Goal: Task Accomplishment & Management: Use online tool/utility

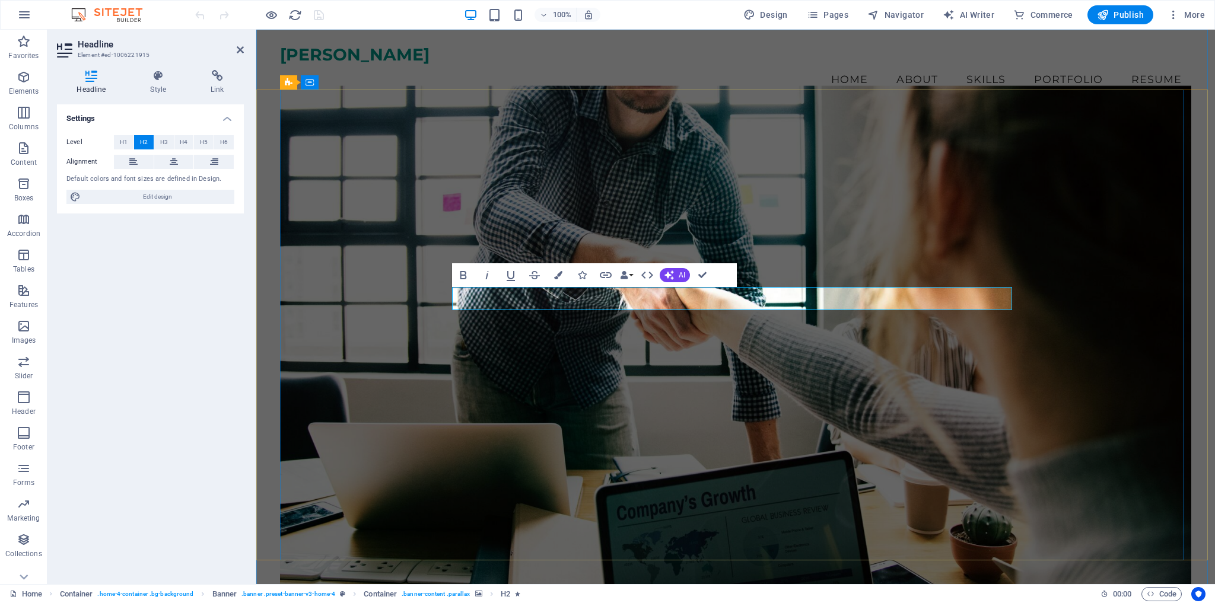
drag, startPoint x: 757, startPoint y: 297, endPoint x: 765, endPoint y: 298, distance: 7.8
drag, startPoint x: 484, startPoint y: 299, endPoint x: 1038, endPoint y: 310, distance: 554.0
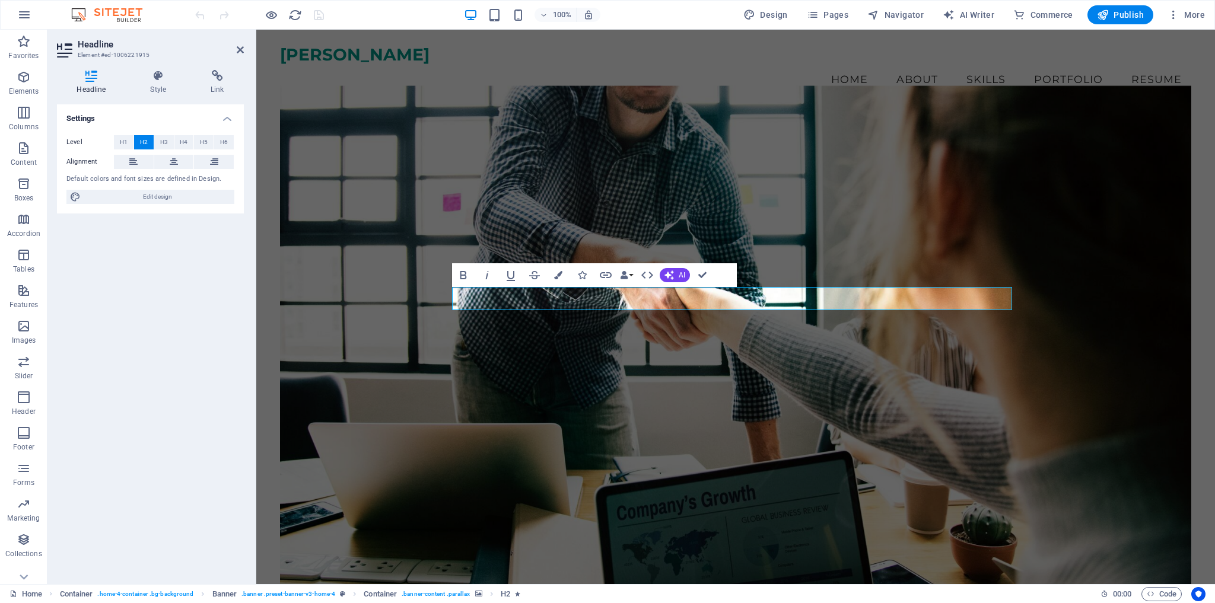
click at [1038, 310] on div "Let Me Transform Your Customers Vision into Reality Creative graphic design sol…" at bounding box center [735, 448] width 910 height 677
click at [557, 274] on icon "button" at bounding box center [558, 275] width 8 height 8
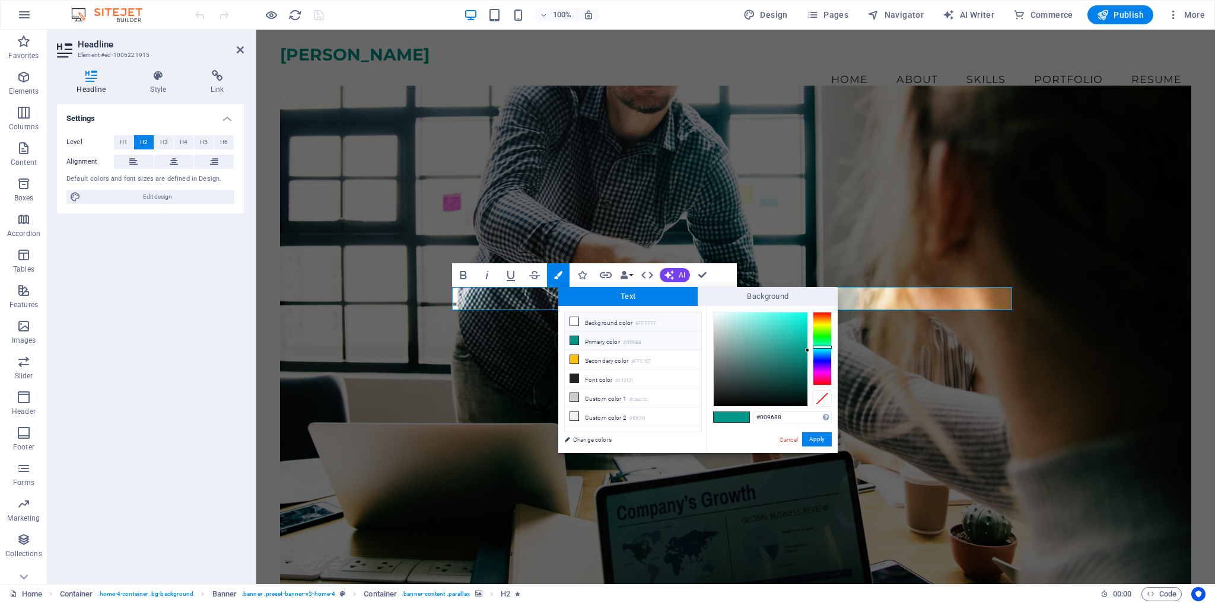
click at [636, 321] on li "Background color #FFFFFF" at bounding box center [633, 322] width 136 height 19
type input "#ffffff"
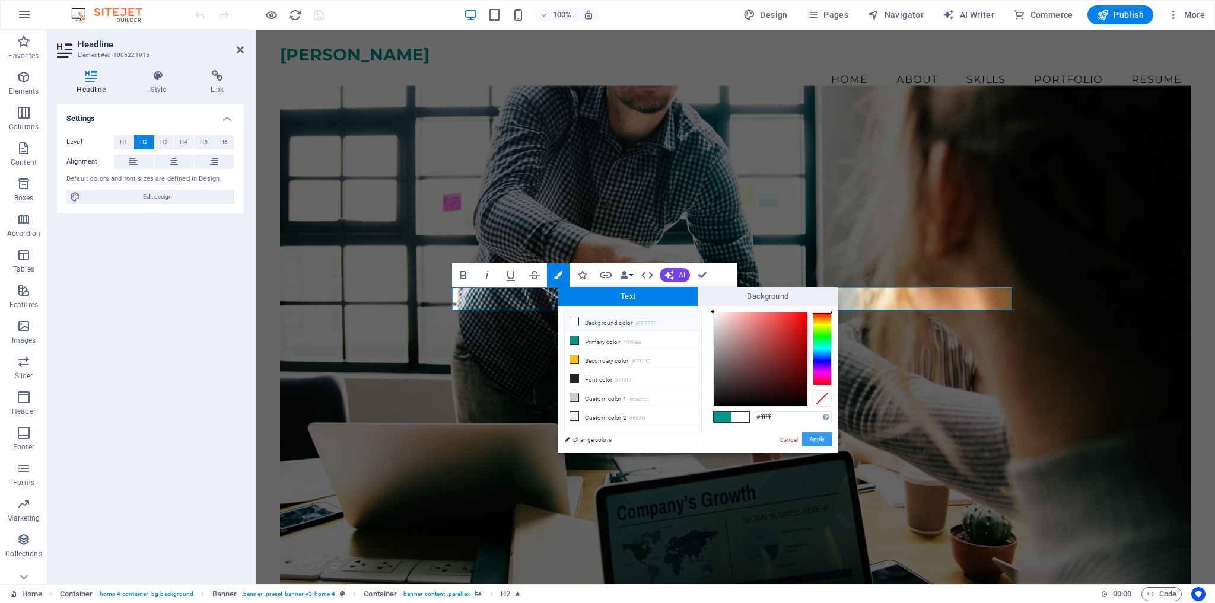
click at [815, 440] on button "Apply" at bounding box center [817, 439] width 30 height 14
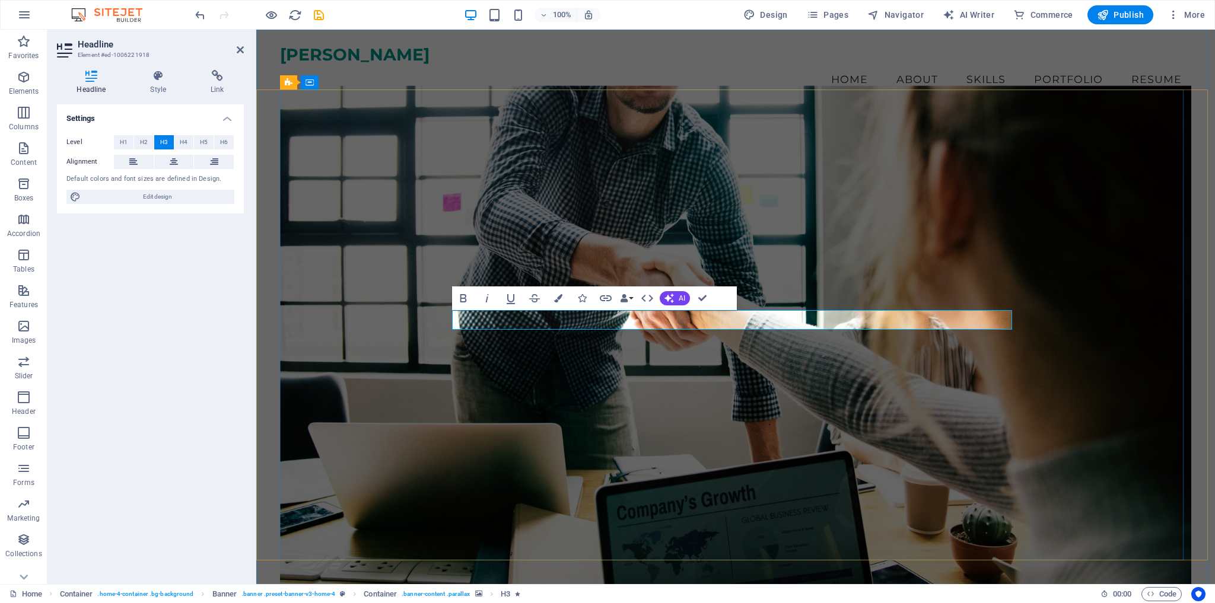
drag, startPoint x: 871, startPoint y: 321, endPoint x: 904, endPoint y: 323, distance: 33.8
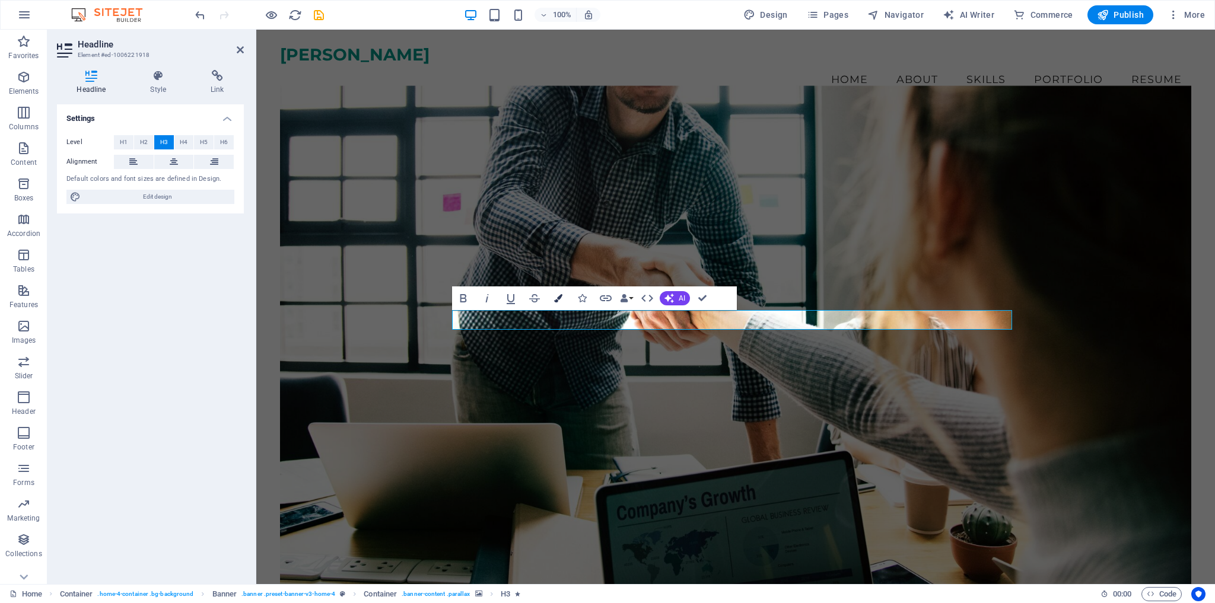
click at [555, 296] on icon "button" at bounding box center [558, 298] width 8 height 8
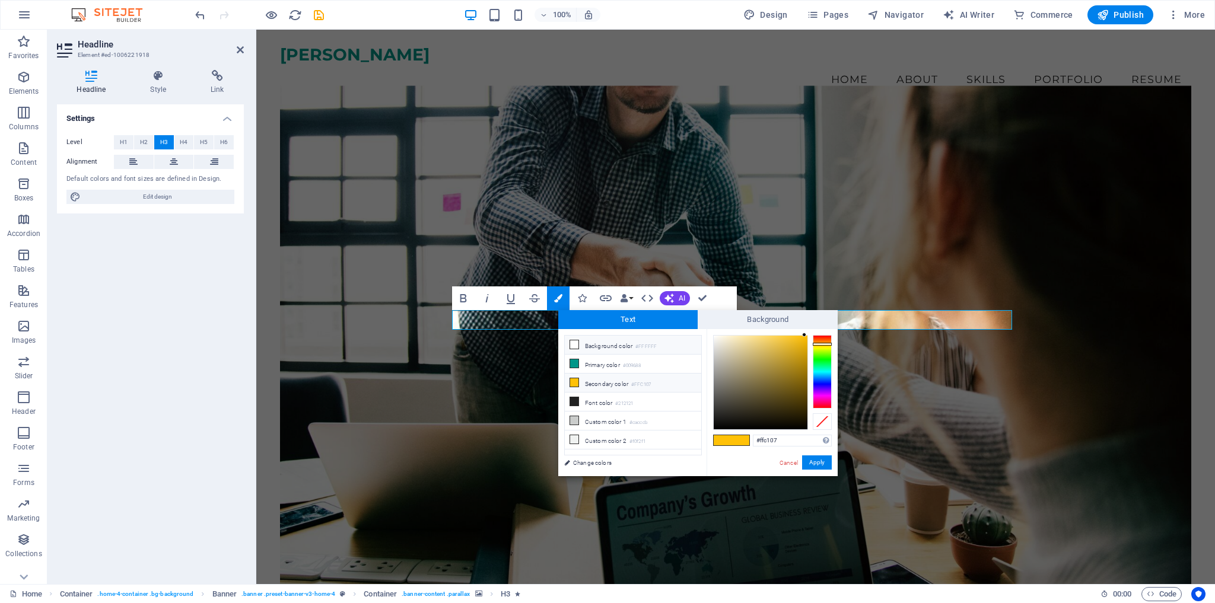
click at [616, 342] on li "Background color #FFFFFF" at bounding box center [633, 345] width 136 height 19
type input "#ffffff"
click at [817, 463] on button "Apply" at bounding box center [817, 462] width 30 height 14
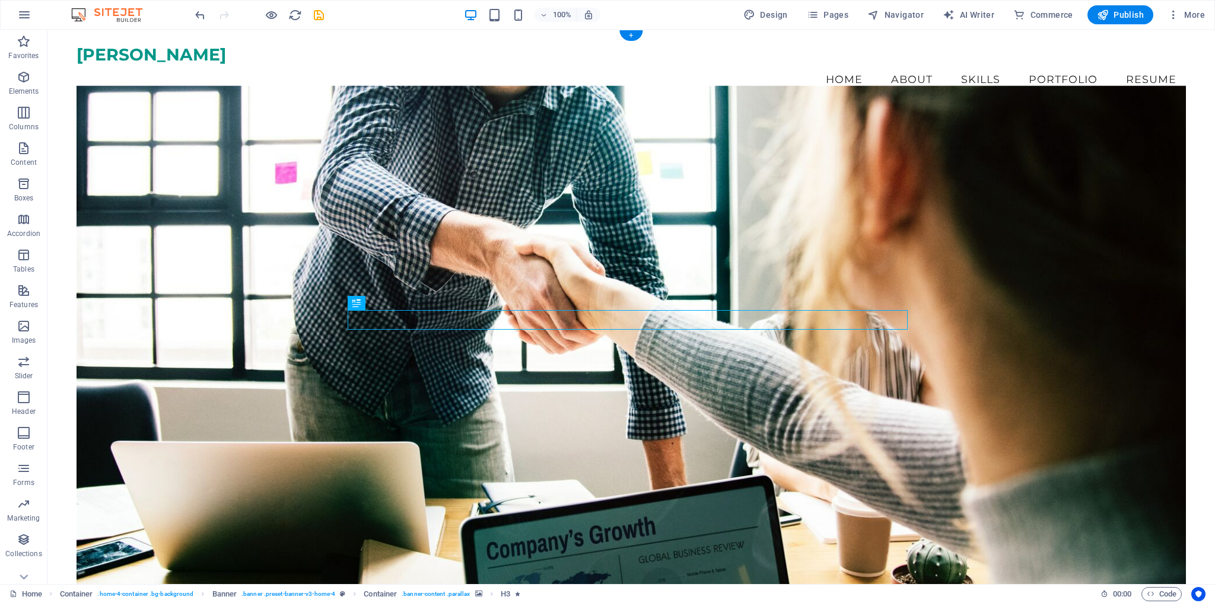
click at [637, 231] on figure at bounding box center [631, 337] width 1109 height 505
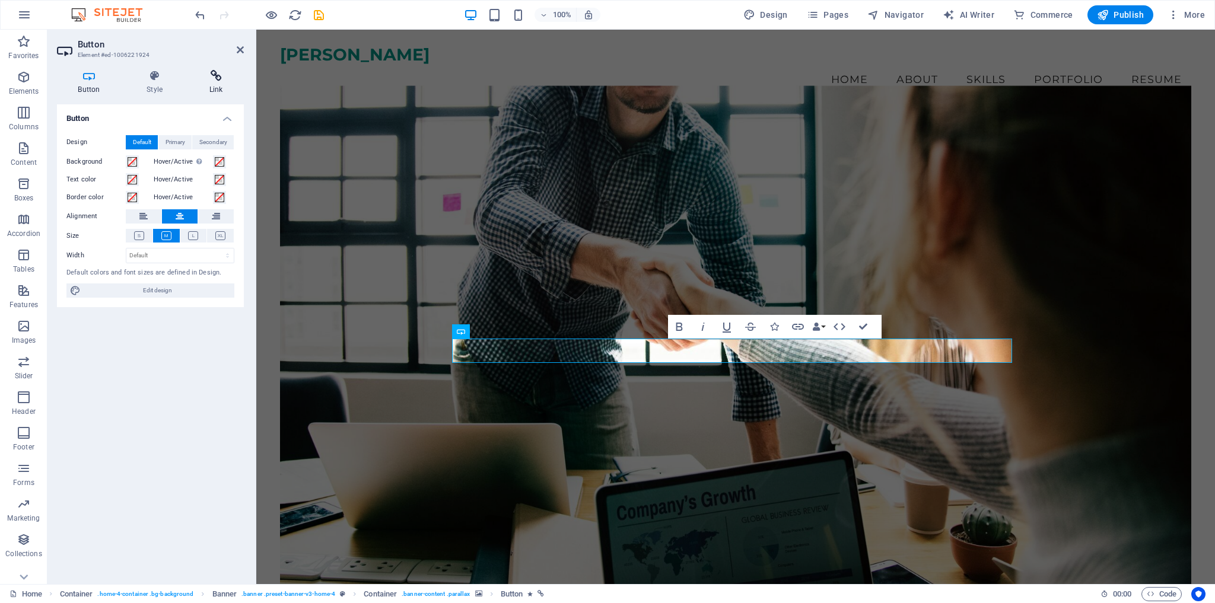
click at [214, 74] on icon at bounding box center [216, 76] width 56 height 12
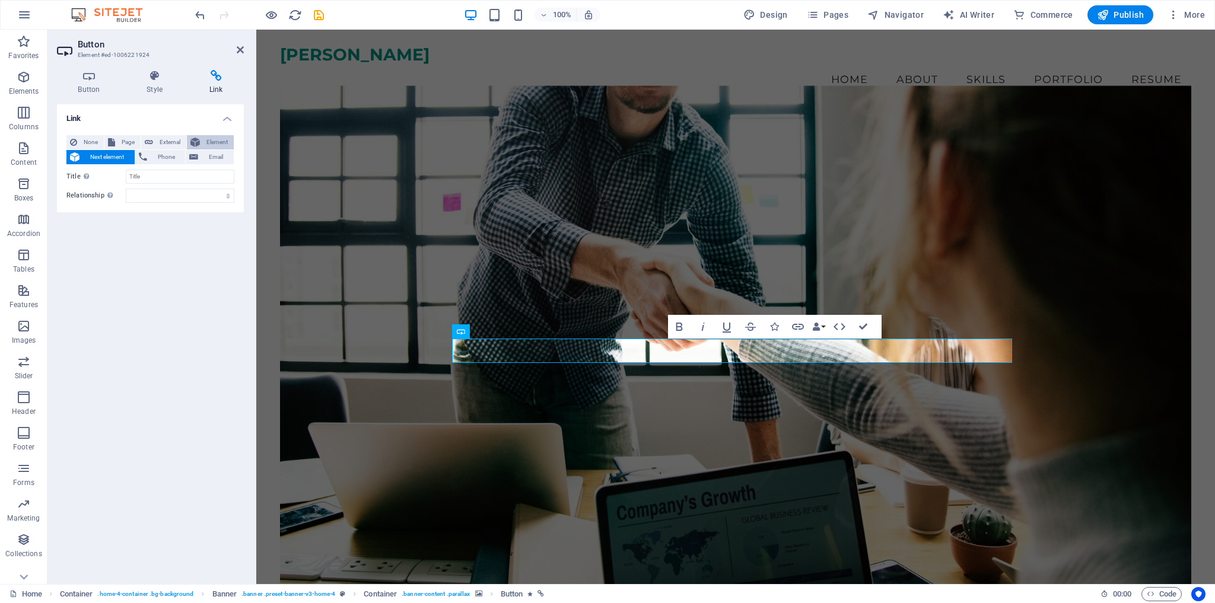
click at [198, 141] on icon at bounding box center [194, 142] width 9 height 14
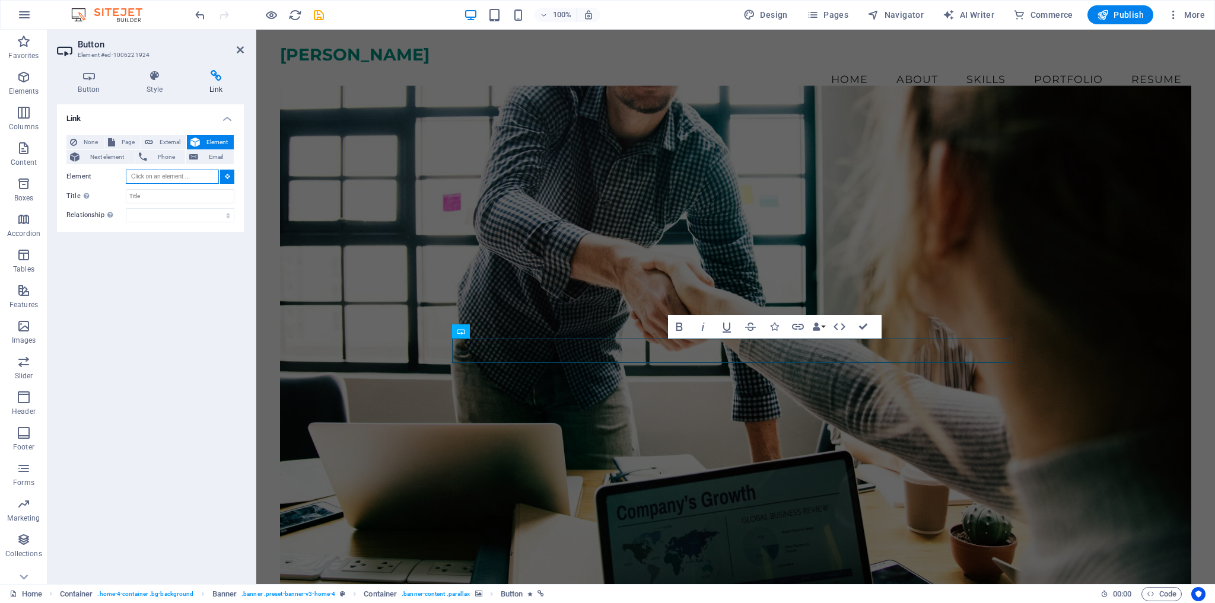
click at [199, 178] on input "Element" at bounding box center [172, 177] width 93 height 14
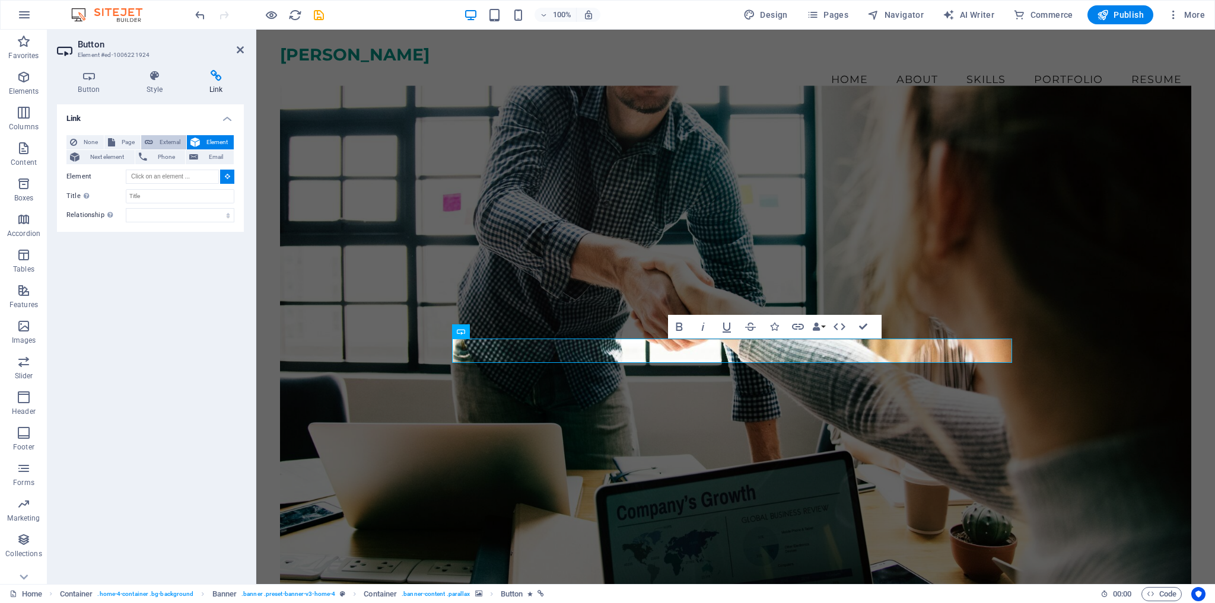
click at [167, 139] on span "External" at bounding box center [170, 142] width 26 height 14
select select
select select "blank"
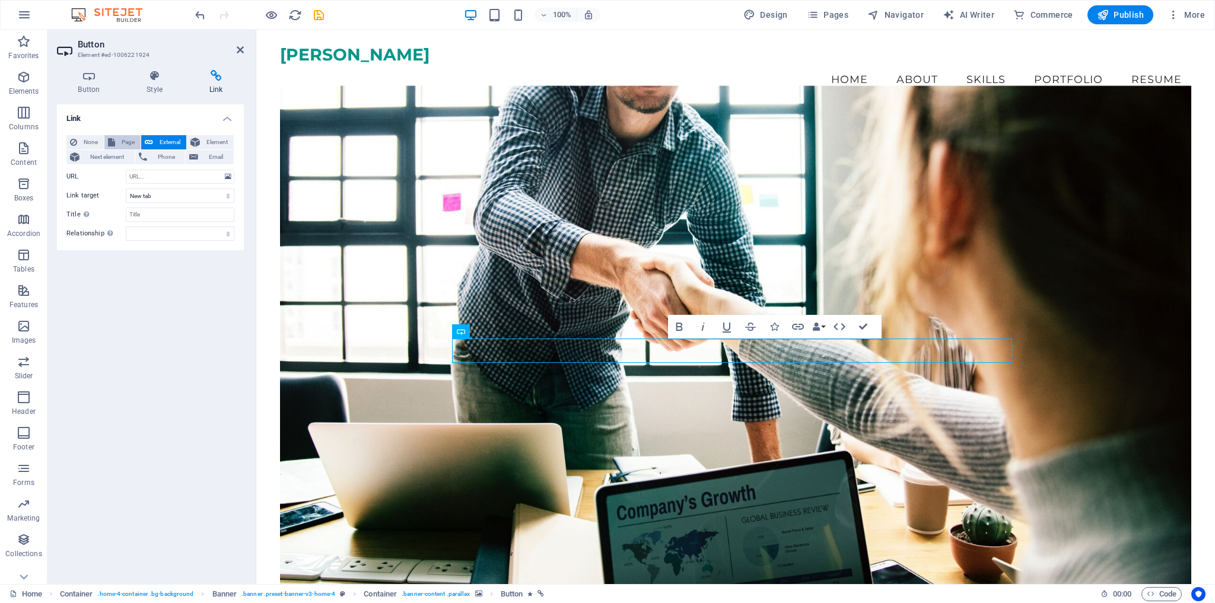
click at [116, 138] on button "Page" at bounding box center [122, 142] width 36 height 14
select select
click at [228, 179] on select "Home Subpage Legal Notice Privacy" at bounding box center [180, 177] width 109 height 14
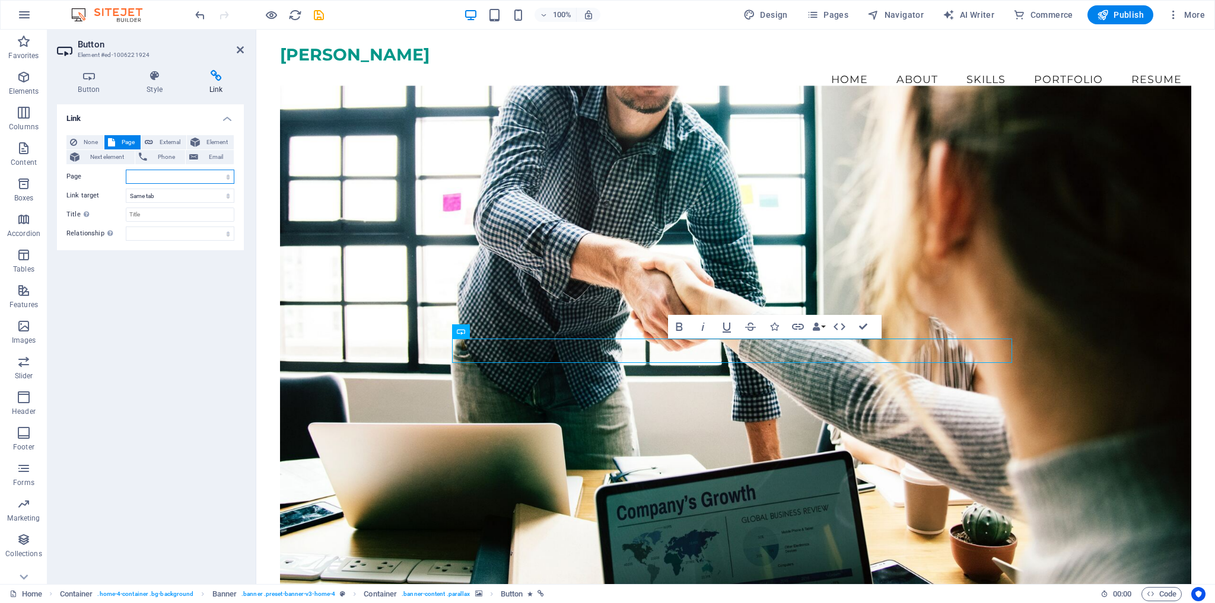
click at [230, 178] on select "Home Subpage Legal Notice Privacy" at bounding box center [180, 177] width 109 height 14
click at [228, 174] on select "Home Subpage Legal Notice Privacy" at bounding box center [180, 177] width 109 height 14
click at [84, 155] on span "Next element" at bounding box center [107, 157] width 48 height 14
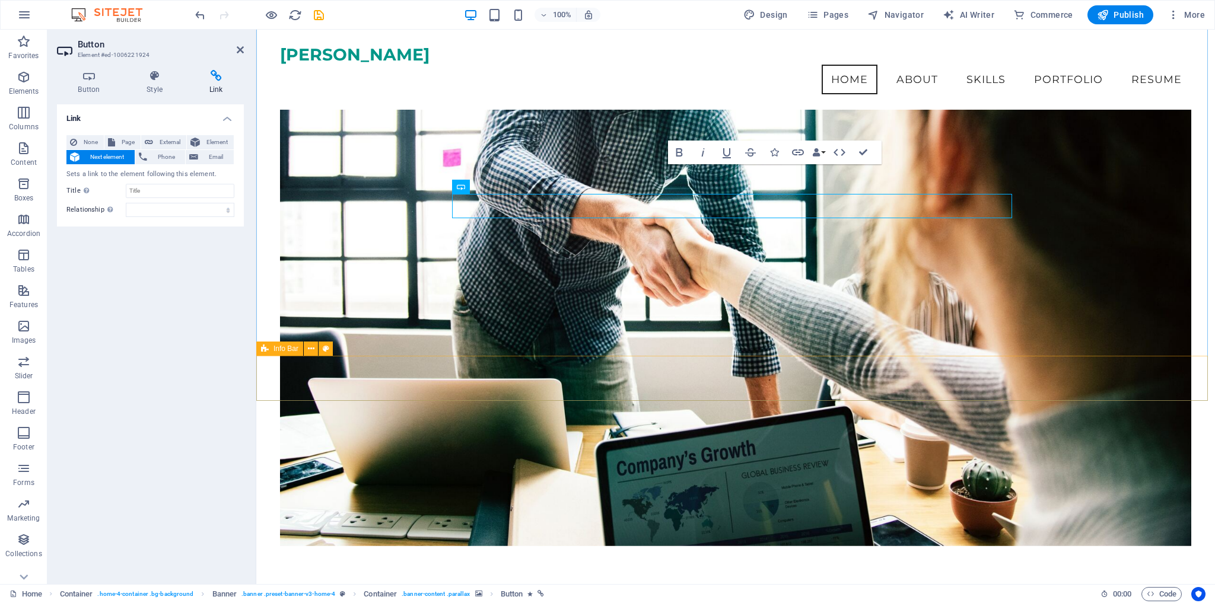
scroll to position [47, 0]
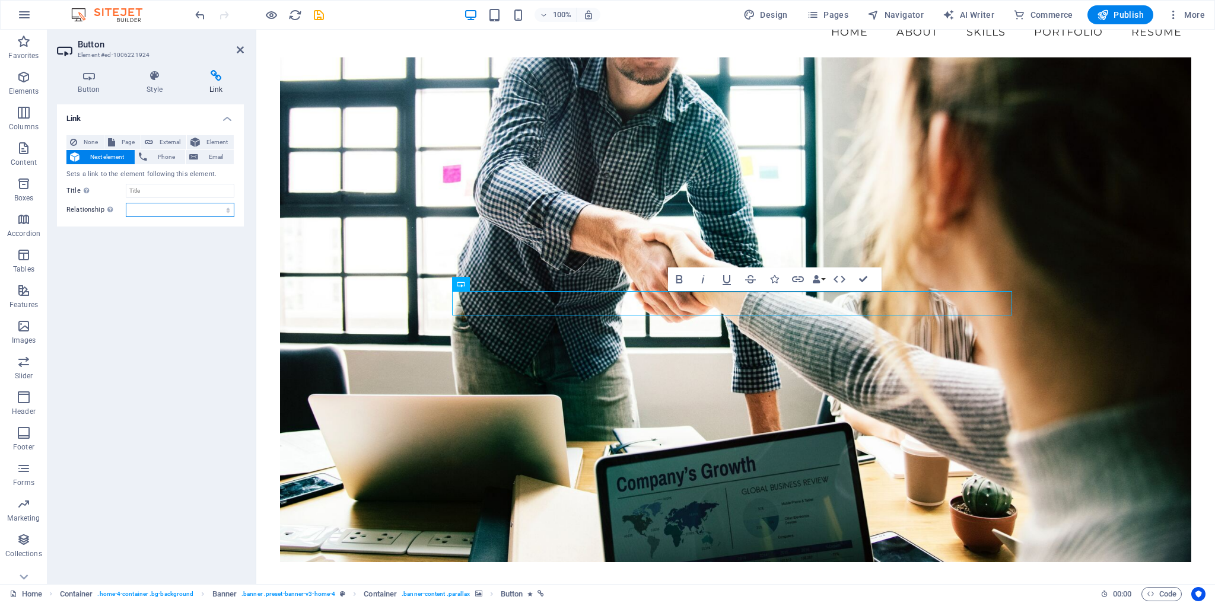
click at [226, 208] on select "alternate author bookmark external help license next nofollow noreferrer noopen…" at bounding box center [180, 210] width 109 height 14
click at [227, 208] on select "alternate author bookmark external help license next nofollow noreferrer noopen…" at bounding box center [180, 210] width 109 height 14
click at [88, 142] on span "None" at bounding box center [91, 142] width 20 height 14
click at [117, 143] on button "Page" at bounding box center [122, 142] width 36 height 14
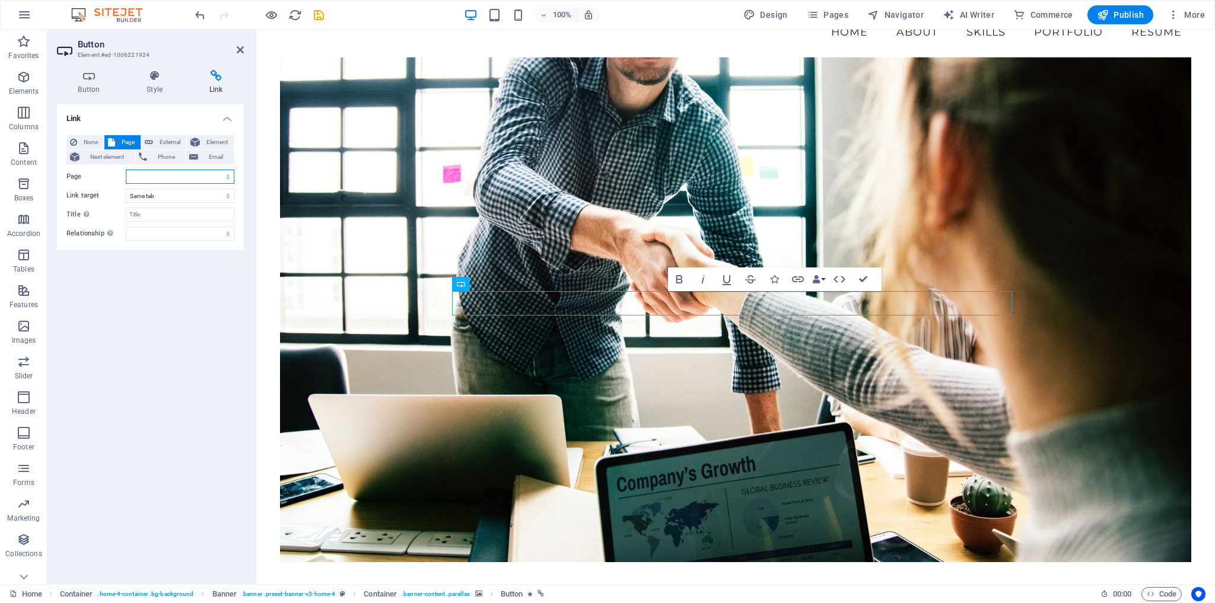
click at [230, 175] on select "Home Subpage Legal Notice Privacy" at bounding box center [180, 177] width 109 height 14
select select "0"
click at [126, 170] on select "Home Subpage Legal Notice Privacy" at bounding box center [180, 177] width 109 height 14
click at [227, 195] on select "New tab Same tab Overlay" at bounding box center [180, 196] width 109 height 14
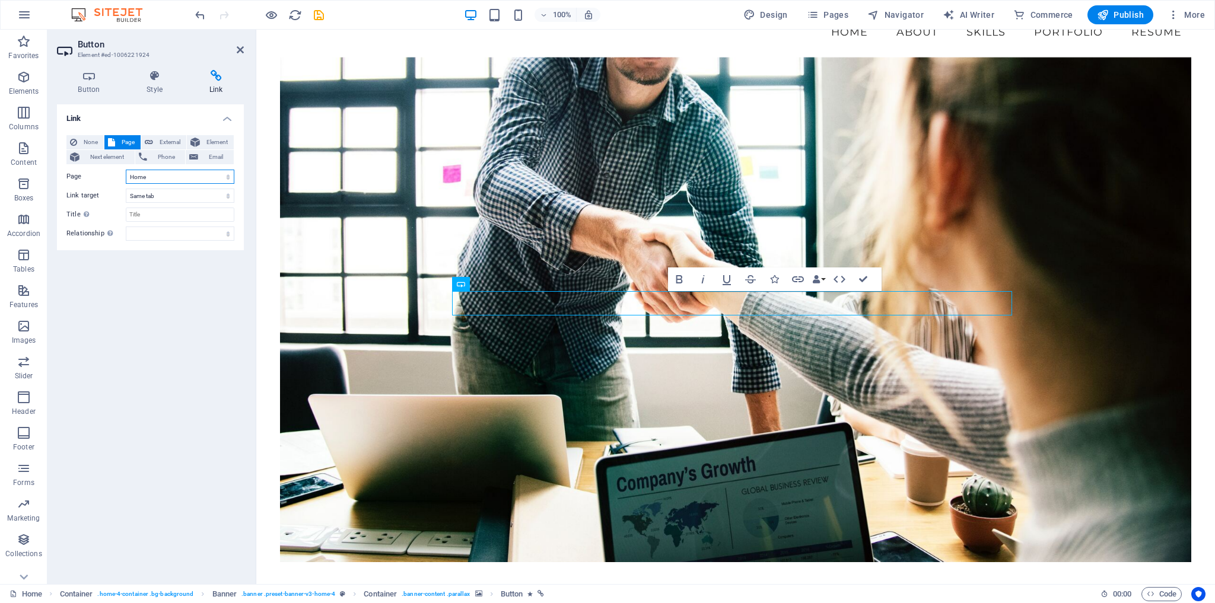
click at [228, 180] on select "Home Subpage Legal Notice Privacy" at bounding box center [180, 177] width 109 height 14
click at [80, 143] on button "None" at bounding box center [84, 142] width 37 height 14
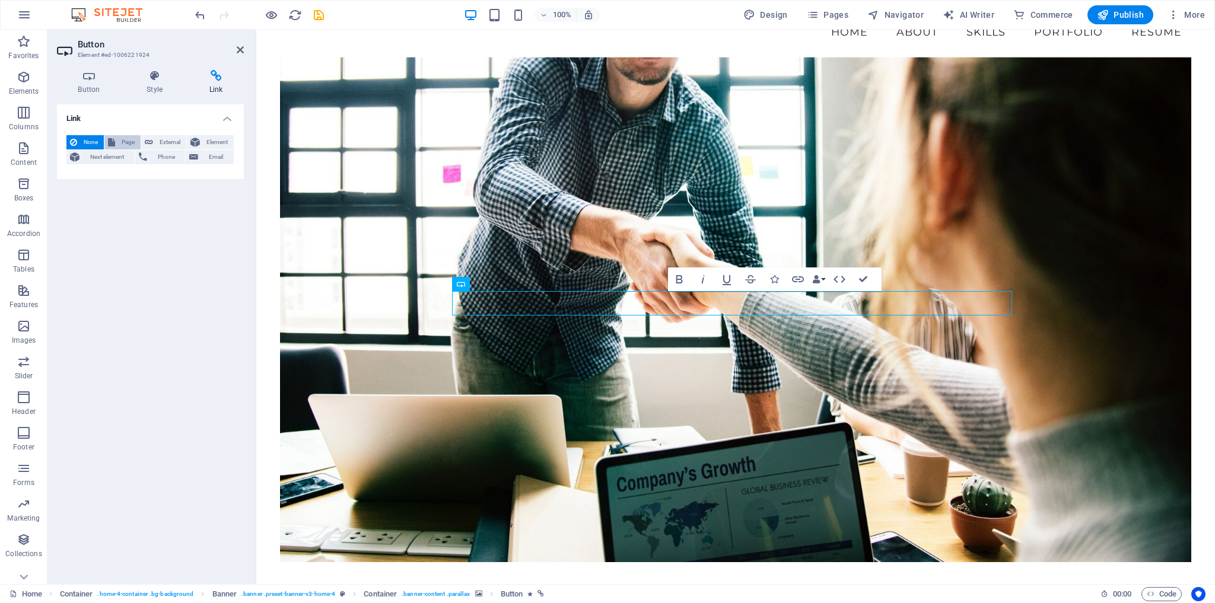
click at [119, 140] on span "Page" at bounding box center [128, 142] width 18 height 14
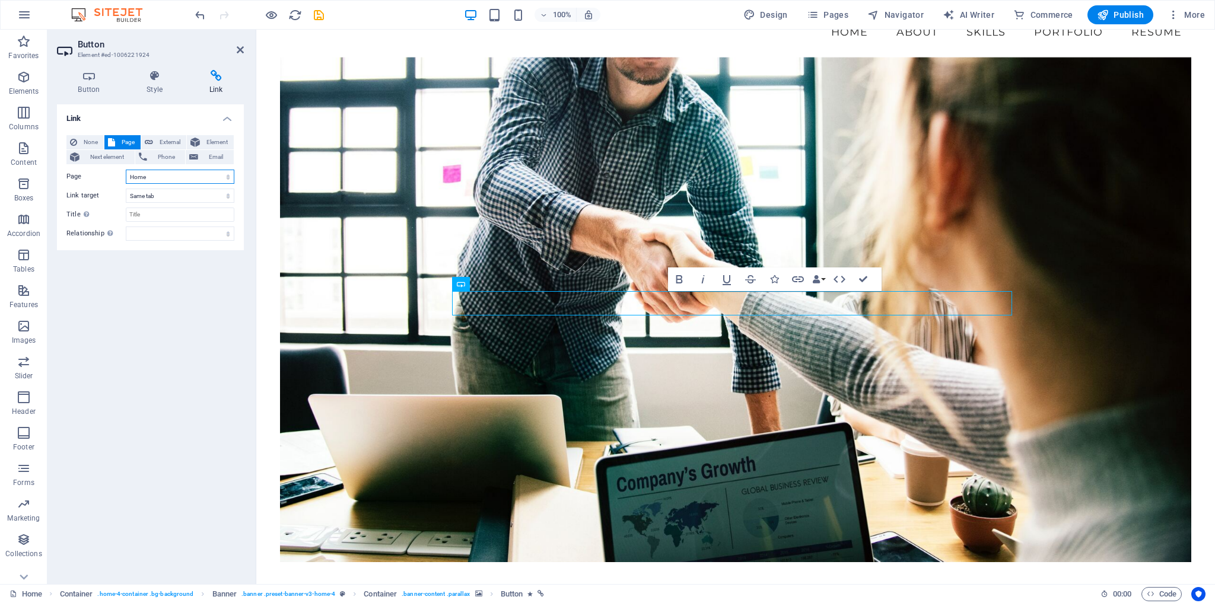
click at [221, 172] on select "Home Subpage Legal Notice Privacy" at bounding box center [180, 177] width 109 height 14
click at [145, 294] on div "Link None Page External Element Next element Phone Email Page Home Subpage Lega…" at bounding box center [150, 339] width 187 height 470
click at [207, 174] on select "Home Subpage Legal Notice Privacy" at bounding box center [180, 177] width 109 height 14
click at [158, 136] on span "External" at bounding box center [170, 142] width 26 height 14
select select "blank"
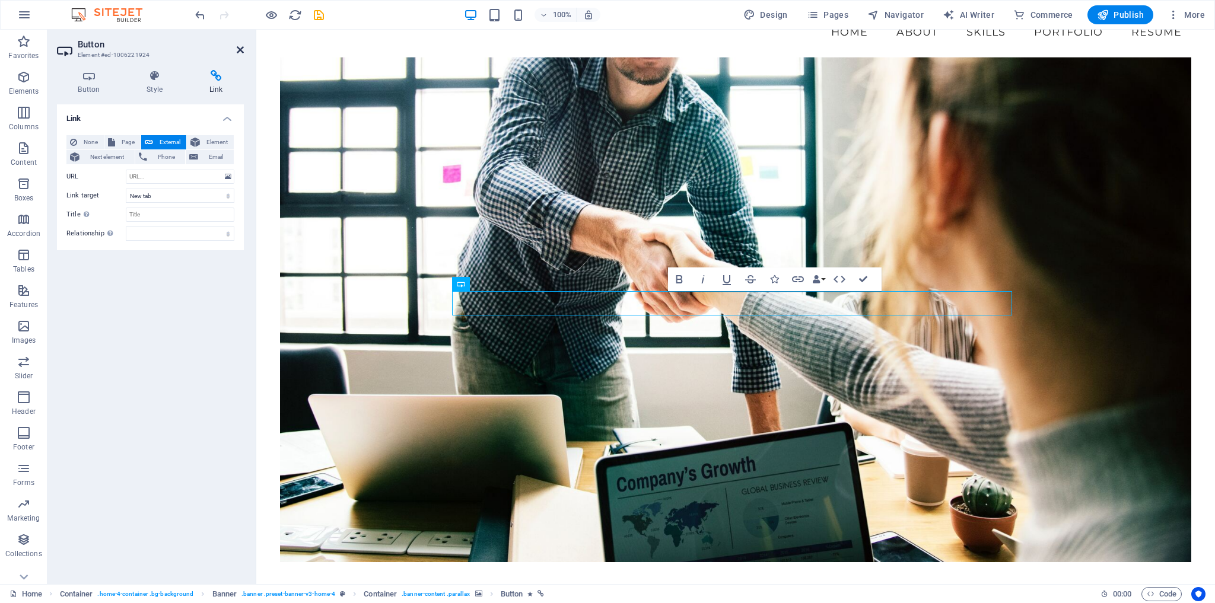
click at [239, 49] on icon at bounding box center [240, 49] width 7 height 9
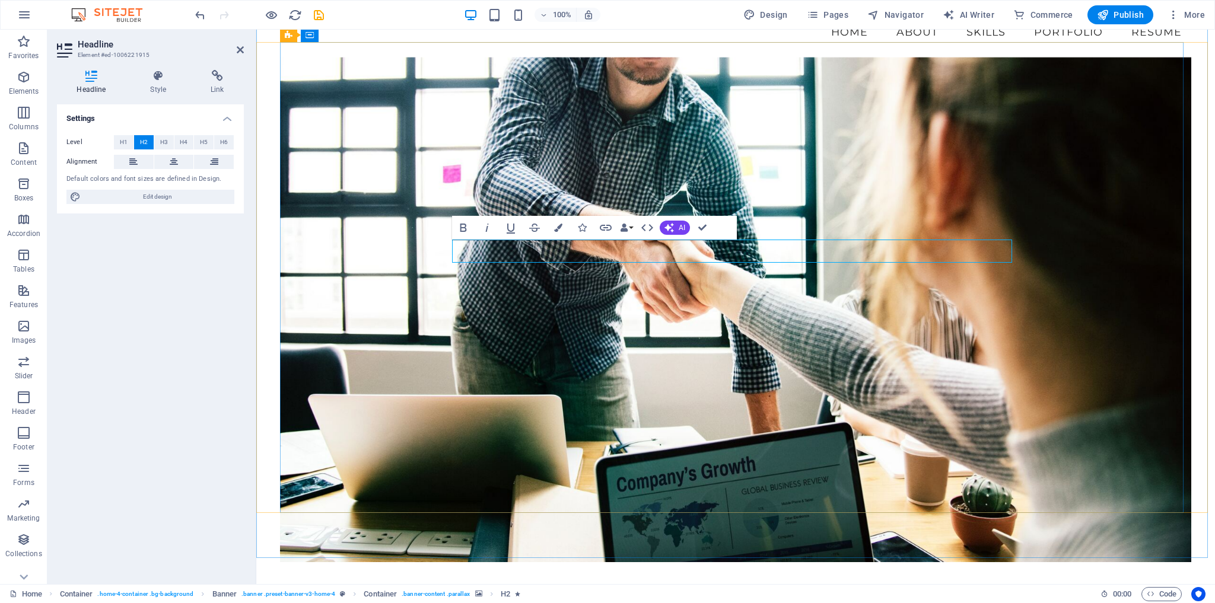
drag, startPoint x: 556, startPoint y: 248, endPoint x: 1008, endPoint y: 257, distance: 452.0
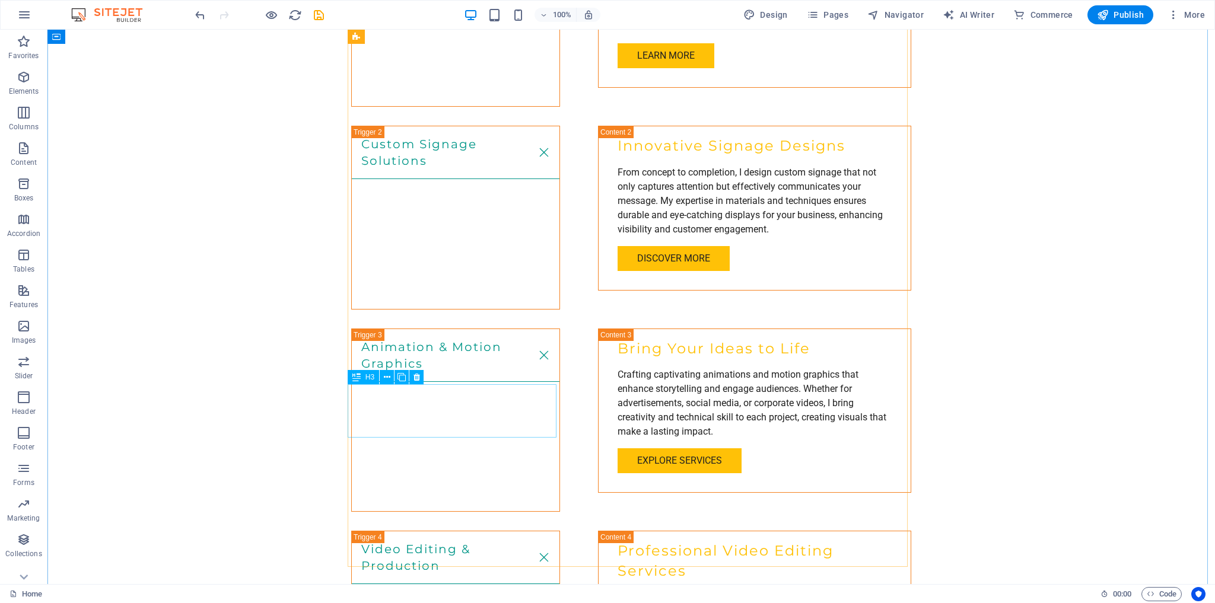
scroll to position [2088, 0]
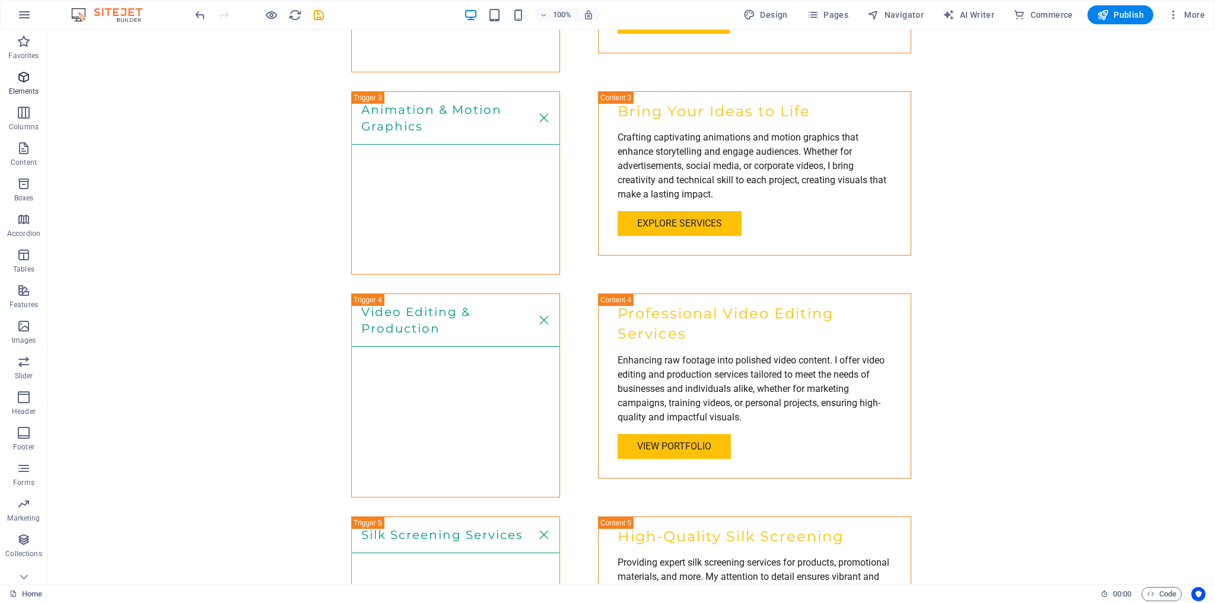
click at [24, 79] on icon "button" at bounding box center [24, 77] width 14 height 14
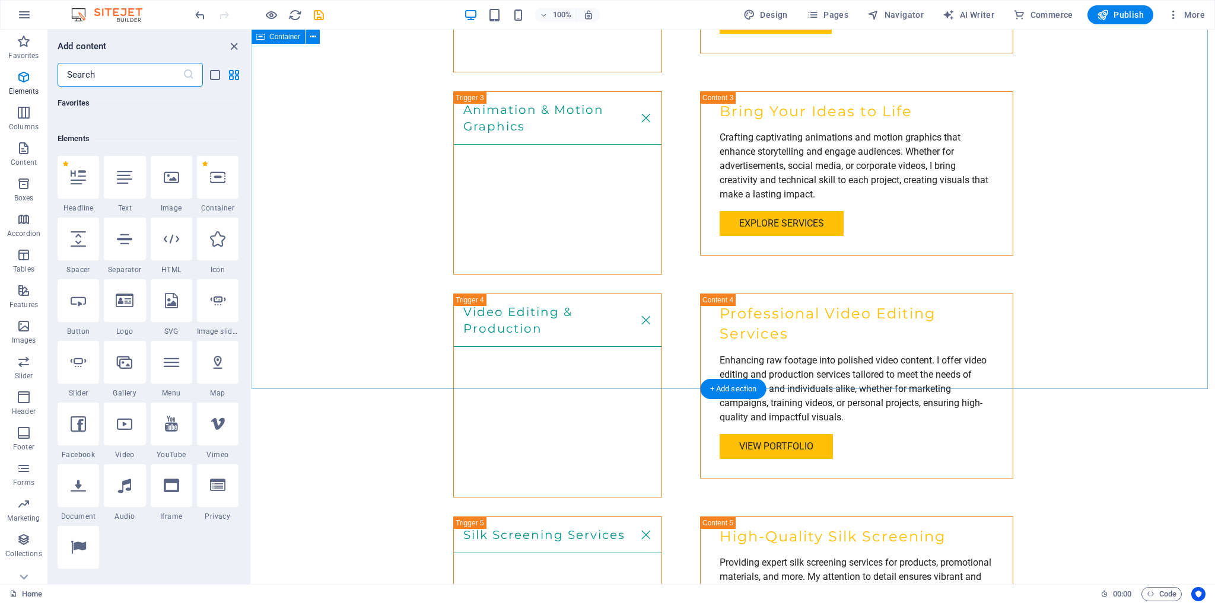
scroll to position [126, 0]
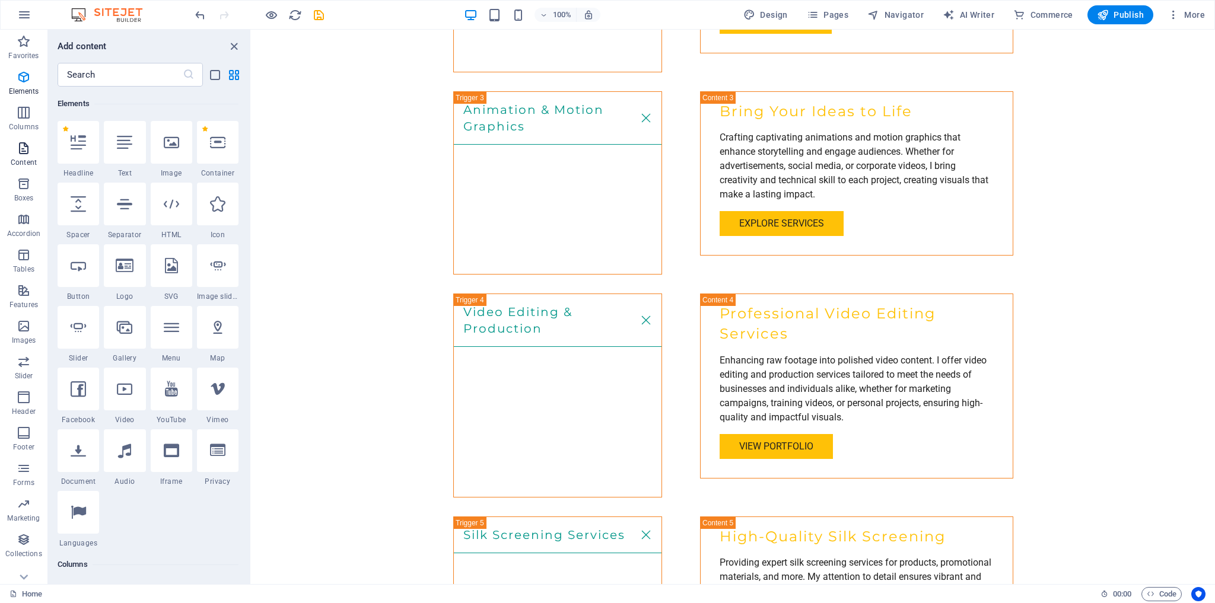
click at [19, 148] on icon "button" at bounding box center [24, 148] width 14 height 14
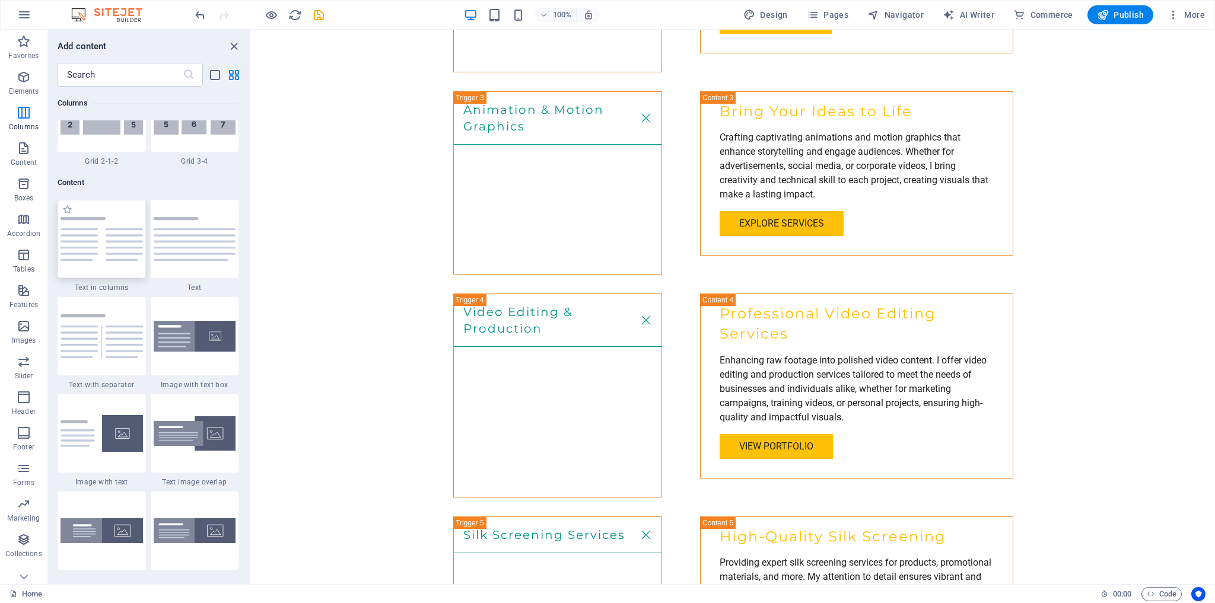
scroll to position [2074, 0]
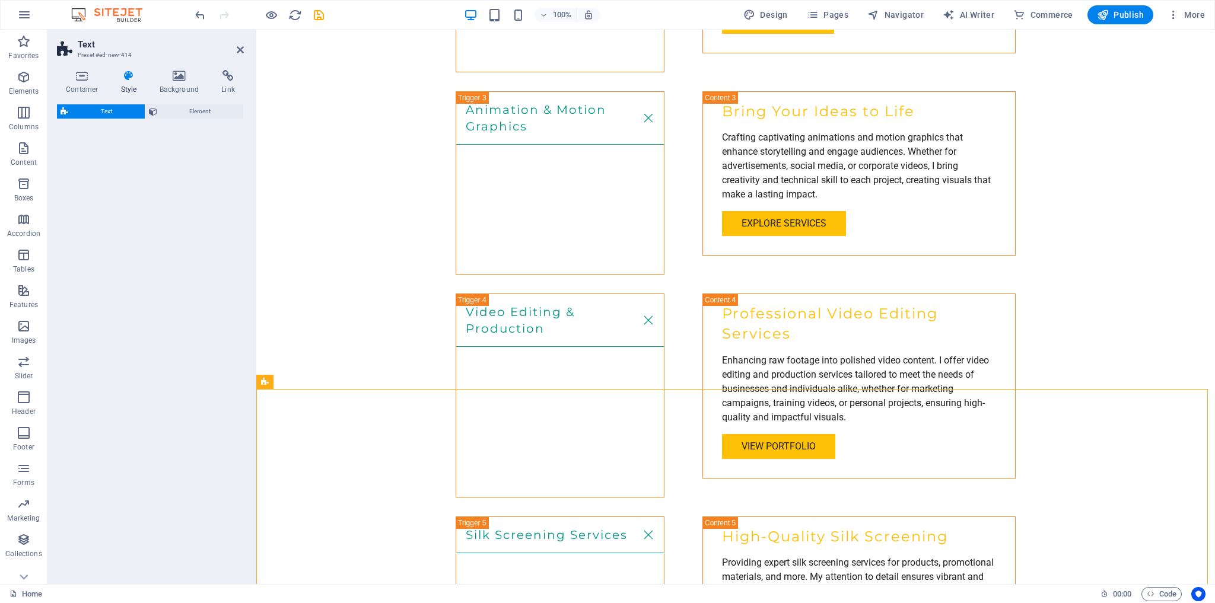
select select "preset-text-v2-default"
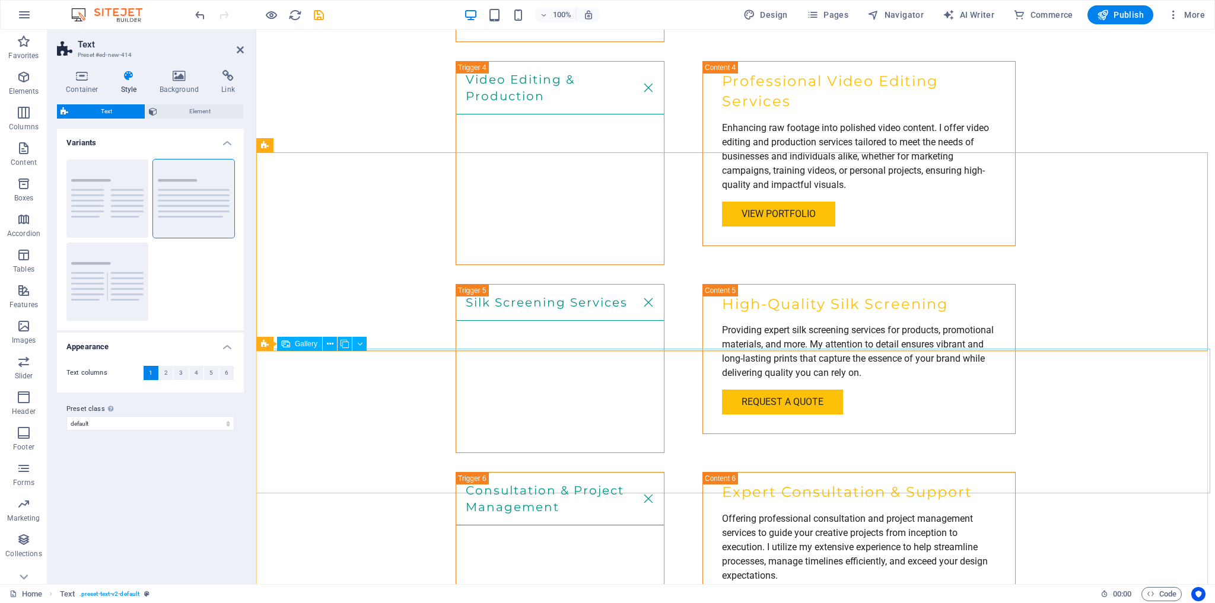
scroll to position [2325, 0]
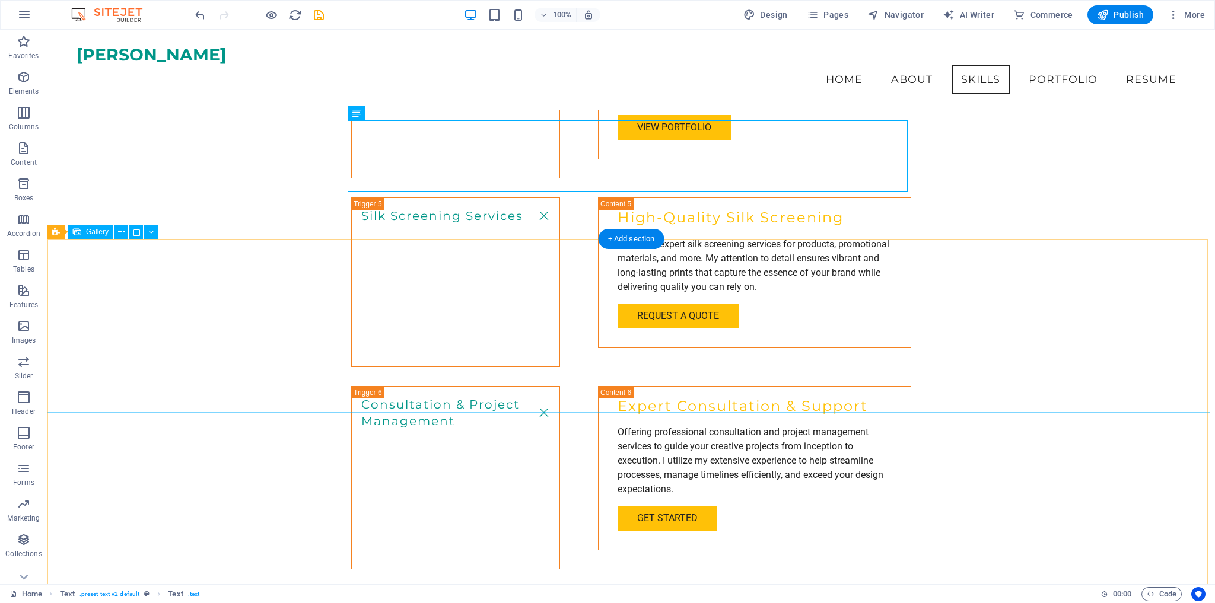
scroll to position [2360, 0]
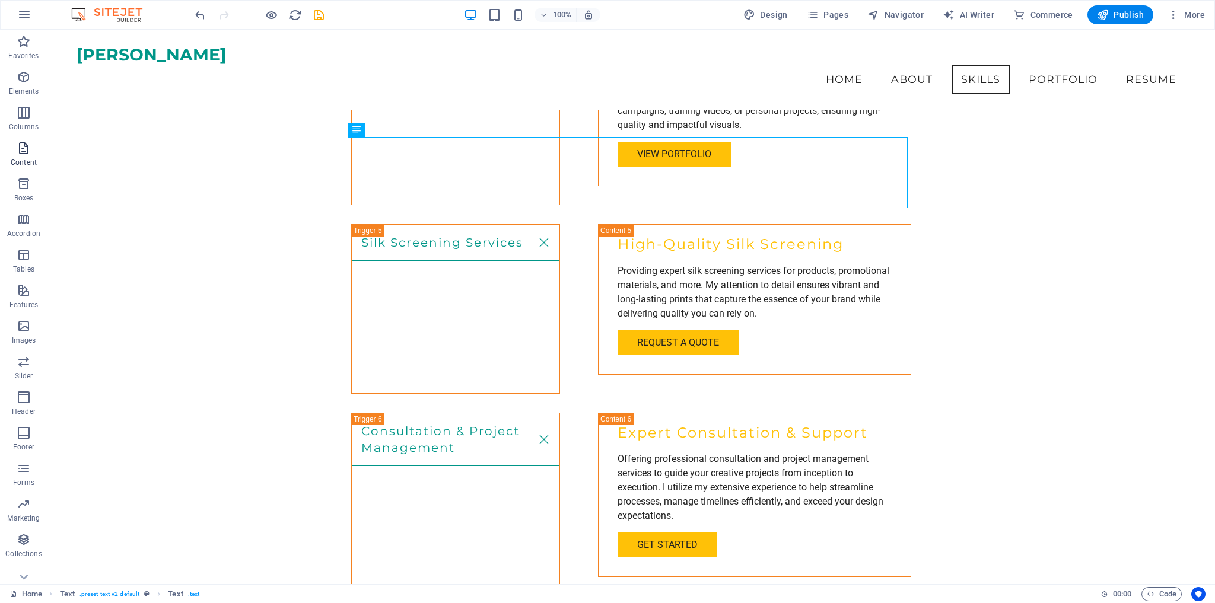
click at [23, 154] on icon "button" at bounding box center [24, 148] width 14 height 14
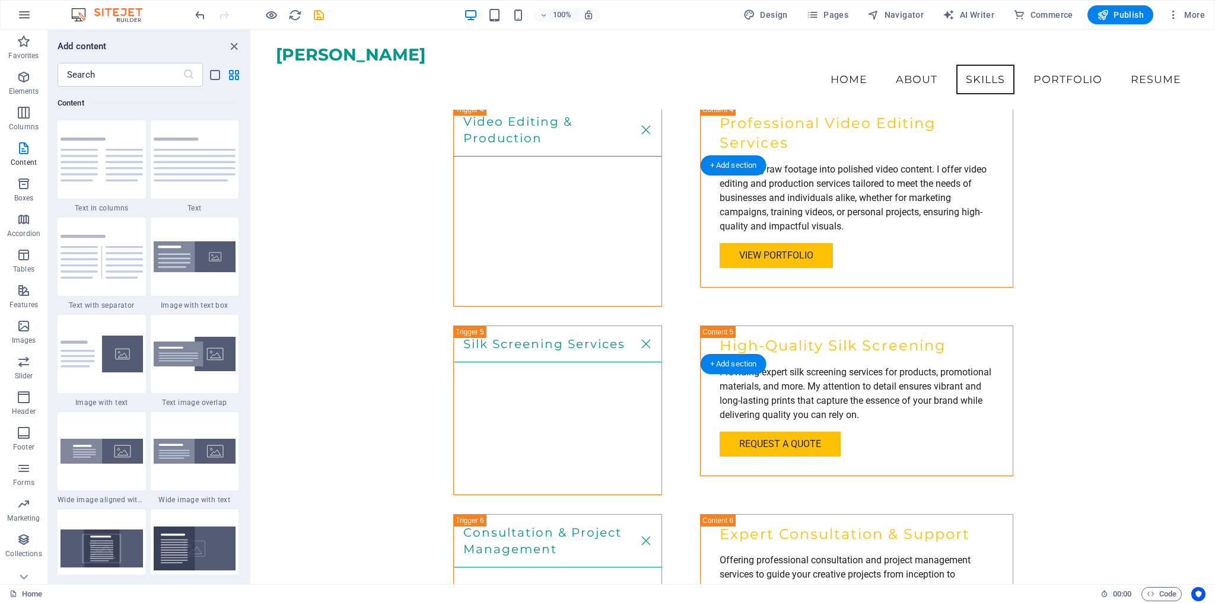
scroll to position [2211, 0]
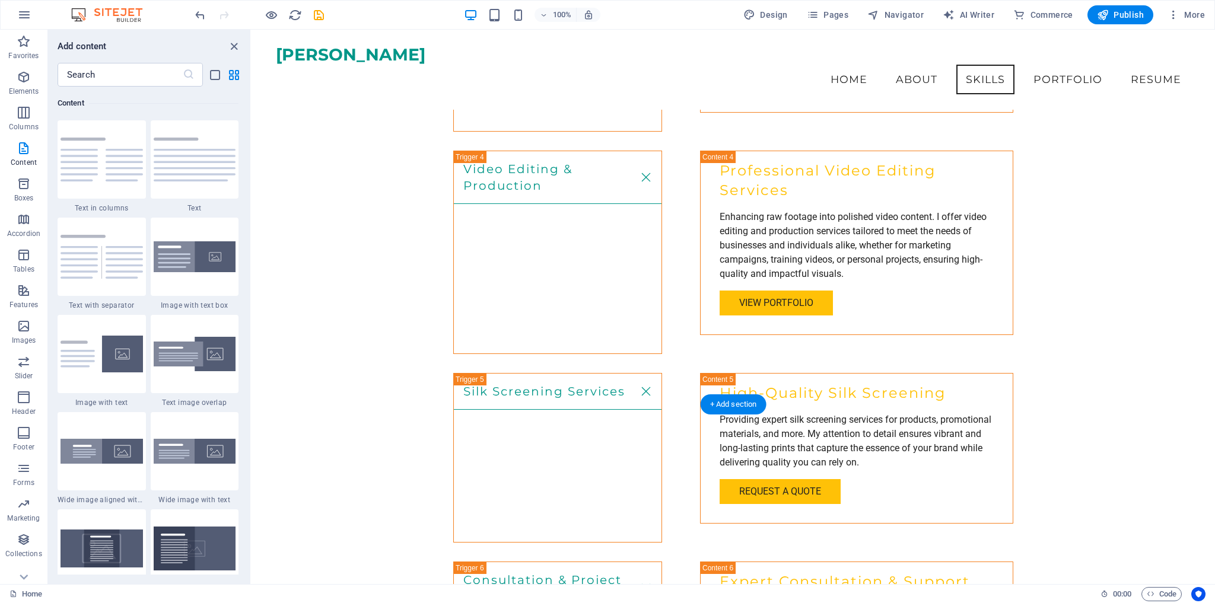
click at [228, 43] on icon "close panel" at bounding box center [234, 47] width 14 height 14
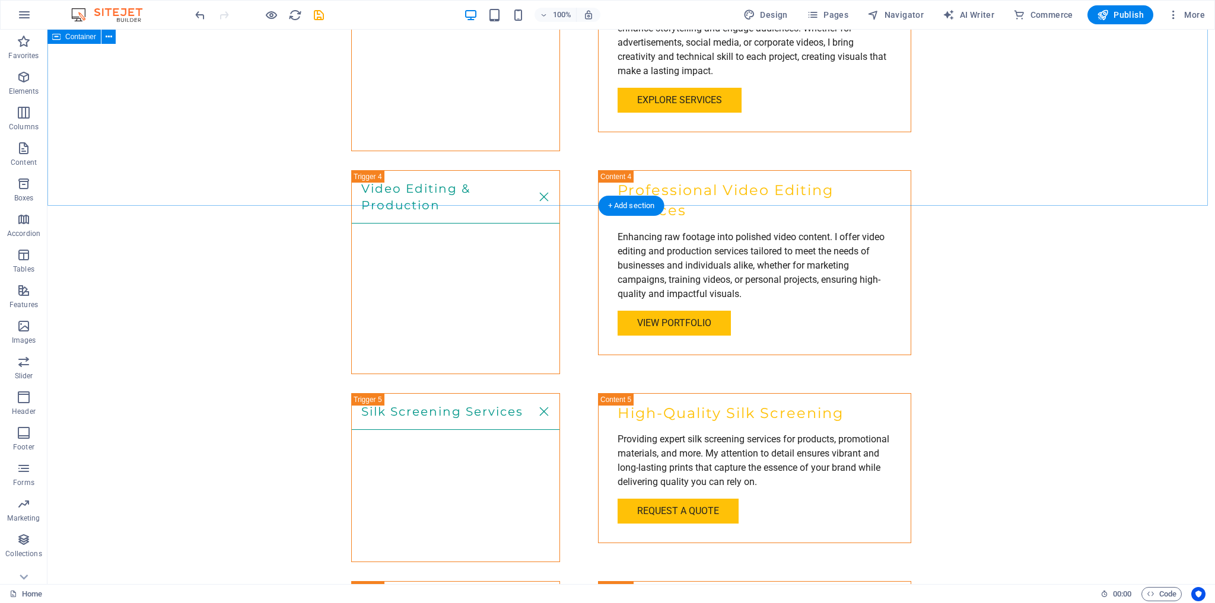
scroll to position [2271, 0]
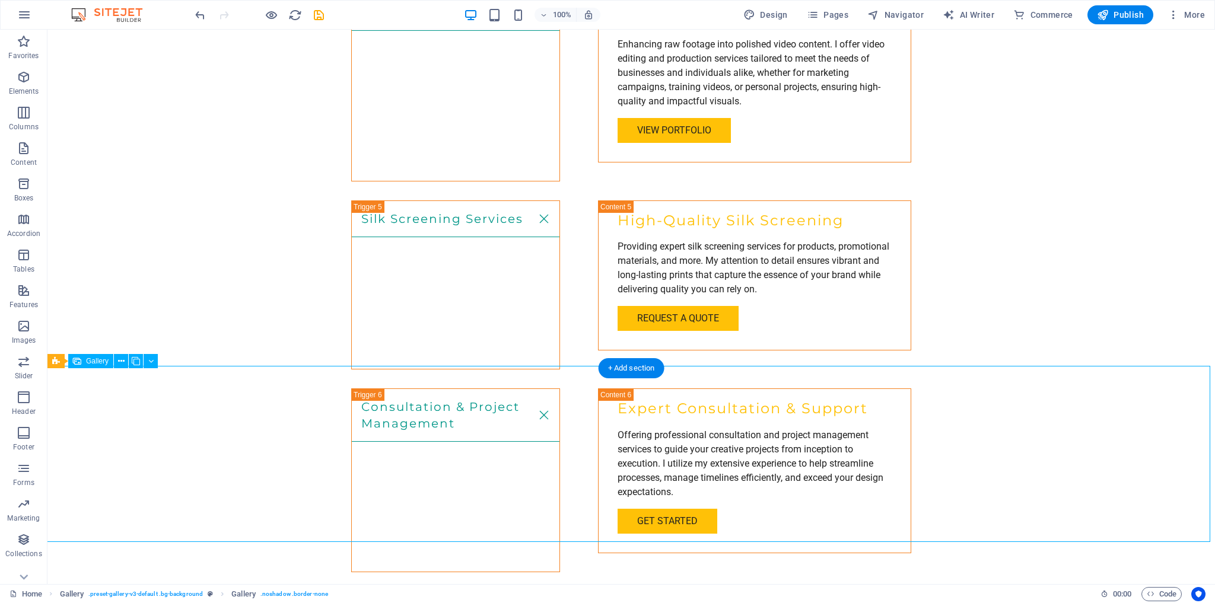
scroll to position [2413, 0]
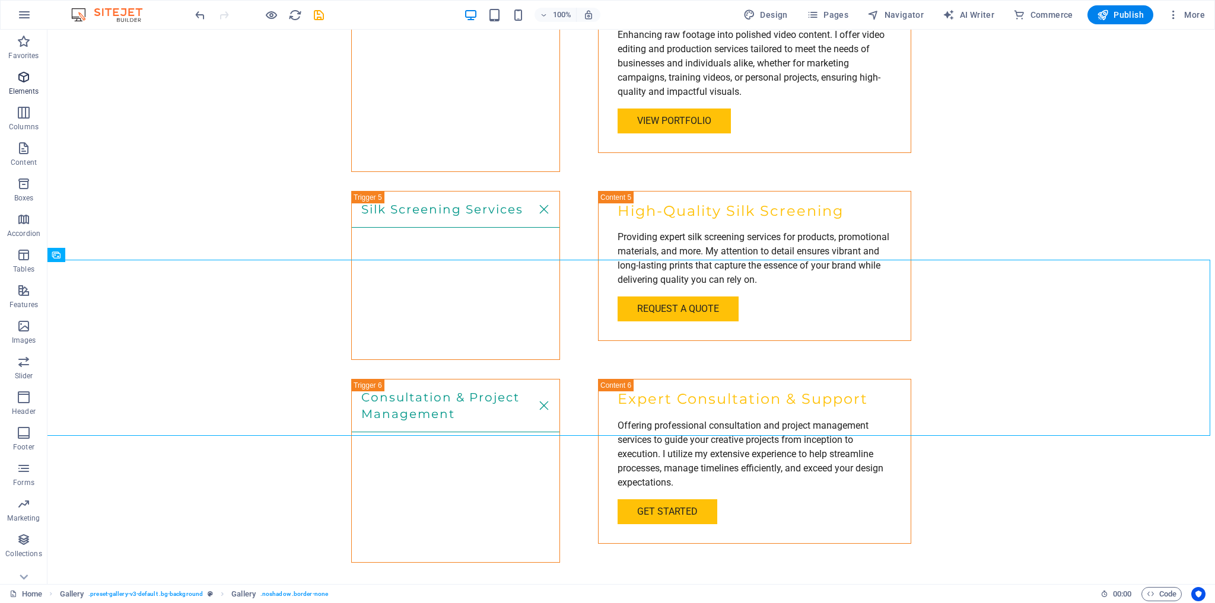
click at [23, 83] on icon "button" at bounding box center [24, 77] width 14 height 14
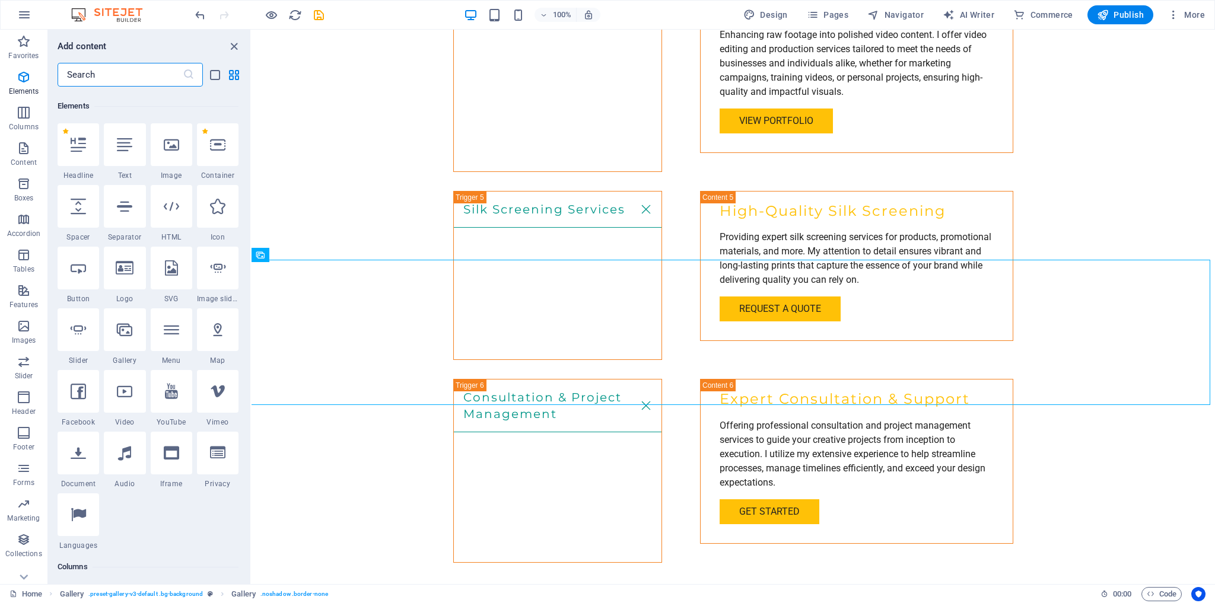
scroll to position [126, 0]
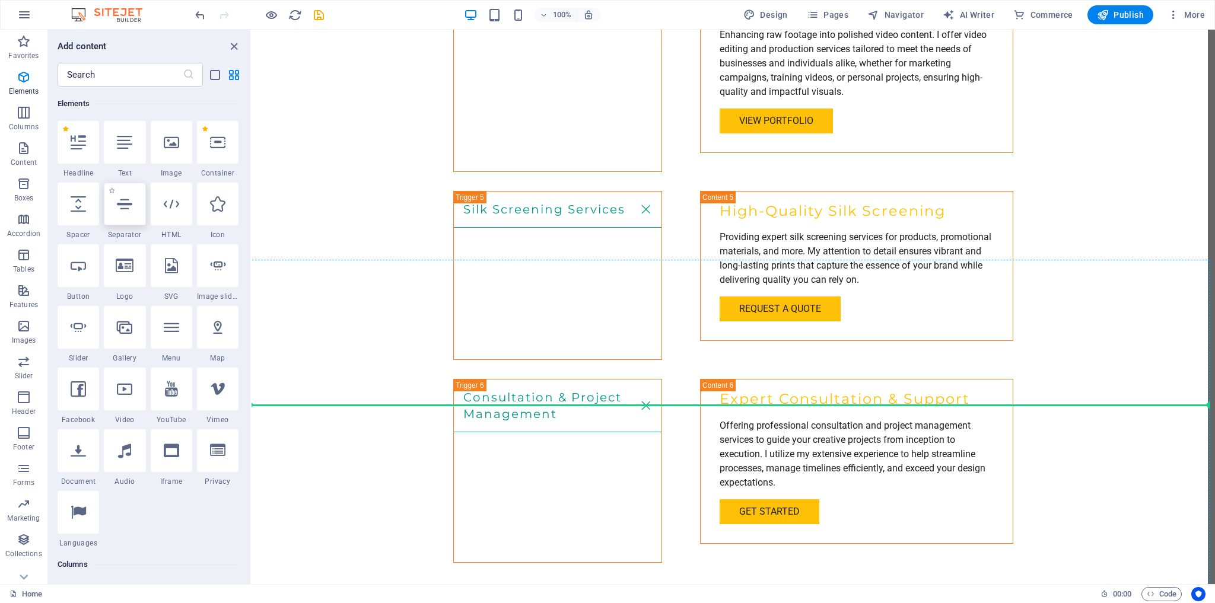
select select "%"
select select "px"
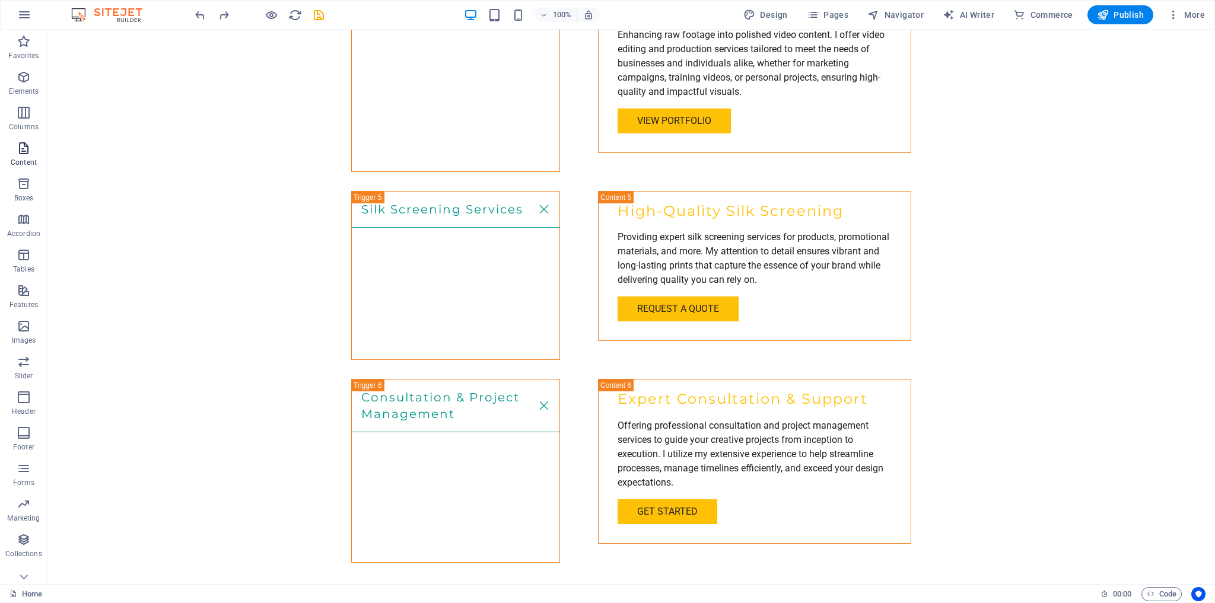
click at [23, 151] on icon "button" at bounding box center [24, 148] width 14 height 14
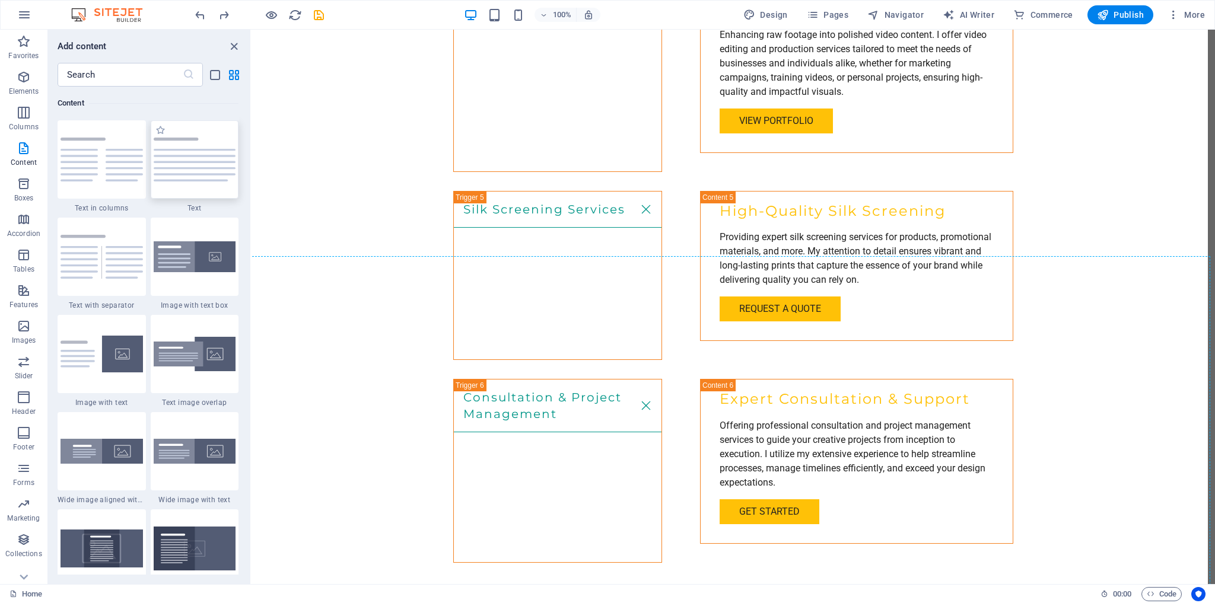
scroll to position [2421, 0]
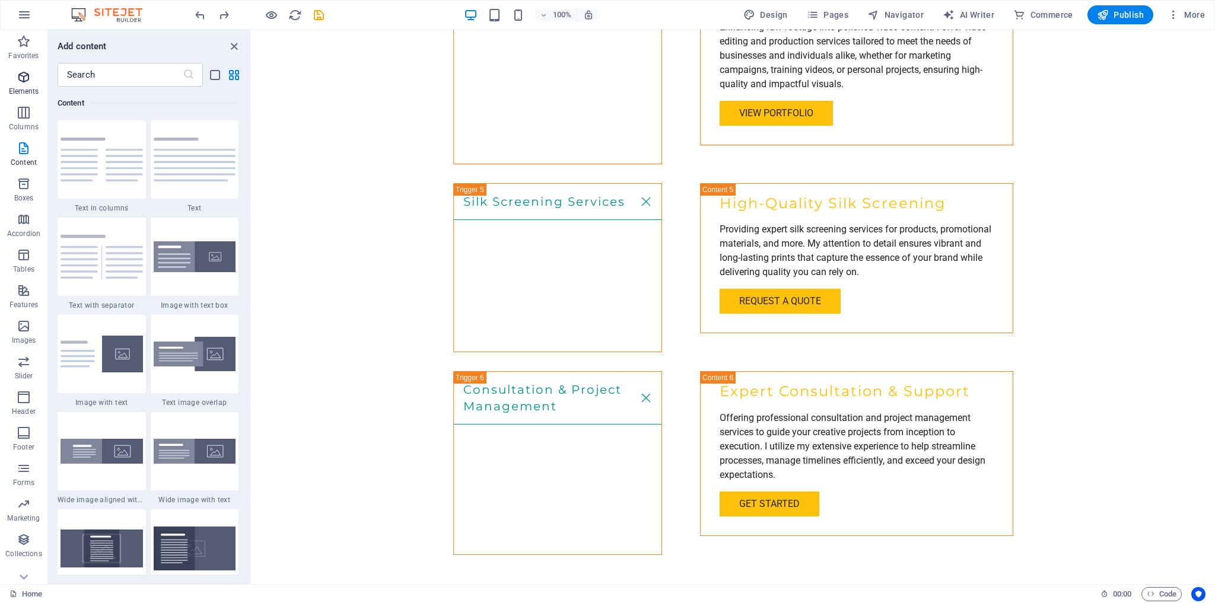
click at [29, 80] on icon "button" at bounding box center [24, 77] width 14 height 14
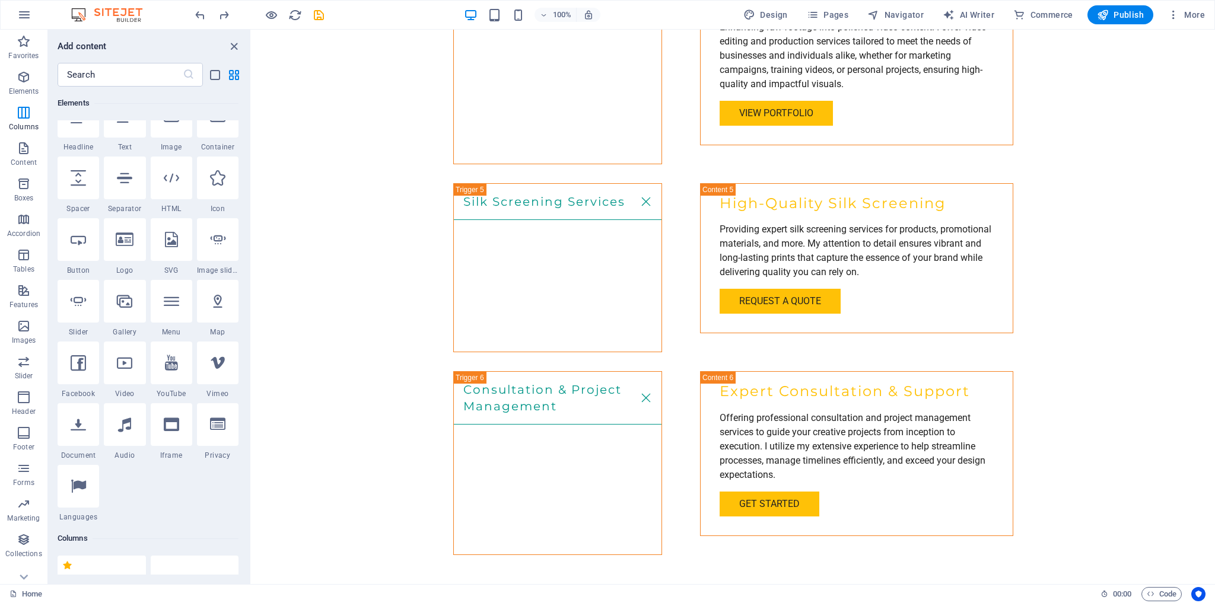
scroll to position [126, 0]
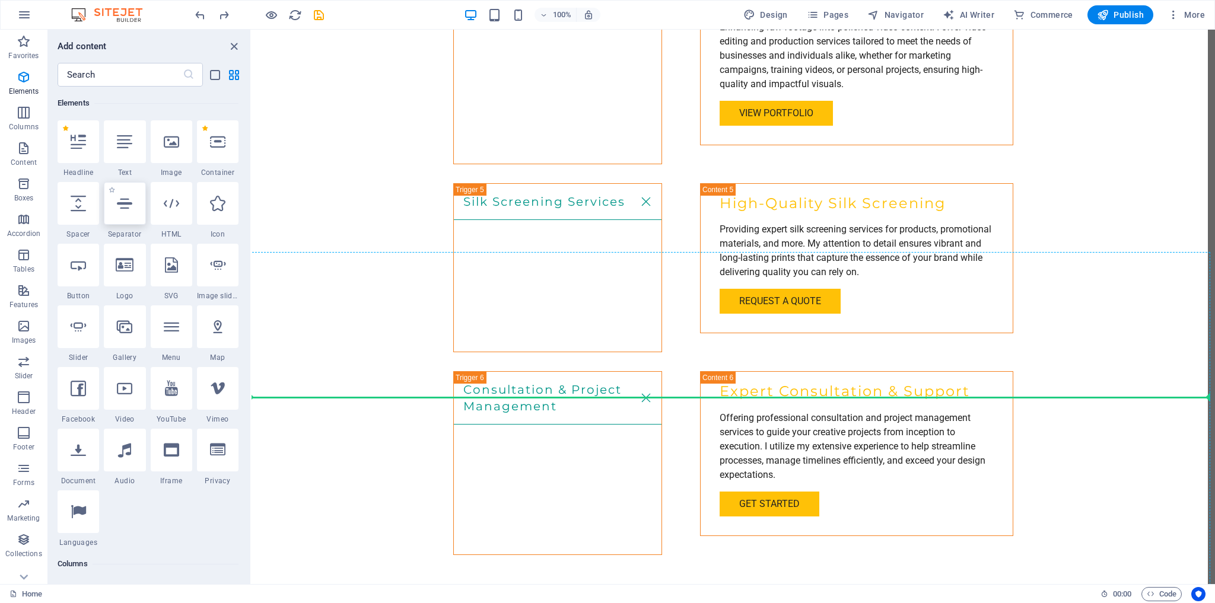
select select "%"
select select "px"
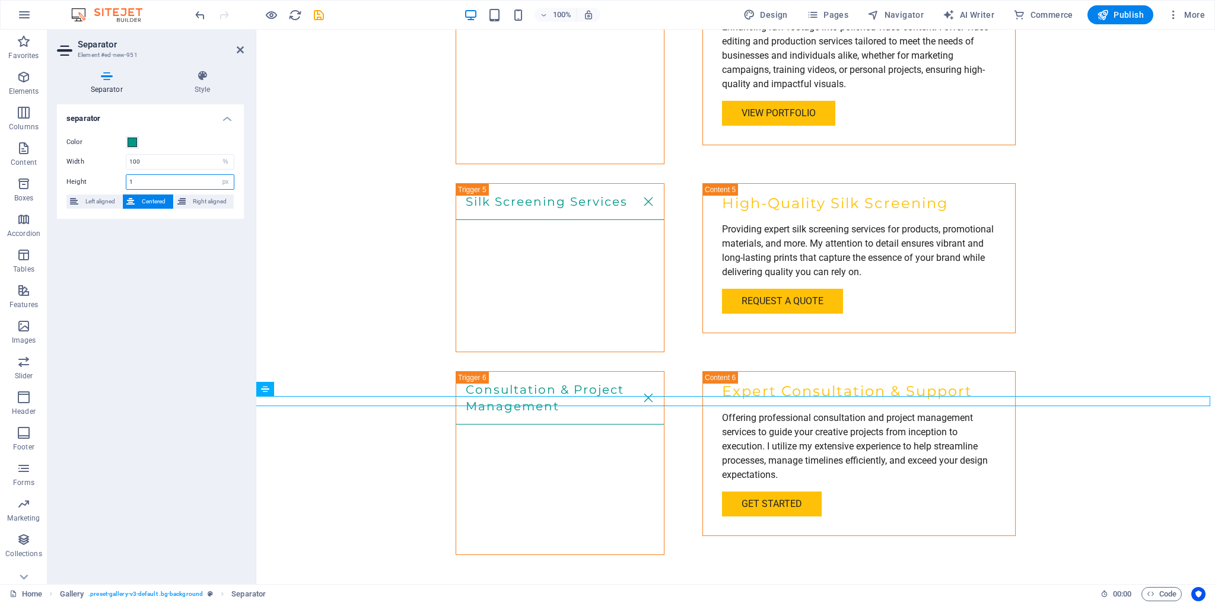
drag, startPoint x: 146, startPoint y: 180, endPoint x: 99, endPoint y: 184, distance: 47.6
click at [99, 184] on div "Height 1 px rem vh vw" at bounding box center [150, 181] width 168 height 15
type input "5"
click at [132, 142] on span at bounding box center [132, 142] width 9 height 9
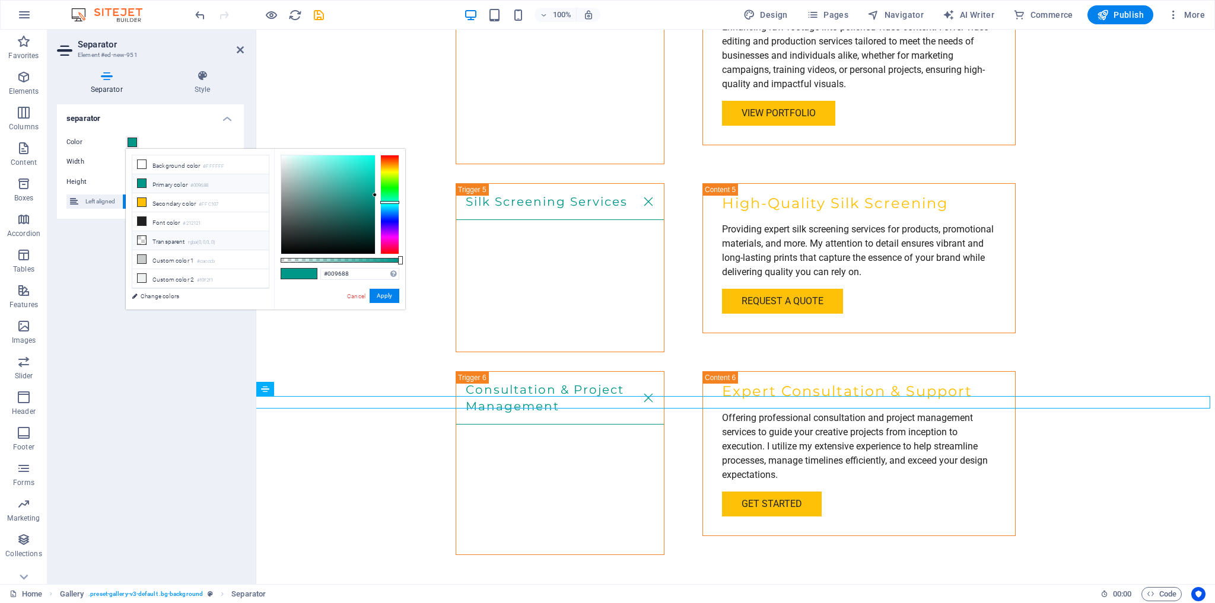
click at [181, 235] on li "Transparent rgba(0,0,0,.0)" at bounding box center [200, 240] width 136 height 19
type input "rgba(0, 0, 0, 0)"
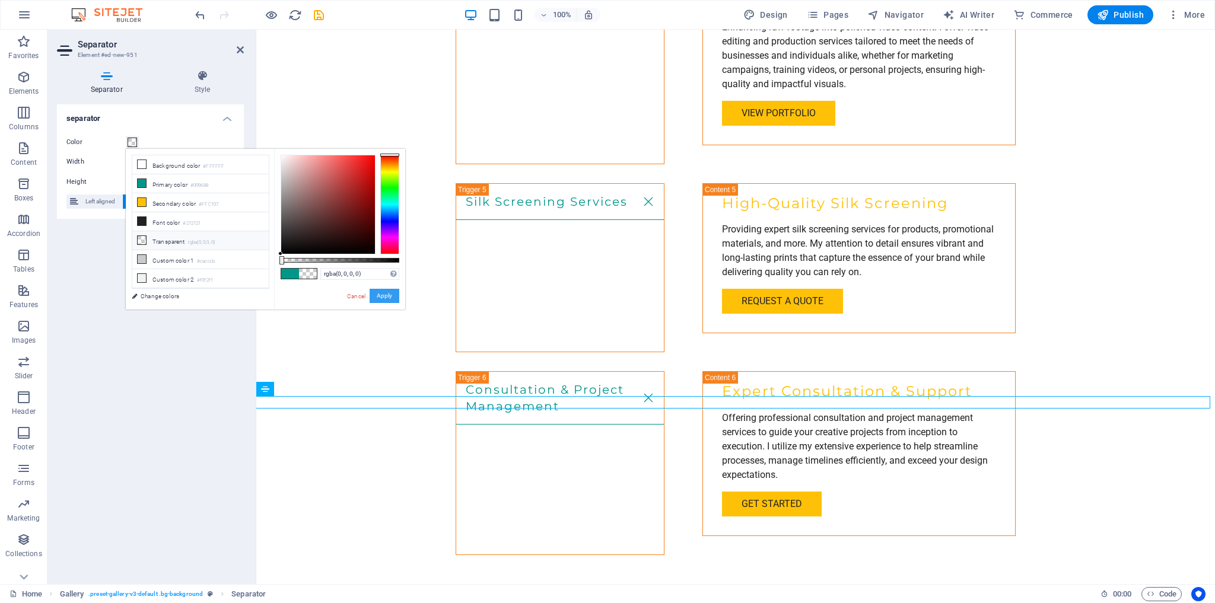
click at [384, 296] on button "Apply" at bounding box center [384, 296] width 30 height 14
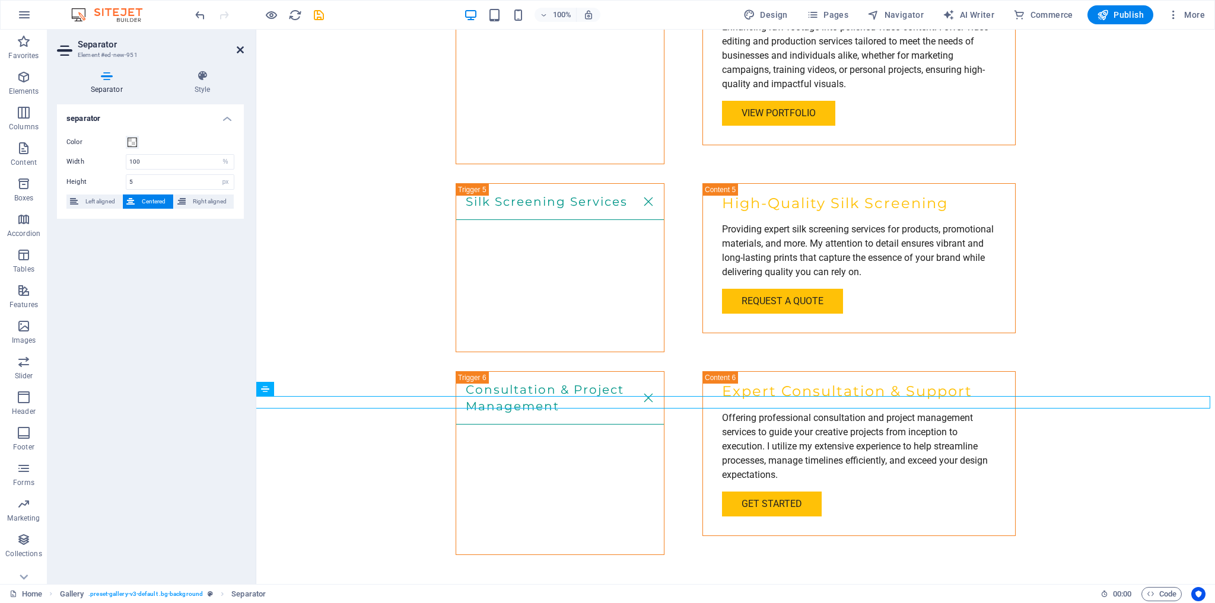
drag, startPoint x: 242, startPoint y: 48, endPoint x: 194, endPoint y: 18, distance: 56.5
click at [242, 48] on icon at bounding box center [240, 49] width 7 height 9
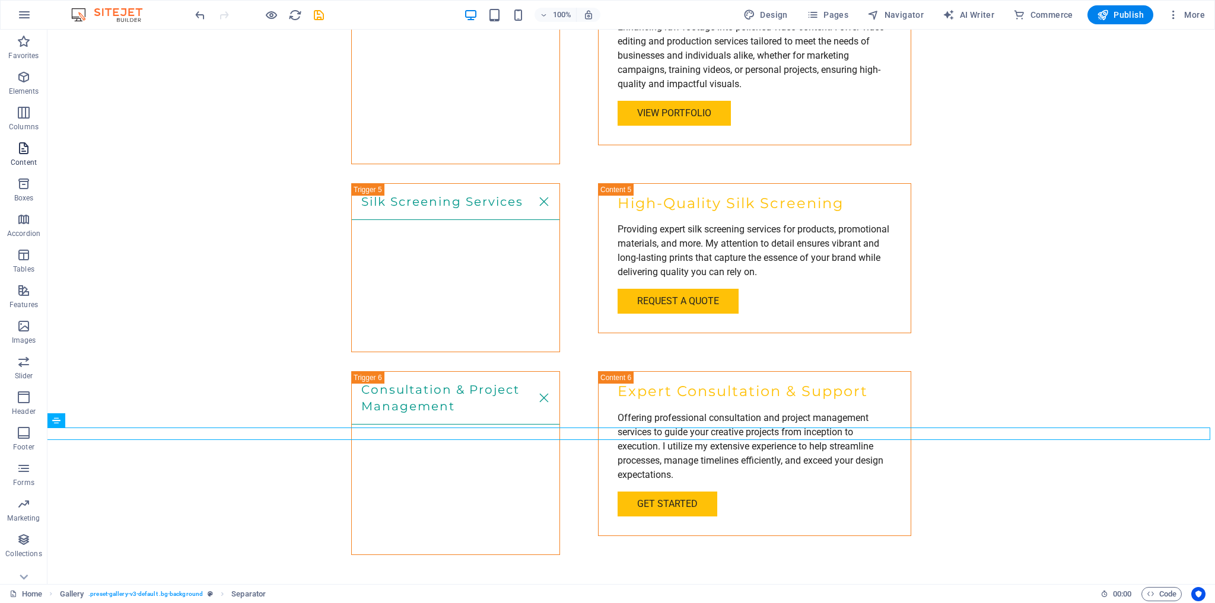
click at [16, 156] on span "Content" at bounding box center [23, 155] width 47 height 28
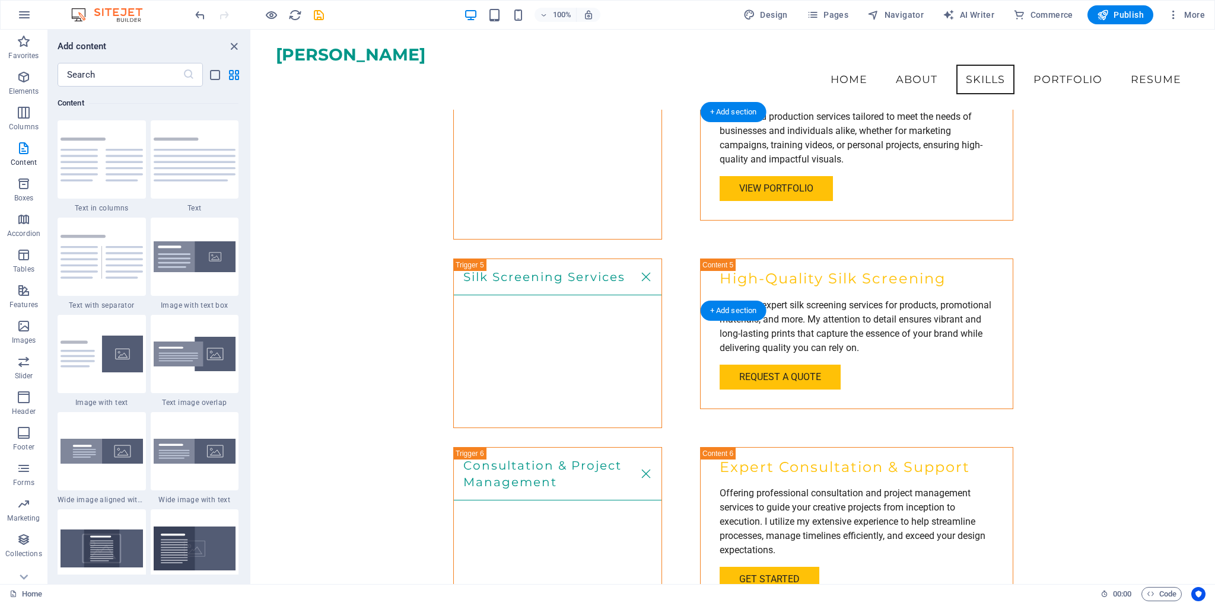
scroll to position [2278, 0]
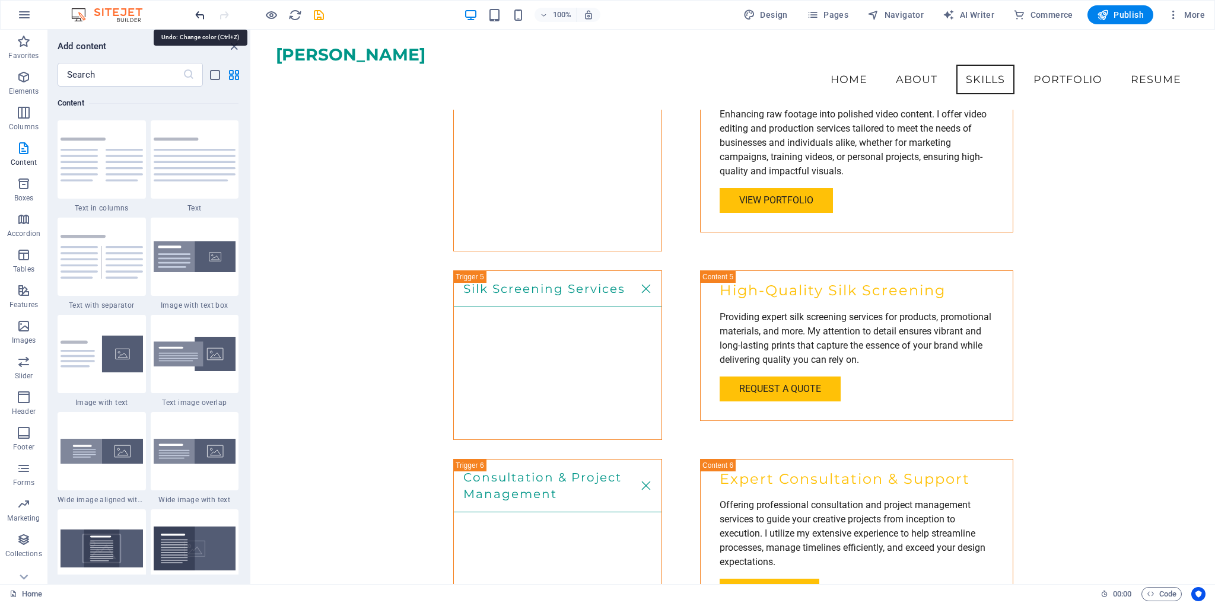
click at [197, 14] on icon "undo" at bounding box center [200, 15] width 14 height 14
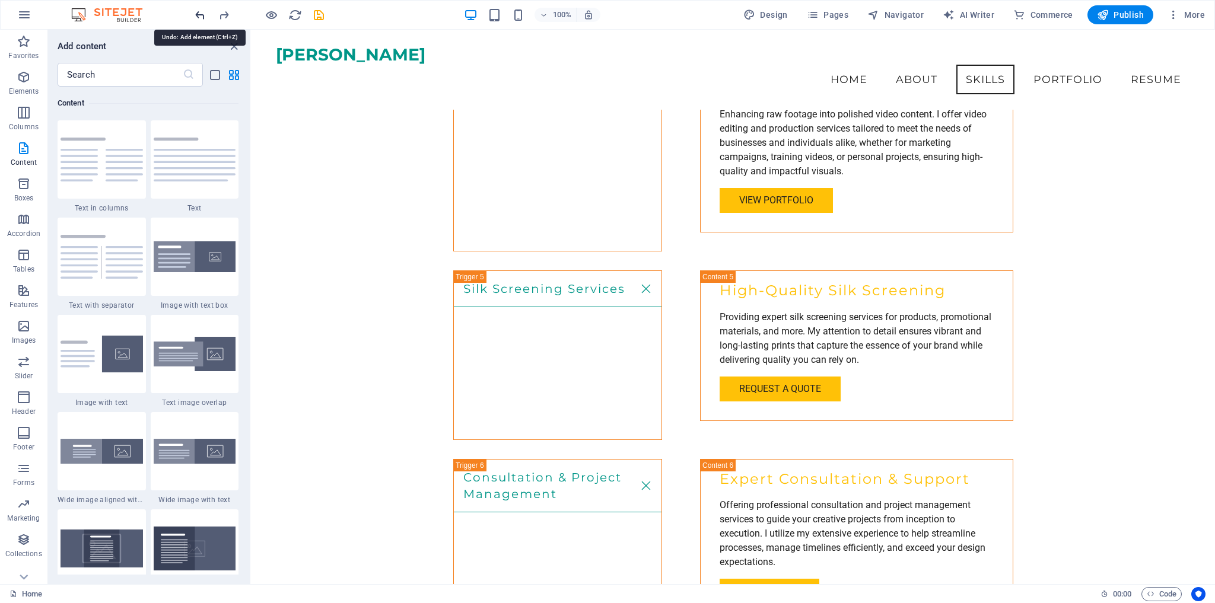
click at [197, 14] on icon "undo" at bounding box center [200, 15] width 14 height 14
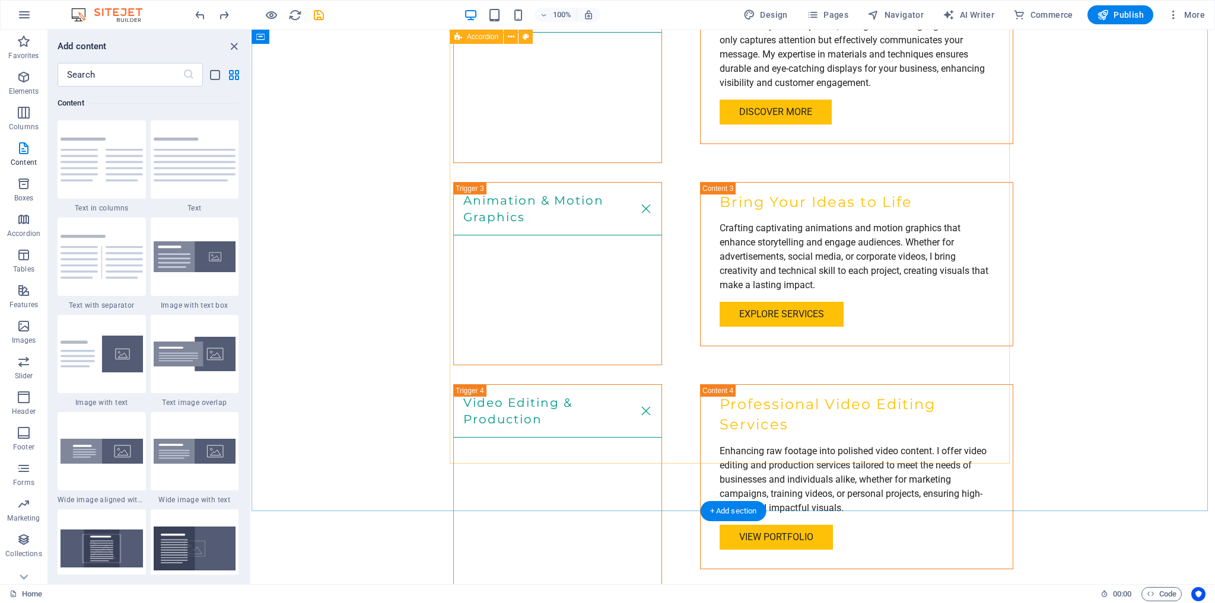
scroll to position [2151, 0]
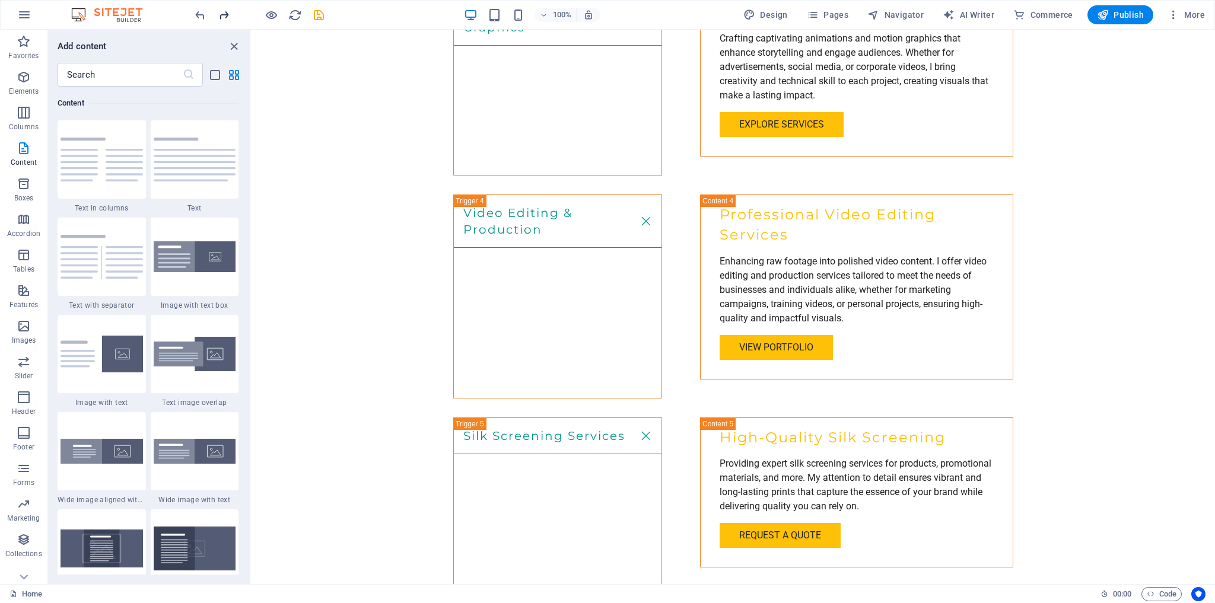
click at [225, 12] on icon "redo" at bounding box center [224, 15] width 14 height 14
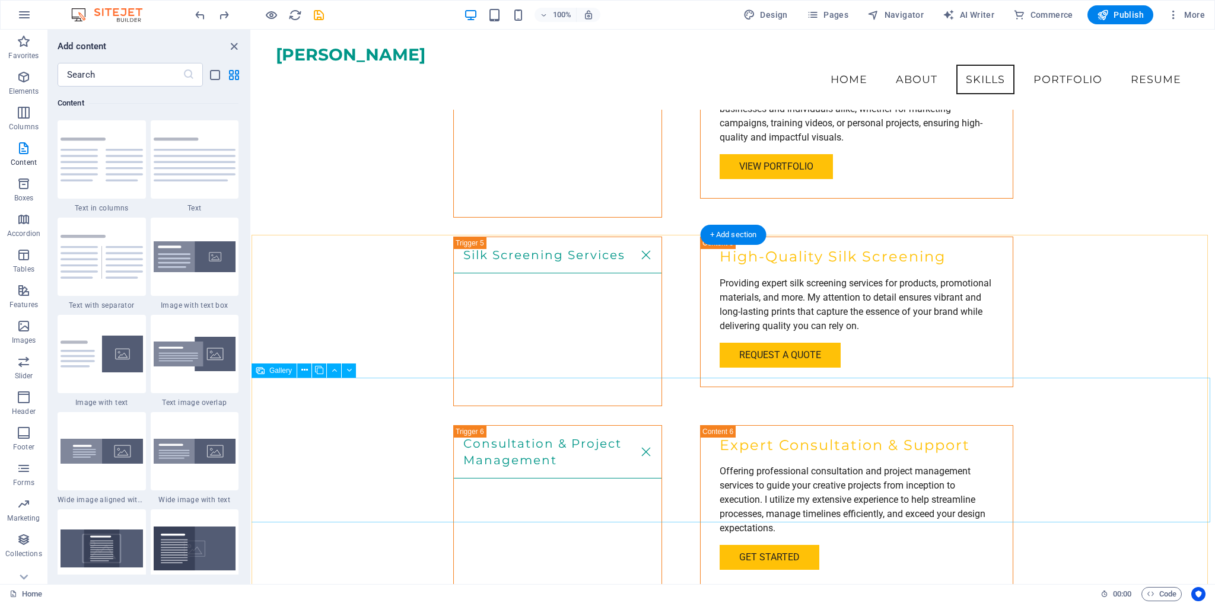
scroll to position [2281, 0]
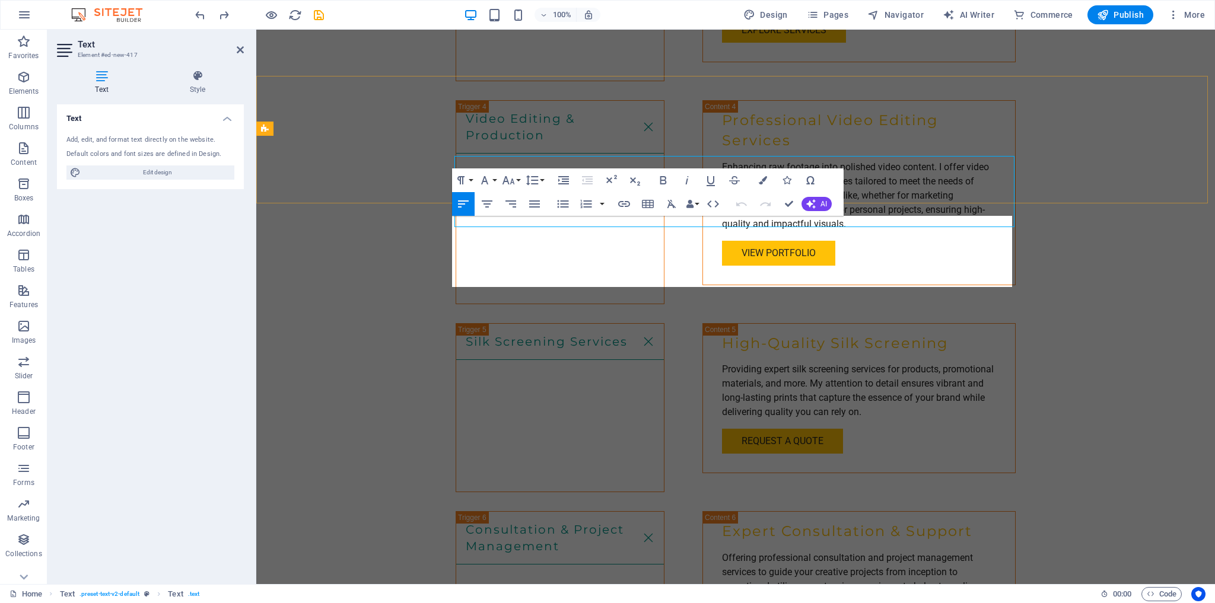
scroll to position [2341, 0]
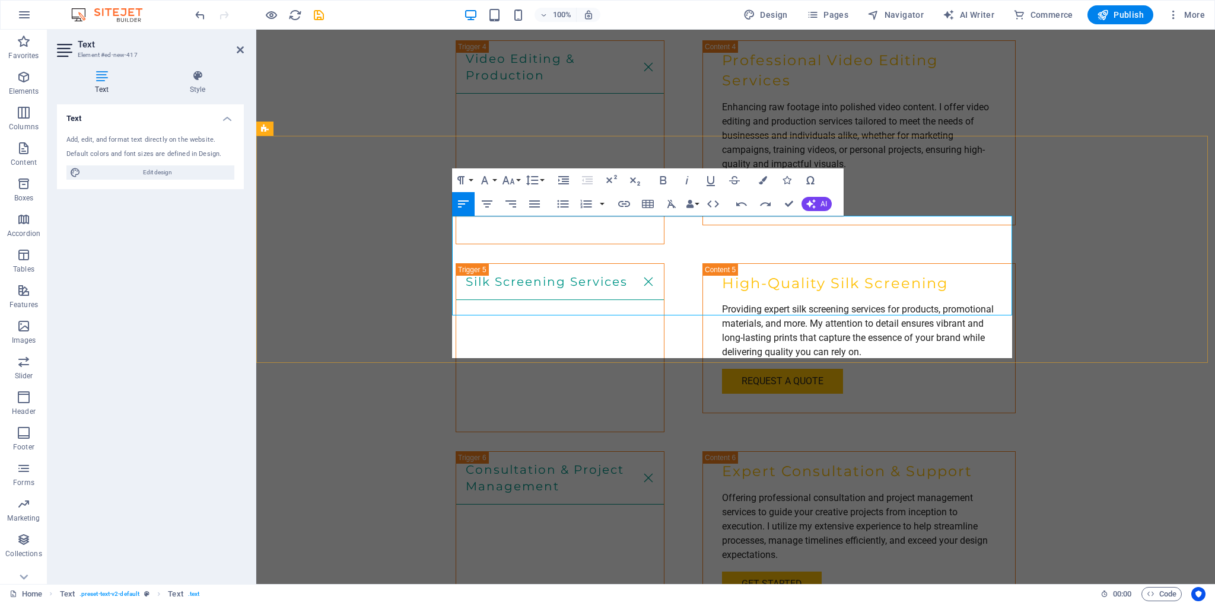
scroll to position [4266, 1]
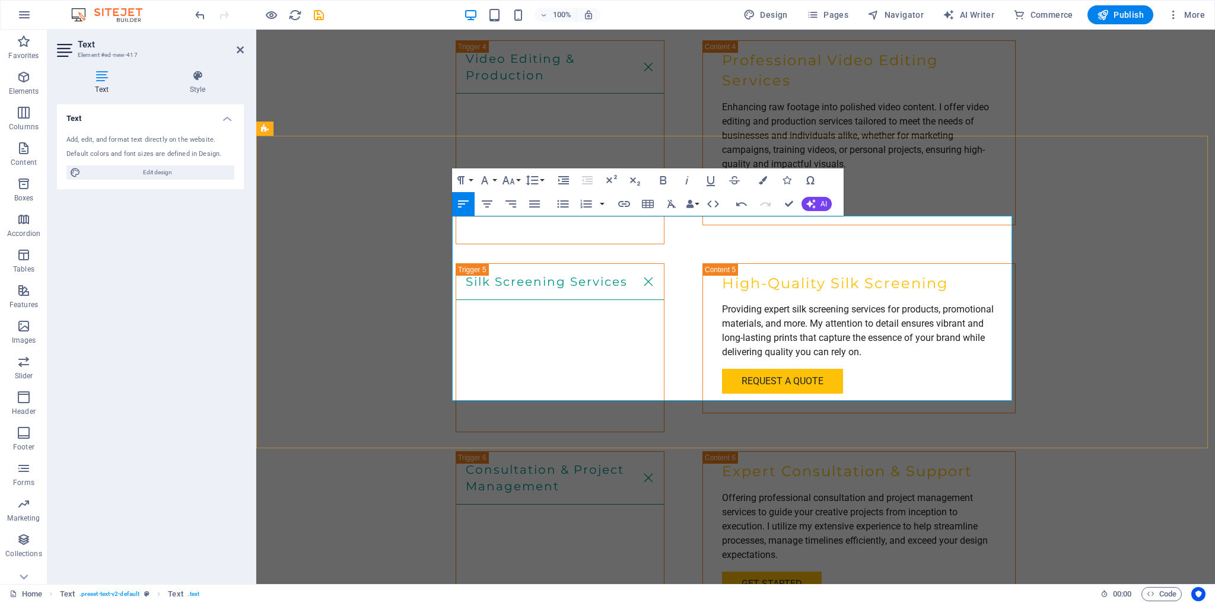
scroll to position [1477, 1]
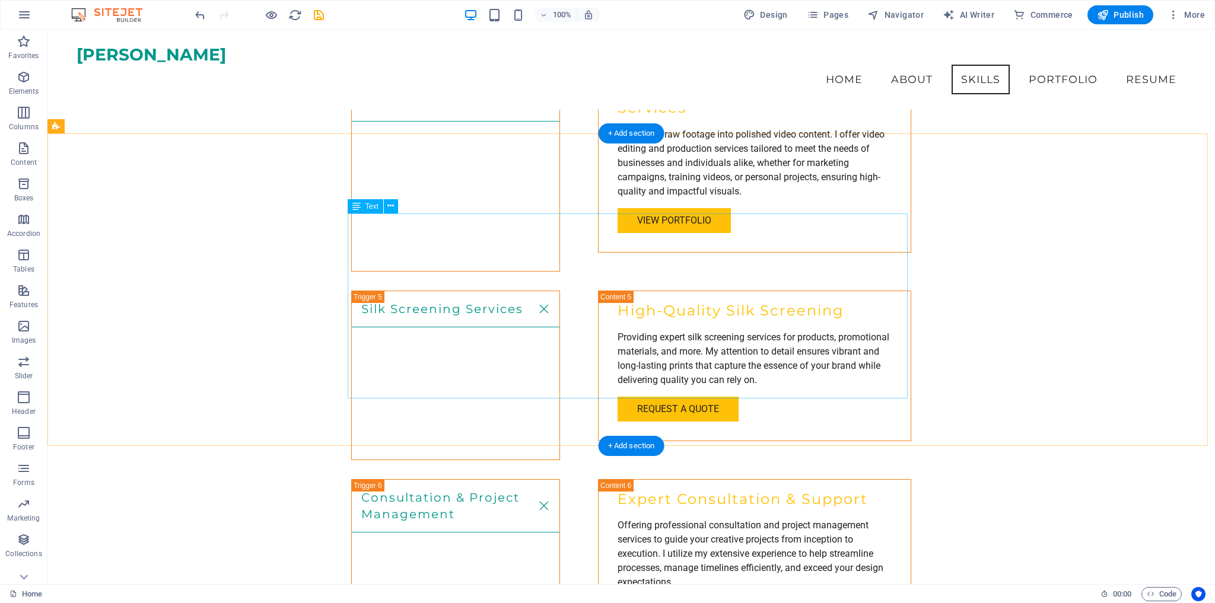
scroll to position [2280, 0]
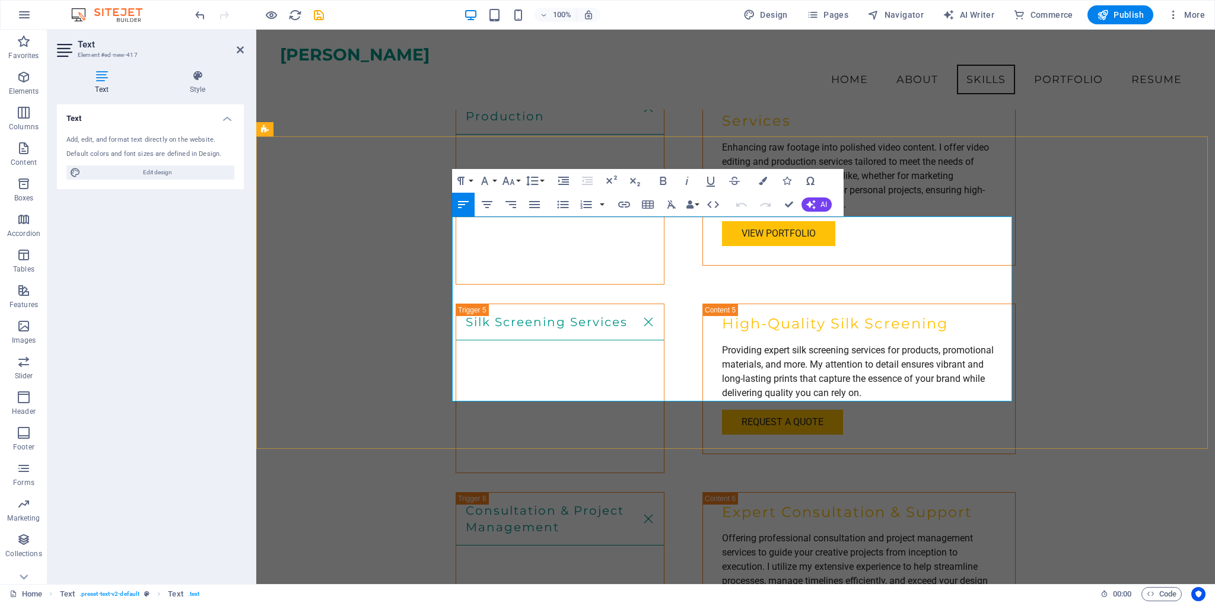
scroll to position [2340, 0]
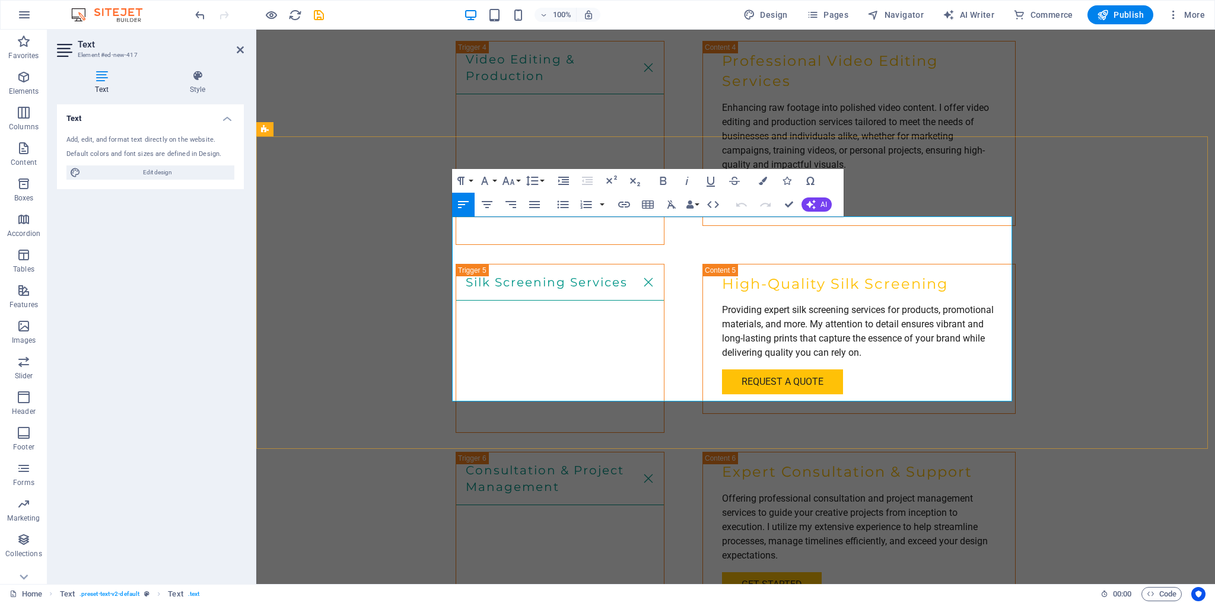
drag, startPoint x: 930, startPoint y: 379, endPoint x: 992, endPoint y: 385, distance: 62.6
drag, startPoint x: 791, startPoint y: 207, endPoint x: 680, endPoint y: 186, distance: 112.8
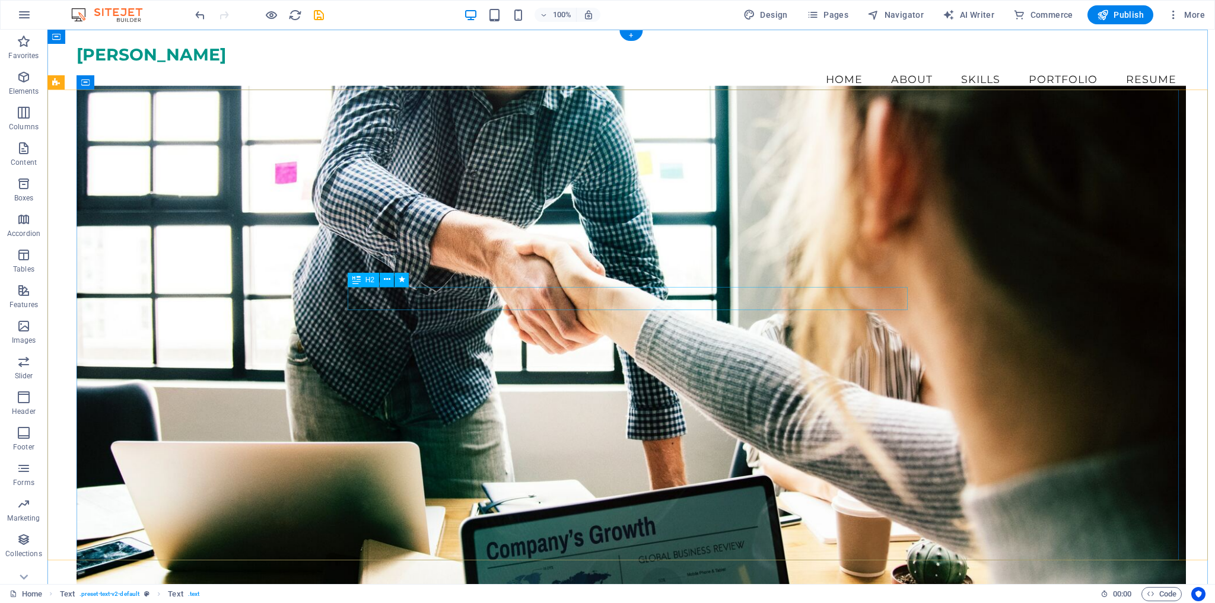
scroll to position [0, 0]
click at [317, 13] on icon "save" at bounding box center [319, 15] width 14 height 14
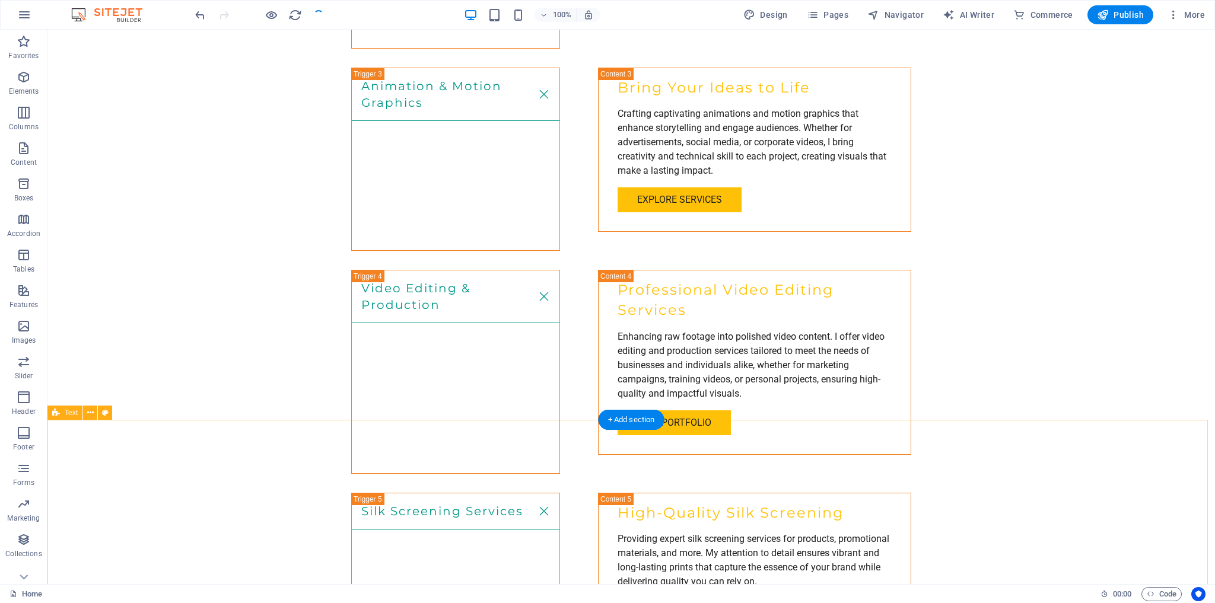
scroll to position [2230, 0]
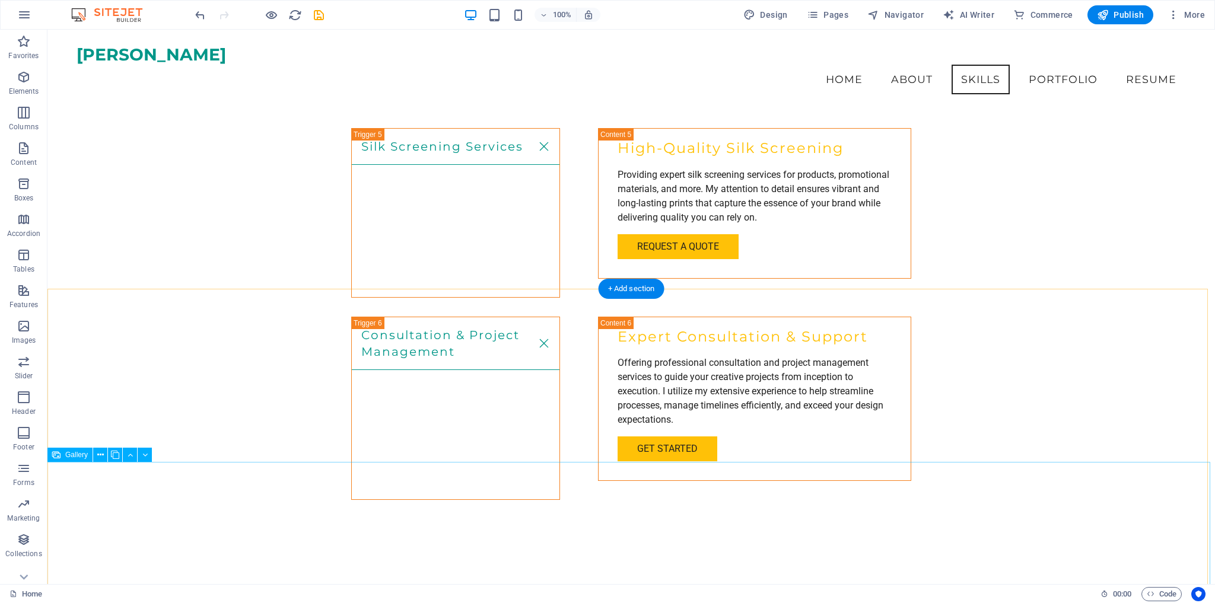
scroll to position [2407, 0]
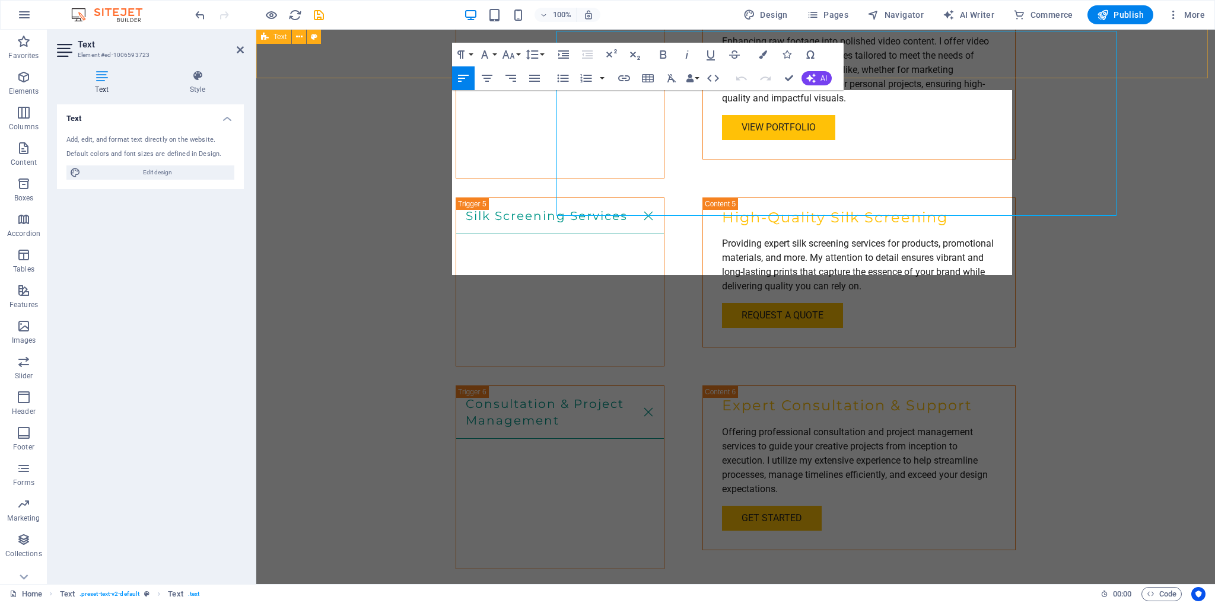
scroll to position [2466, 0]
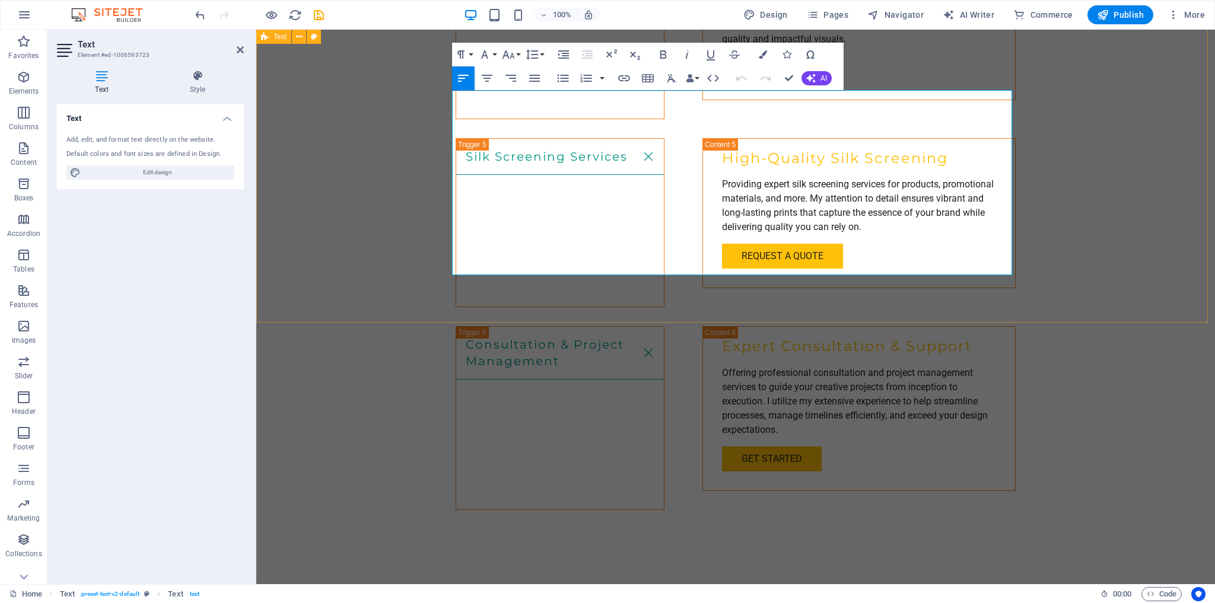
drag, startPoint x: 885, startPoint y: 136, endPoint x: 590, endPoint y: 157, distance: 295.4
copy p "Below are the samples I created for The LAB Automotive."
drag, startPoint x: 848, startPoint y: 224, endPoint x: 930, endPoint y: 232, distance: 82.8
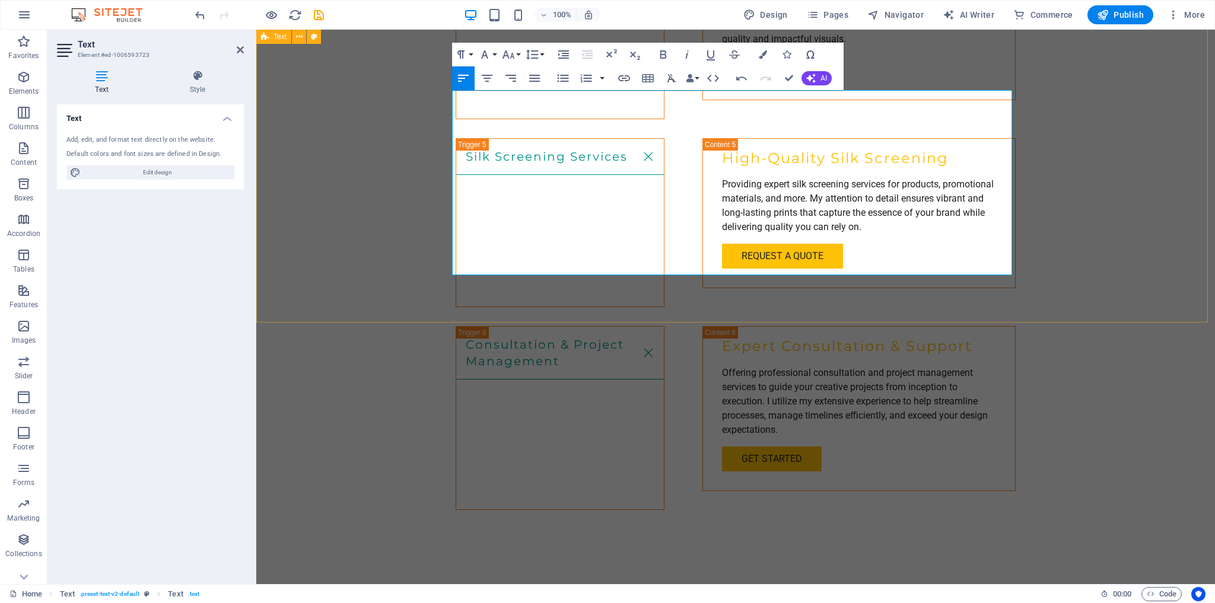
drag, startPoint x: 787, startPoint y: 266, endPoint x: 872, endPoint y: 268, distance: 84.8
drag, startPoint x: 789, startPoint y: 76, endPoint x: 754, endPoint y: 84, distance: 35.3
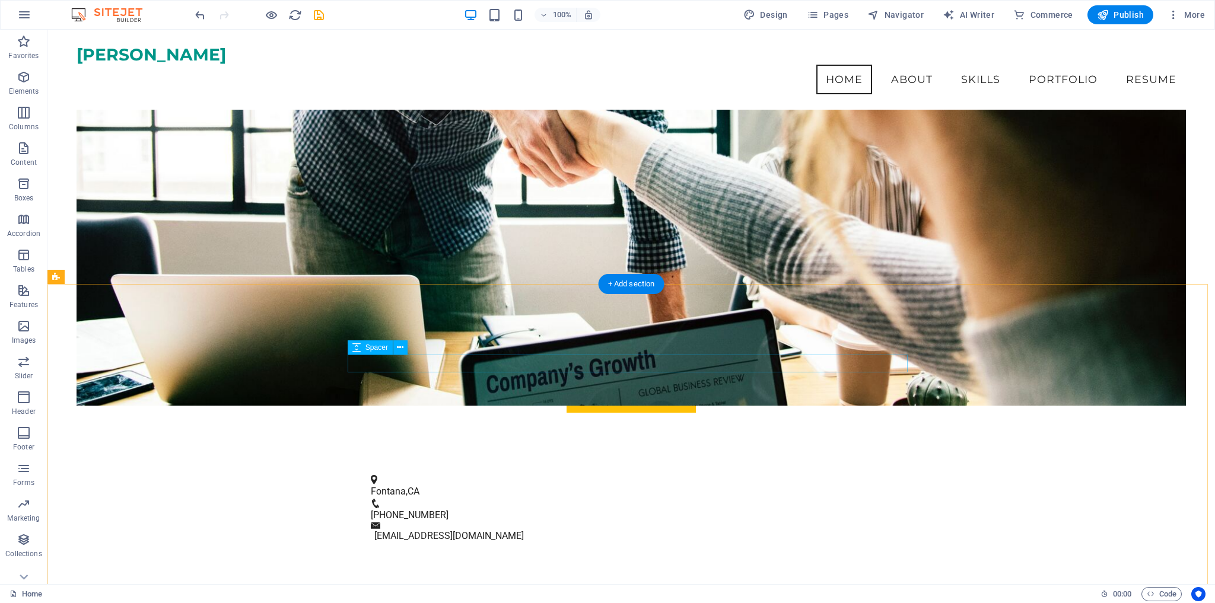
scroll to position [0, 0]
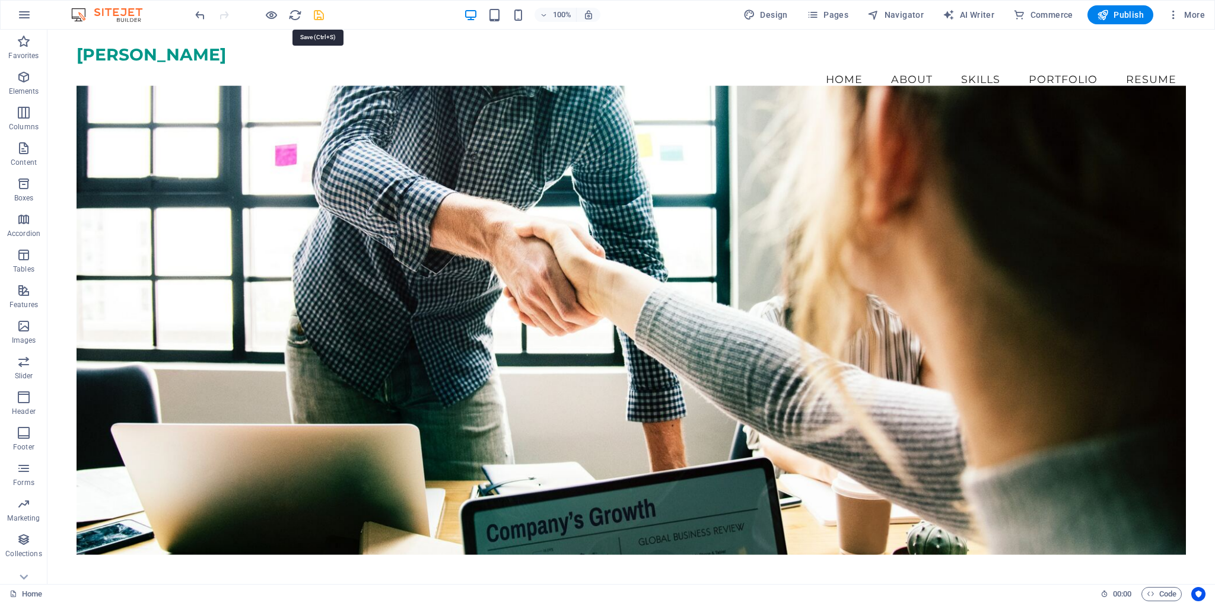
click at [318, 13] on icon "save" at bounding box center [319, 15] width 14 height 14
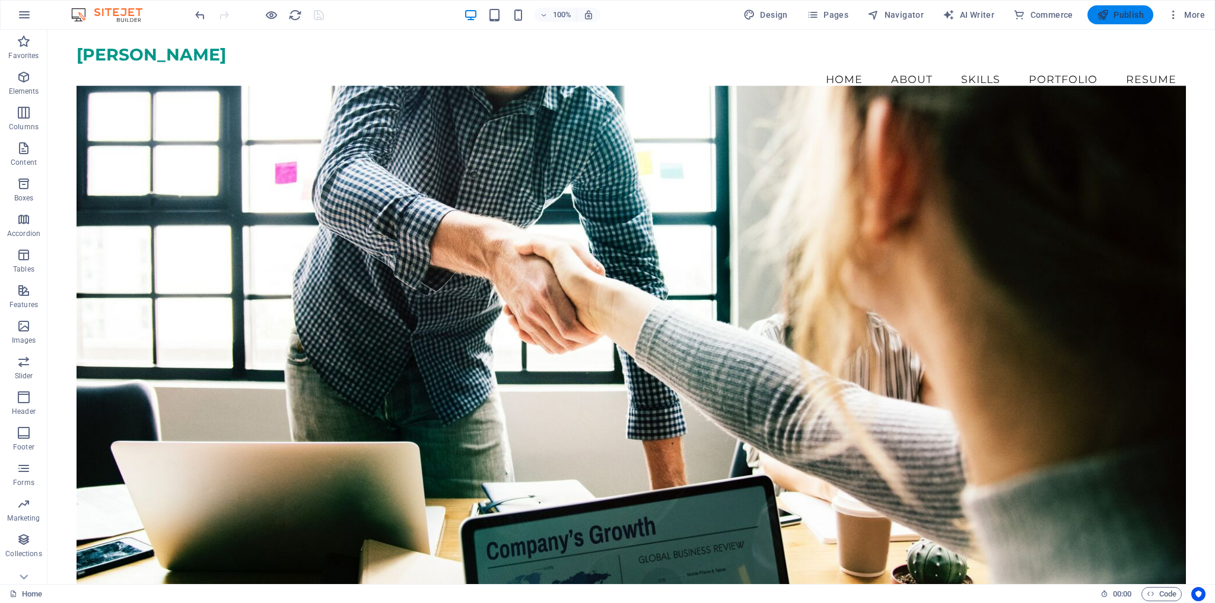
click at [1124, 10] on span "Publish" at bounding box center [1120, 15] width 47 height 12
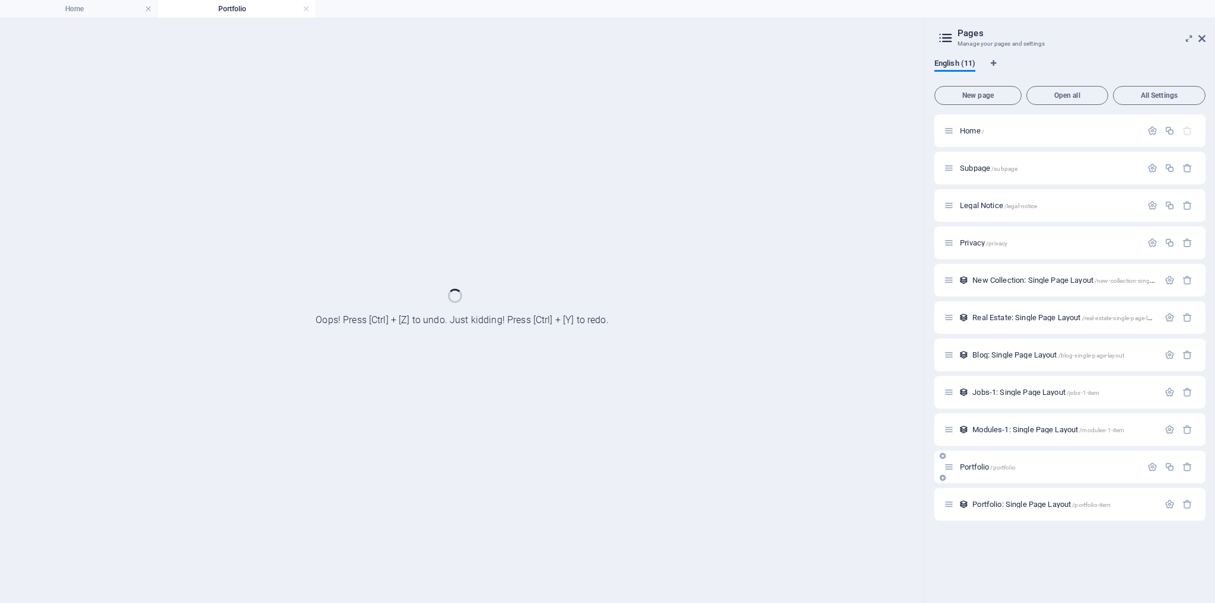
click at [979, 460] on div "Portfolio /portfolio" at bounding box center [1042, 467] width 197 height 14
click at [980, 467] on span "Portfolio /portfolio" at bounding box center [988, 467] width 56 height 9
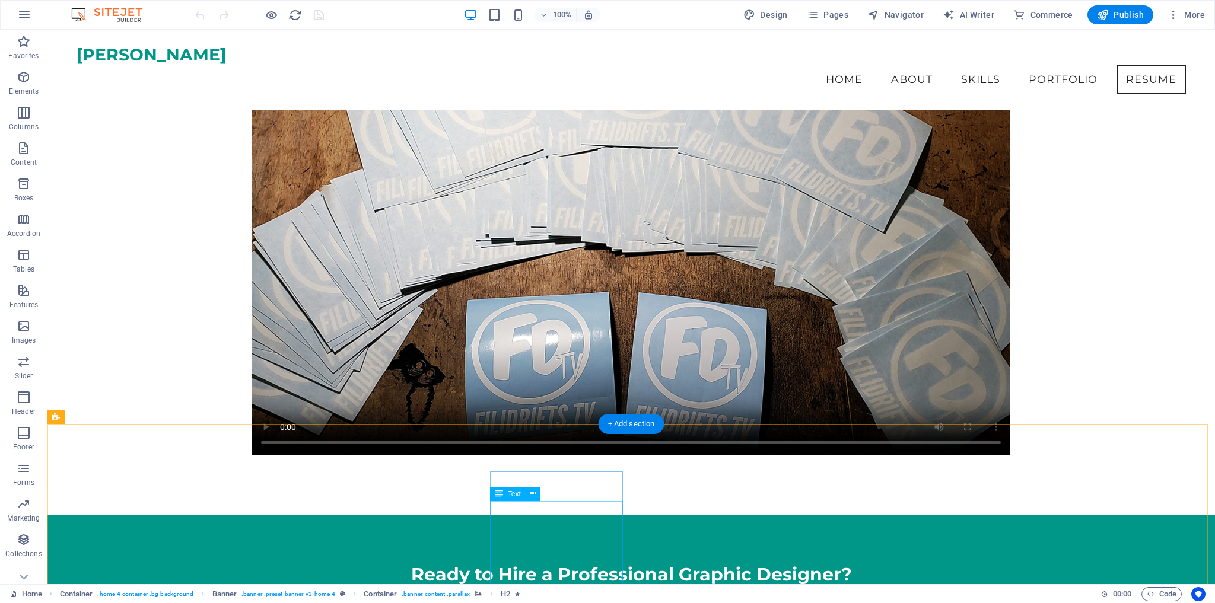
scroll to position [4663, 0]
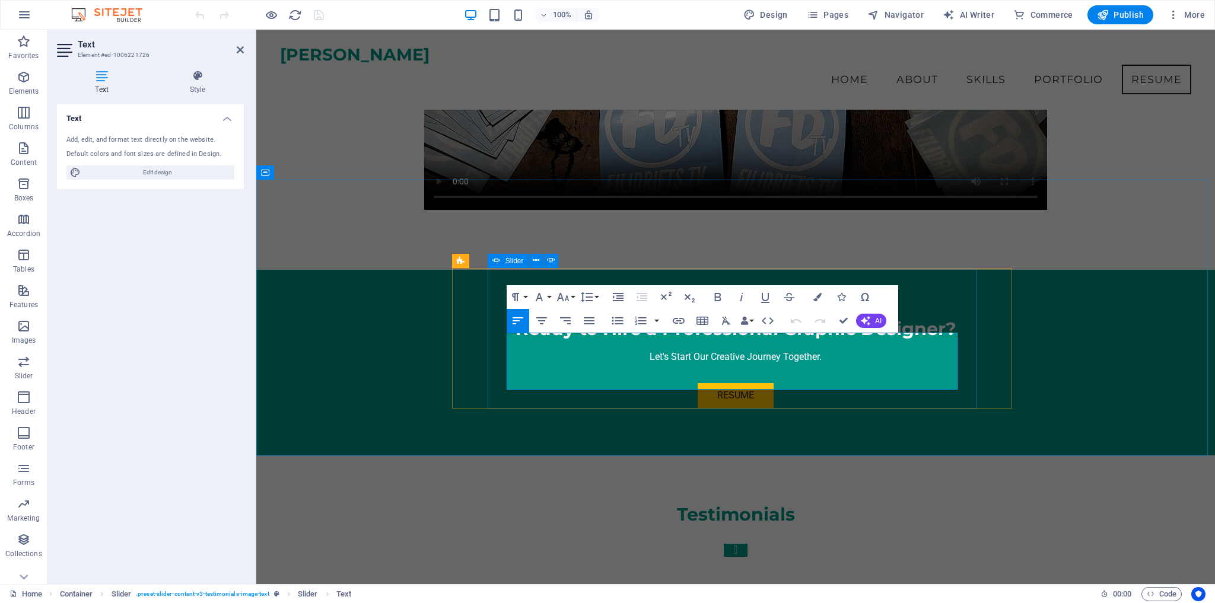
scroll to position [4400, 0]
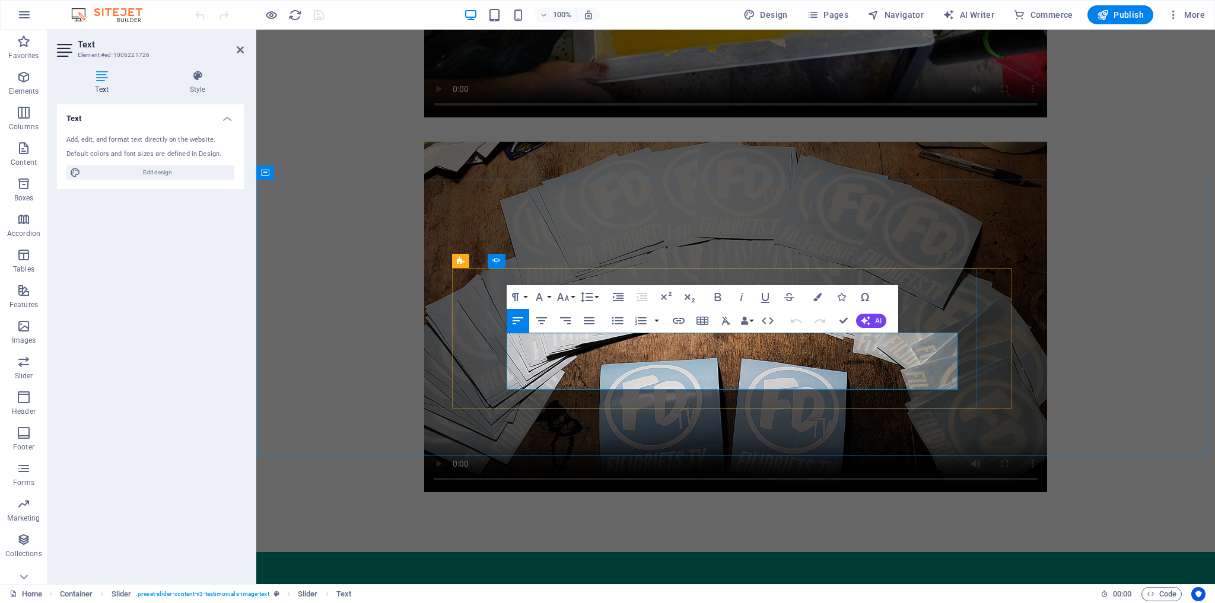
scroll to position [4409, 0]
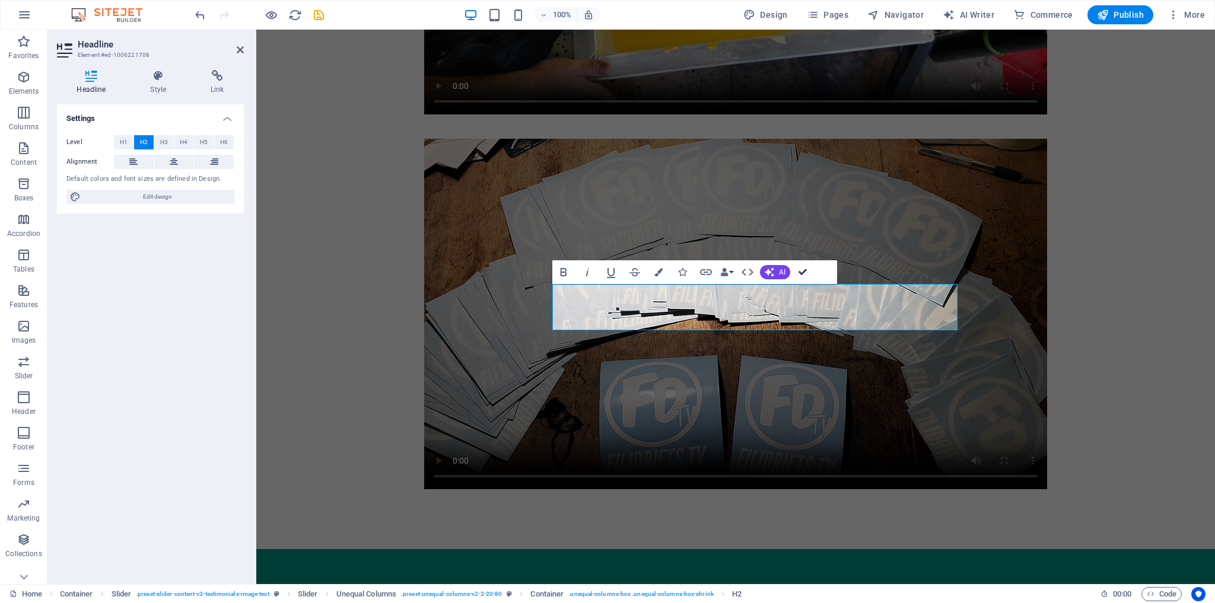
scroll to position [4725, 0]
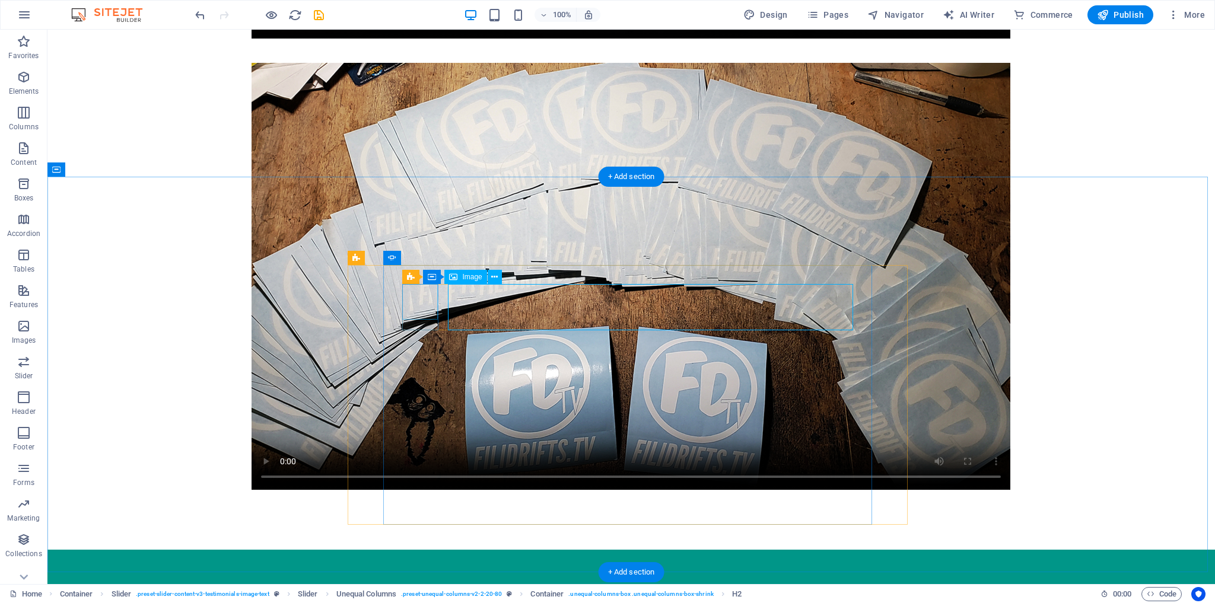
select select "px"
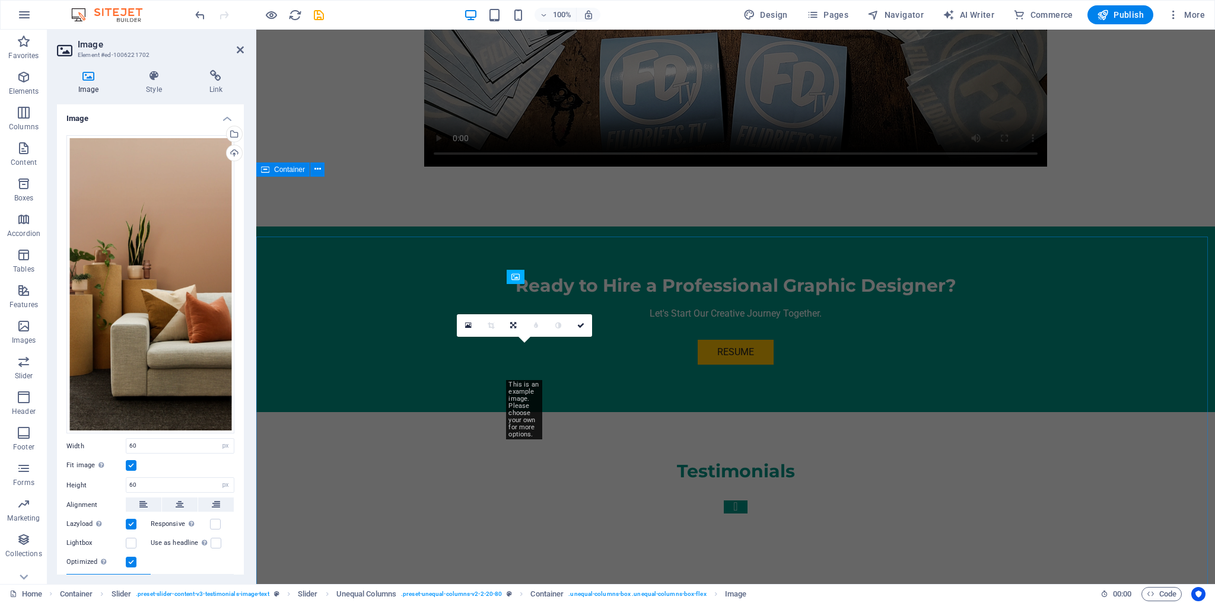
scroll to position [4403, 0]
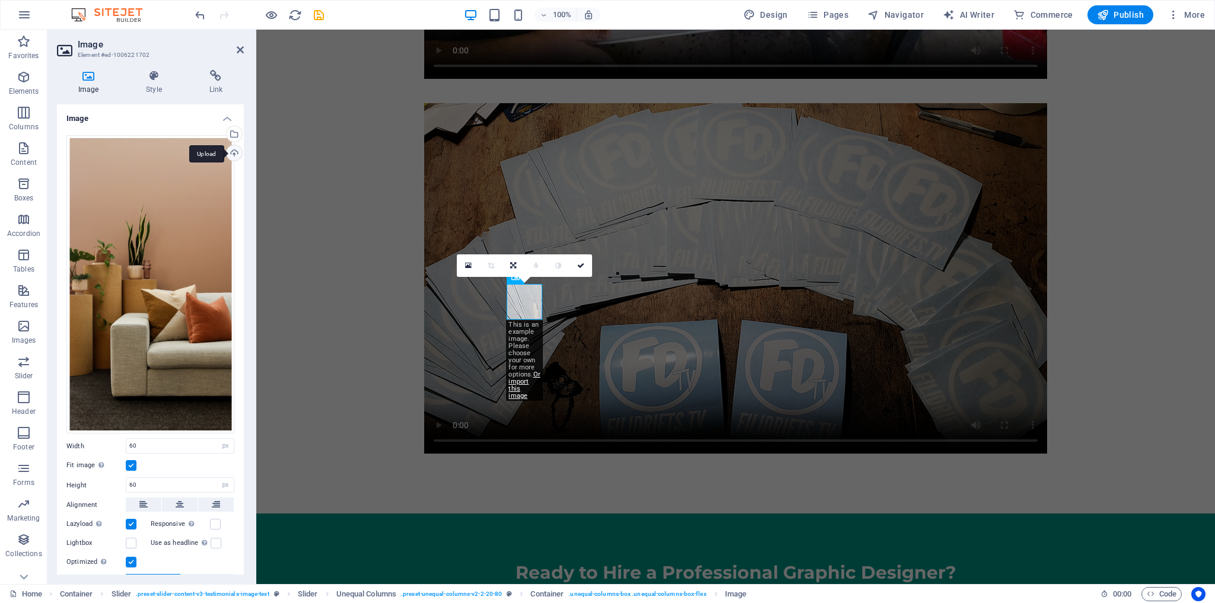
click at [230, 154] on div "Upload" at bounding box center [233, 154] width 18 height 18
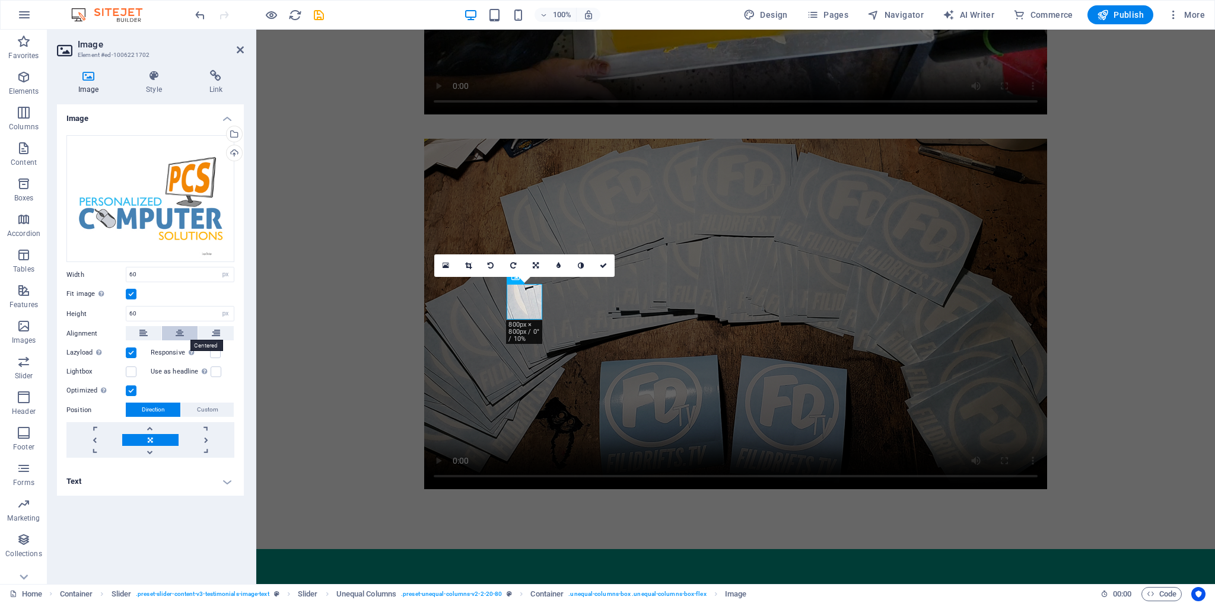
click at [176, 331] on icon at bounding box center [180, 333] width 8 height 14
click at [604, 264] on icon at bounding box center [603, 265] width 7 height 7
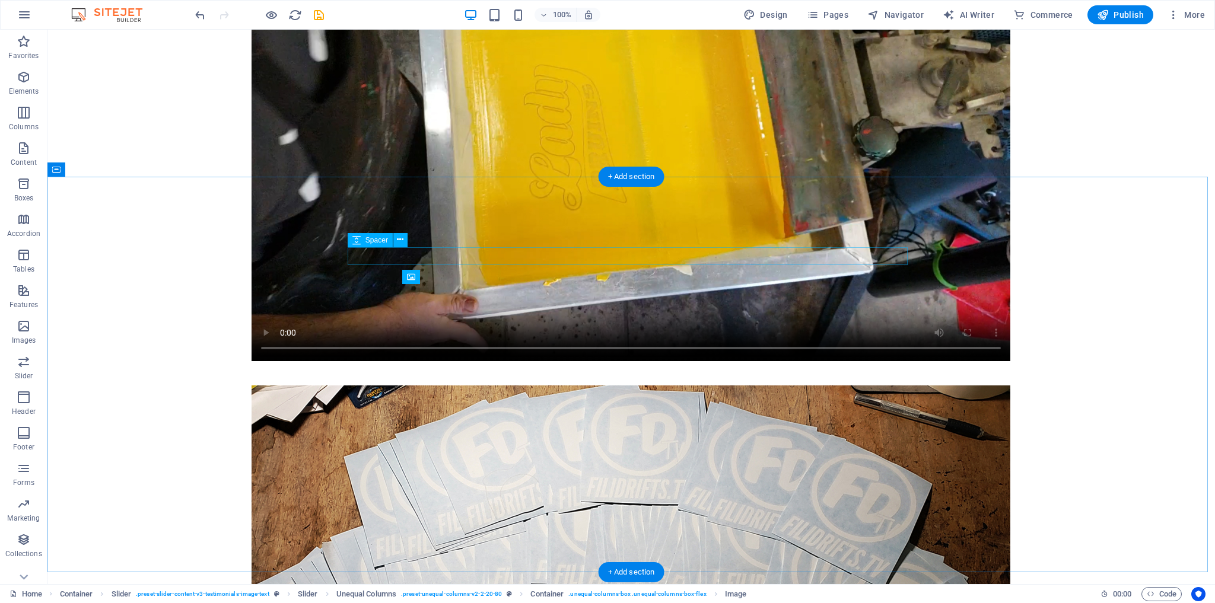
scroll to position [4725, 0]
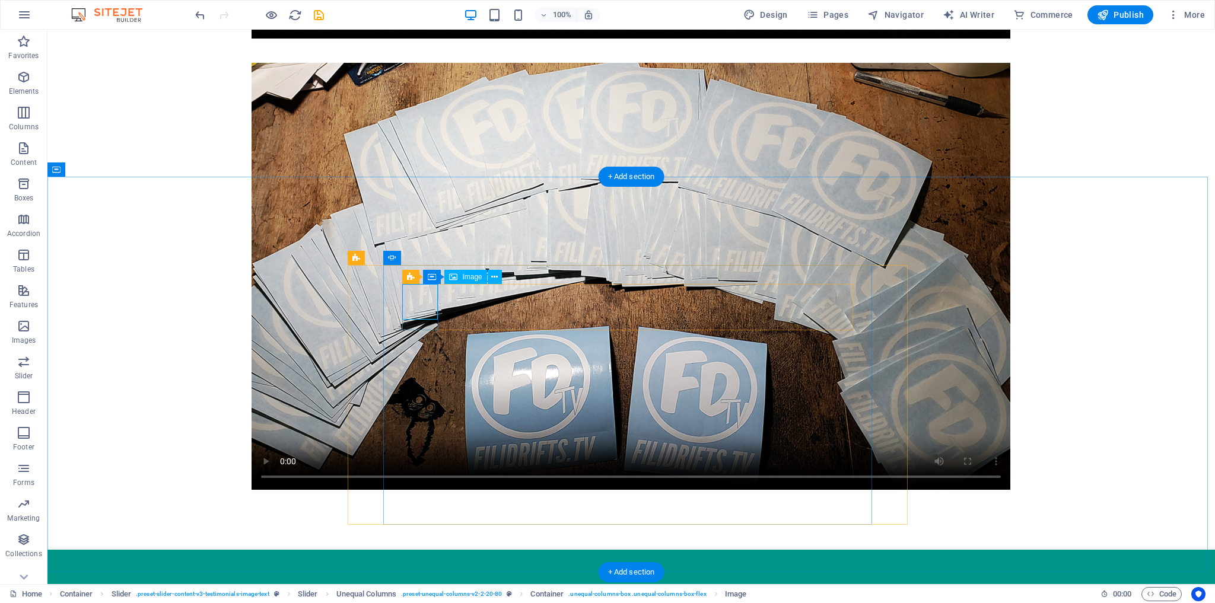
select select "px"
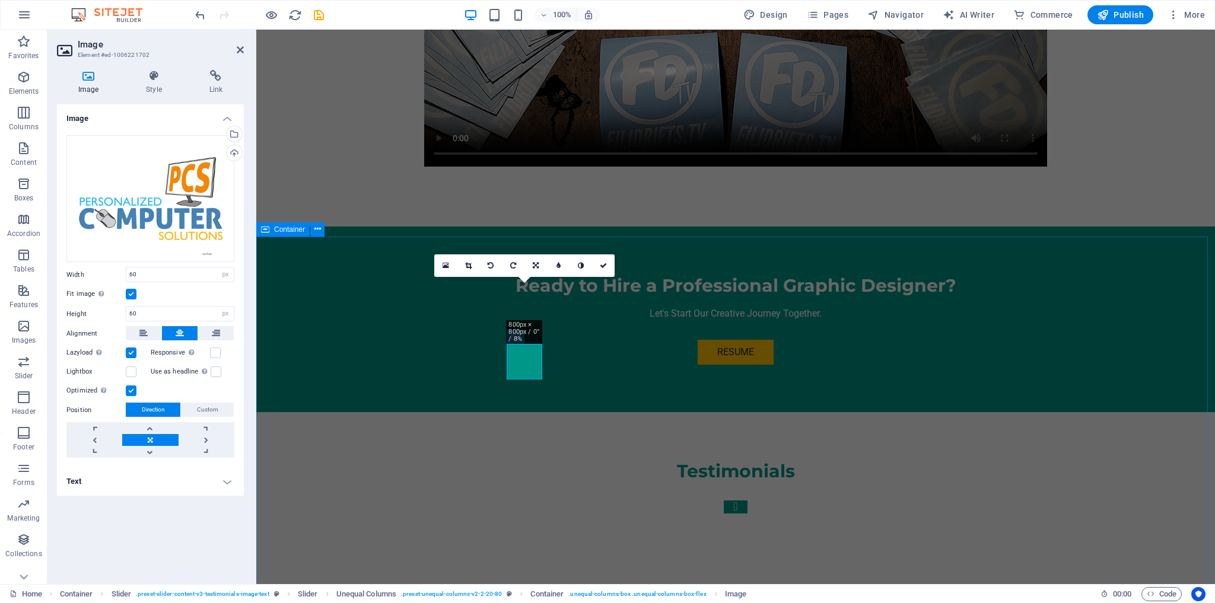
scroll to position [4403, 0]
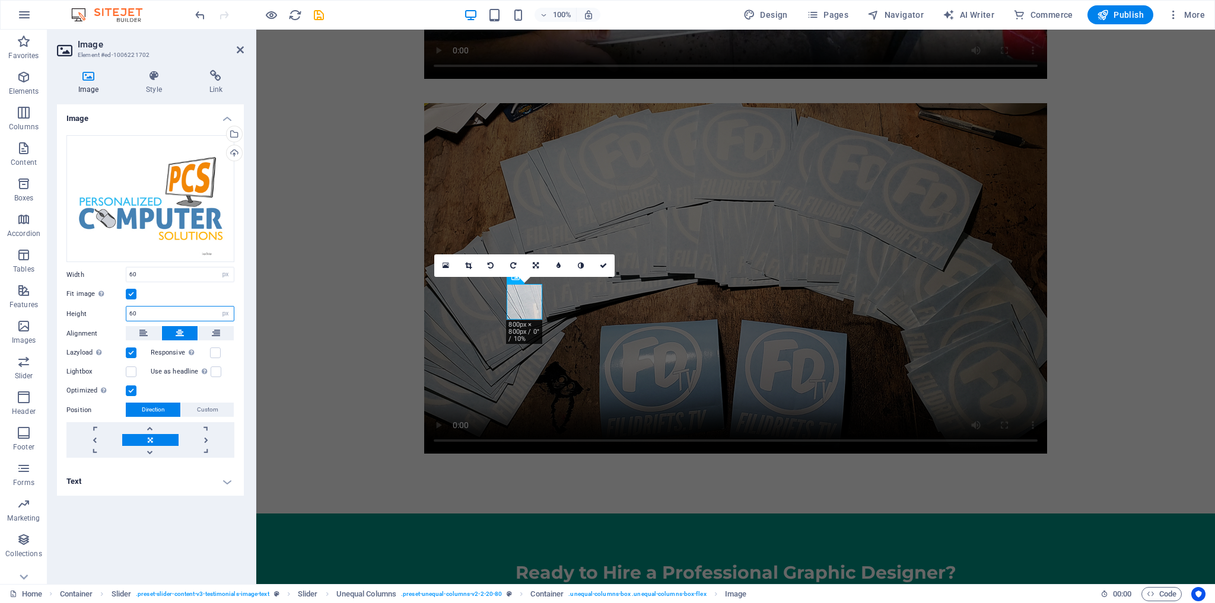
drag, startPoint x: 142, startPoint y: 314, endPoint x: 106, endPoint y: 318, distance: 36.9
click at [106, 318] on div "Height 60 Default auto px" at bounding box center [150, 313] width 168 height 15
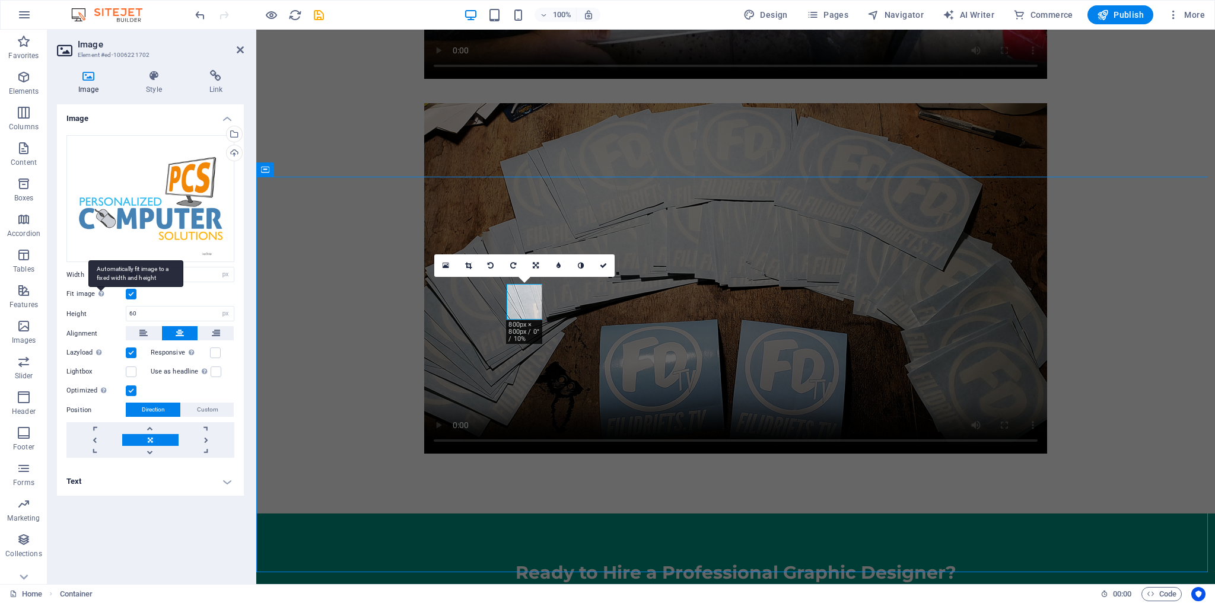
scroll to position [4725, 0]
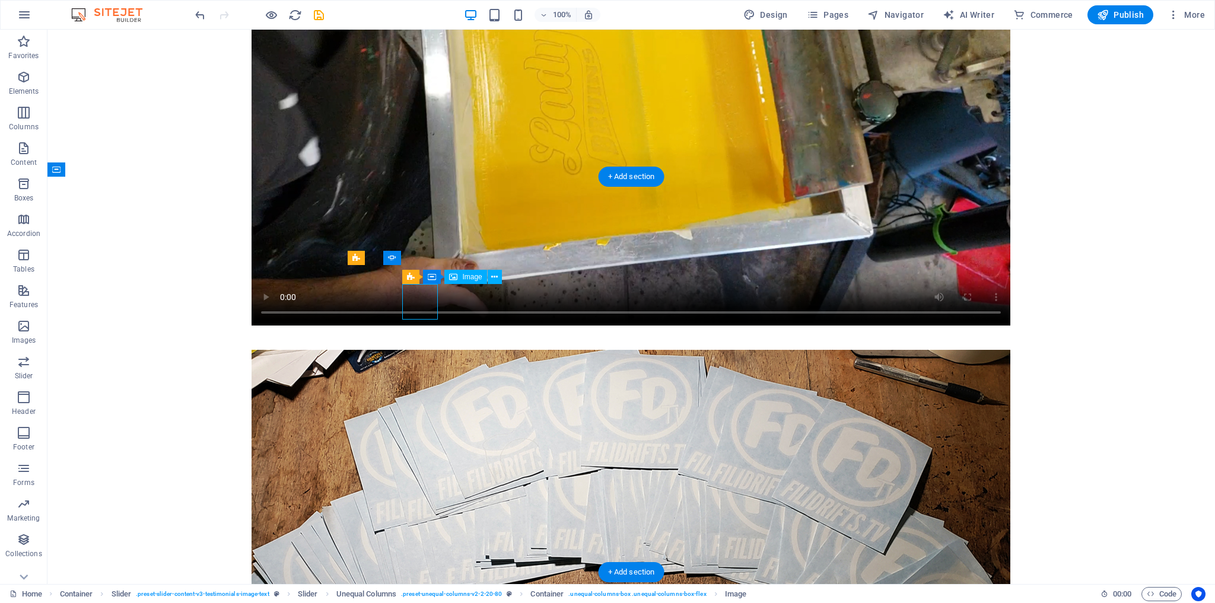
select select "px"
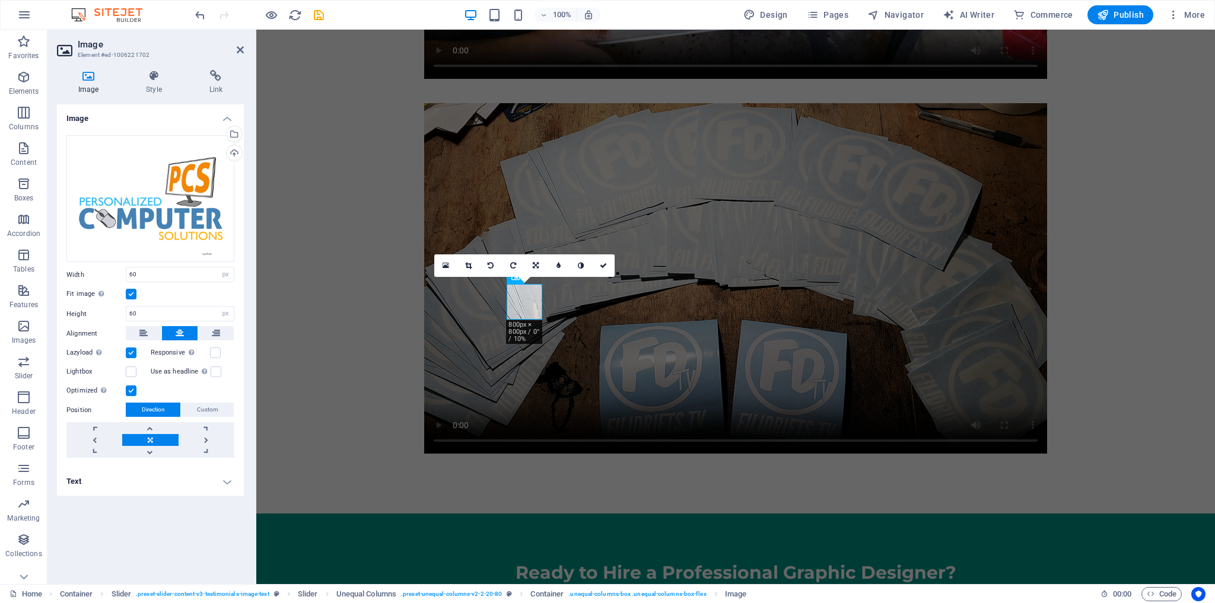
click at [129, 295] on label at bounding box center [131, 294] width 11 height 11
click at [0, 0] on input "Fit image Automatically fit image to a fixed width and height" at bounding box center [0, 0] width 0 height 0
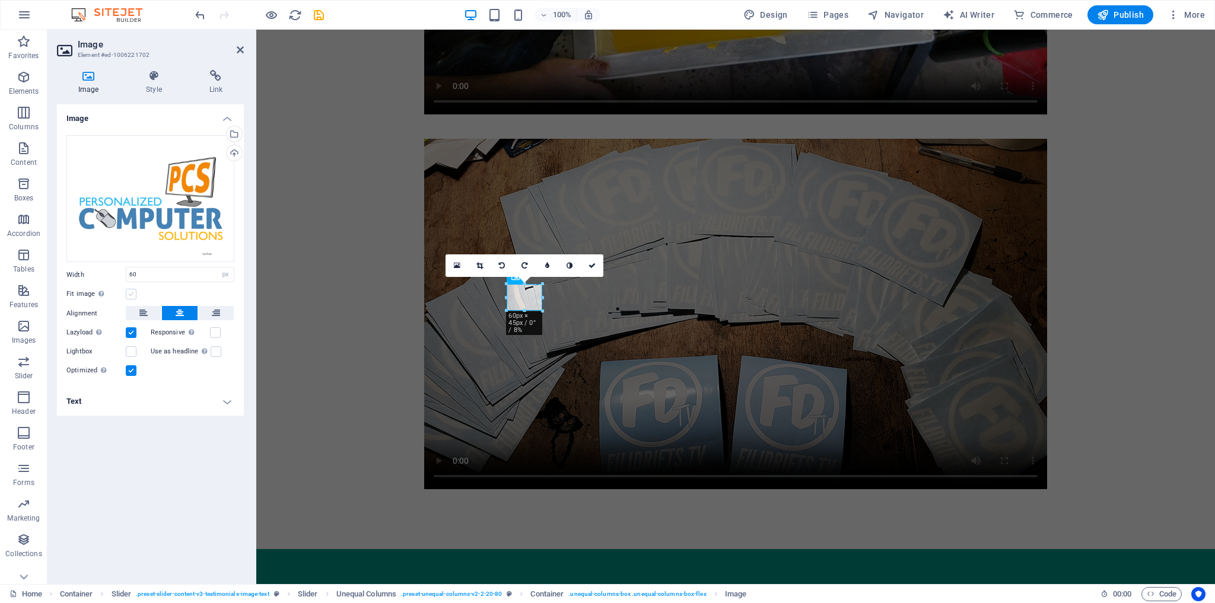
click at [129, 292] on label at bounding box center [131, 294] width 11 height 11
click at [0, 0] on input "Fit image Automatically fit image to a fixed width and height" at bounding box center [0, 0] width 0 height 0
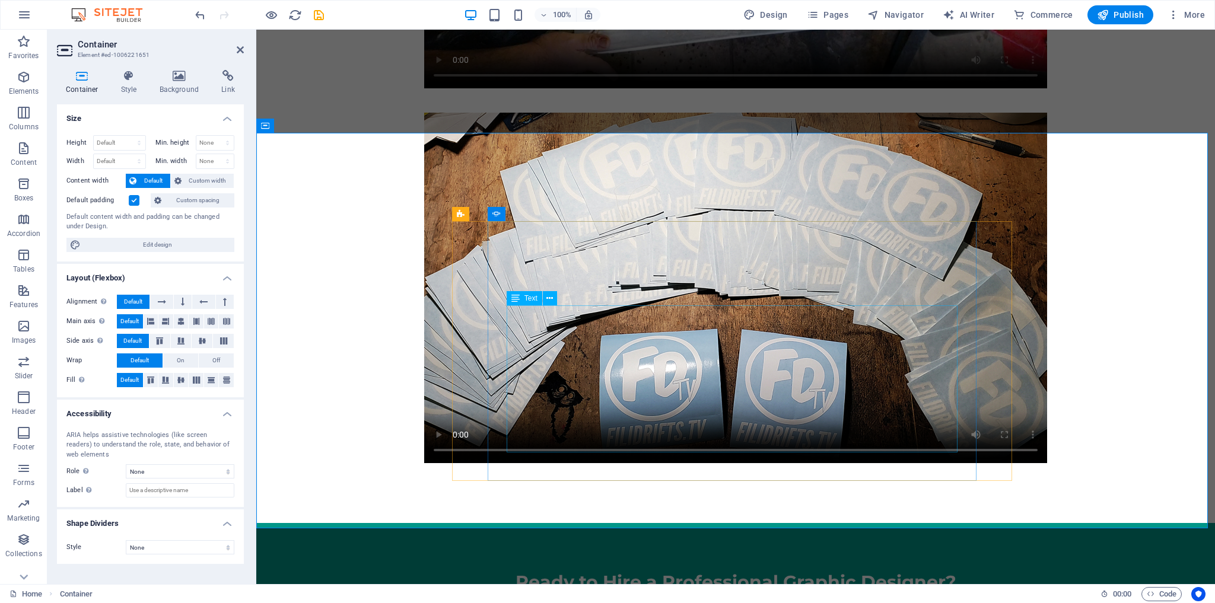
scroll to position [4450, 0]
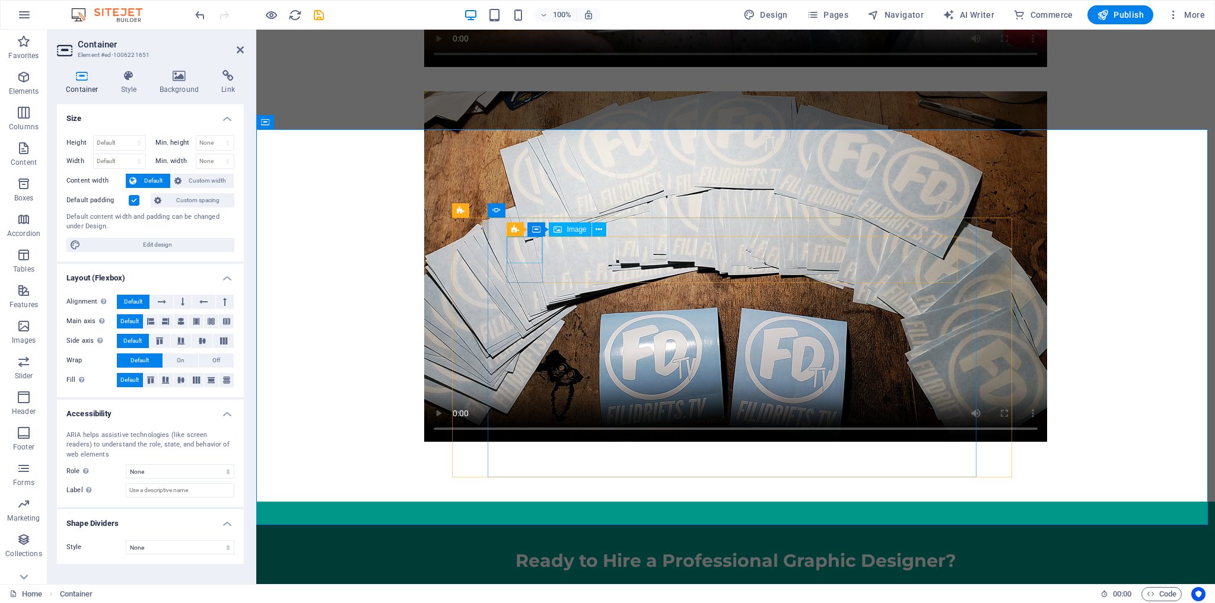
select select "px"
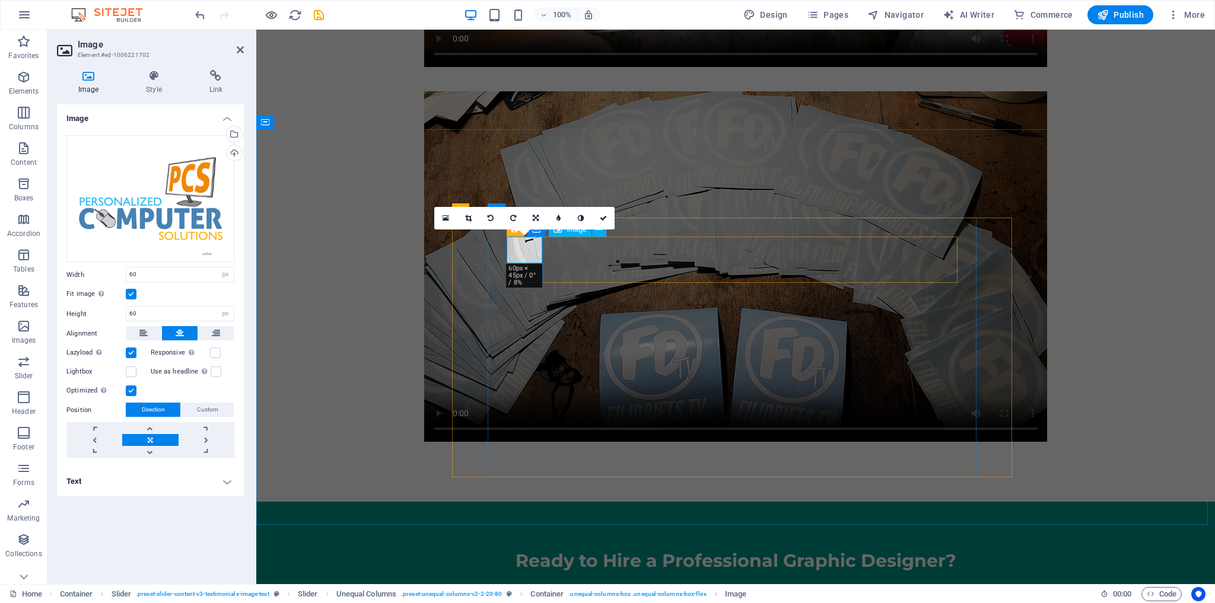
select select "DISABLED_OPTION_VALUE"
drag, startPoint x: 170, startPoint y: 272, endPoint x: 89, endPoint y: 280, distance: 81.1
click at [89, 280] on div "Width 60 Default auto px rem % em vh vw" at bounding box center [150, 274] width 168 height 15
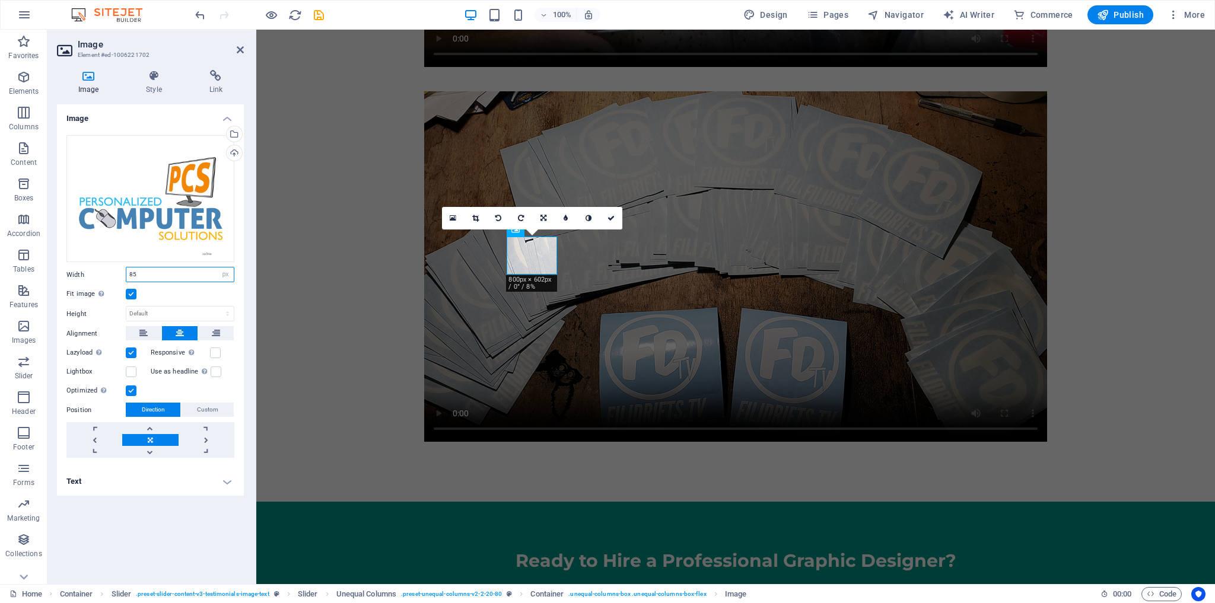
drag, startPoint x: 148, startPoint y: 274, endPoint x: 125, endPoint y: 275, distance: 23.1
click at [125, 275] on div "Width 85 Default auto px rem % em vh vw" at bounding box center [150, 274] width 168 height 15
type input "100"
click at [616, 217] on icon at bounding box center [614, 218] width 7 height 7
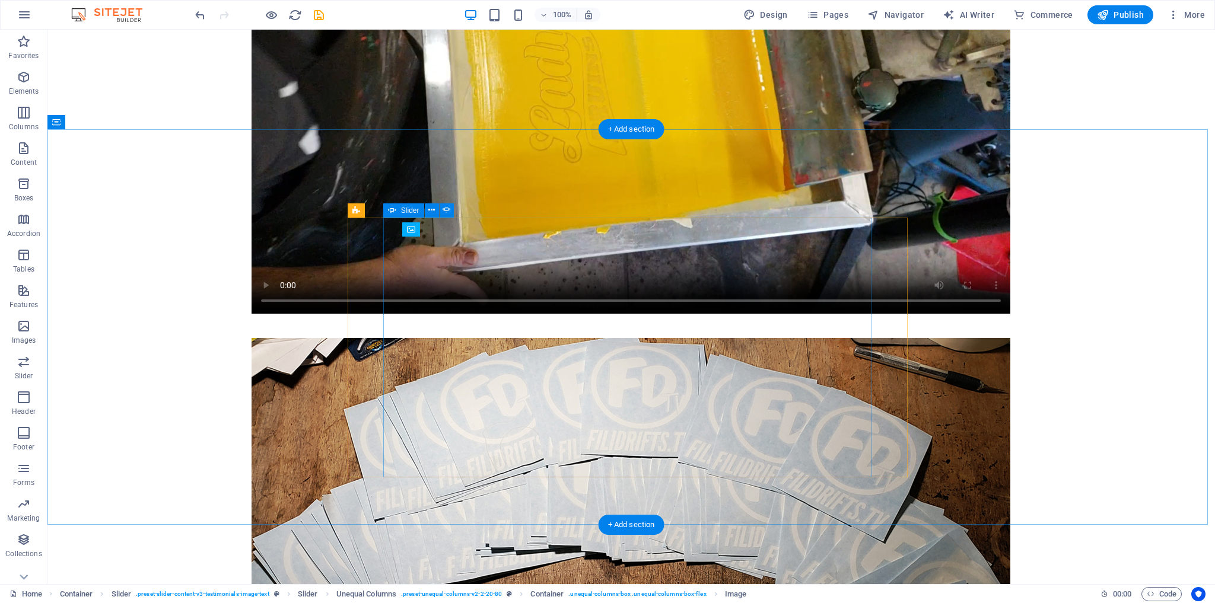
scroll to position [4773, 0]
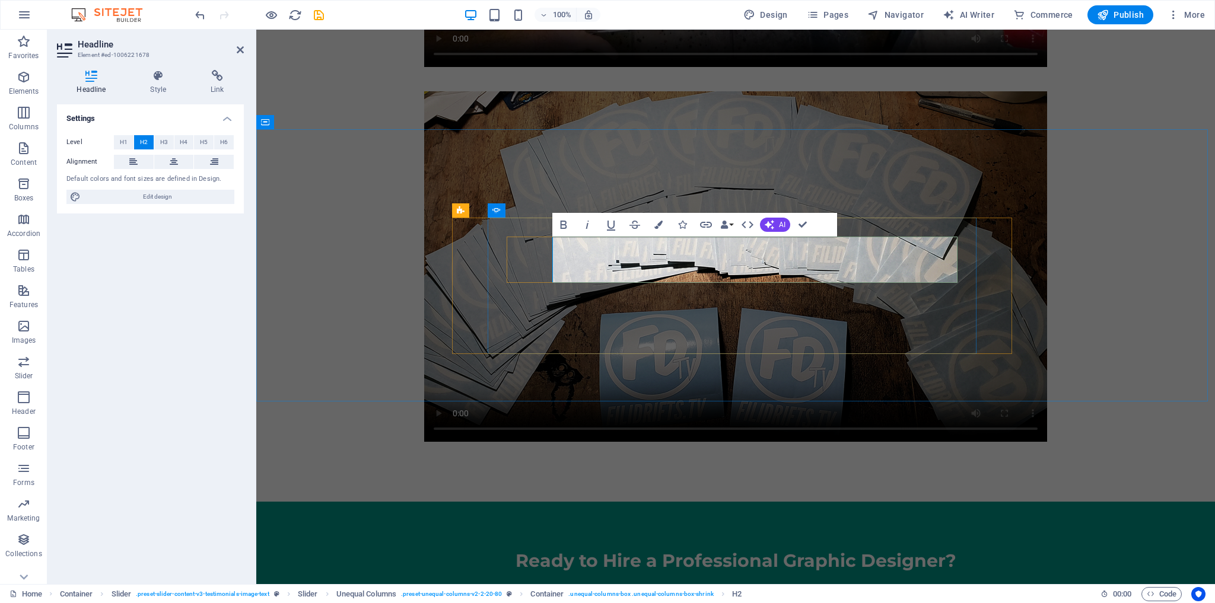
scroll to position [4457, 0]
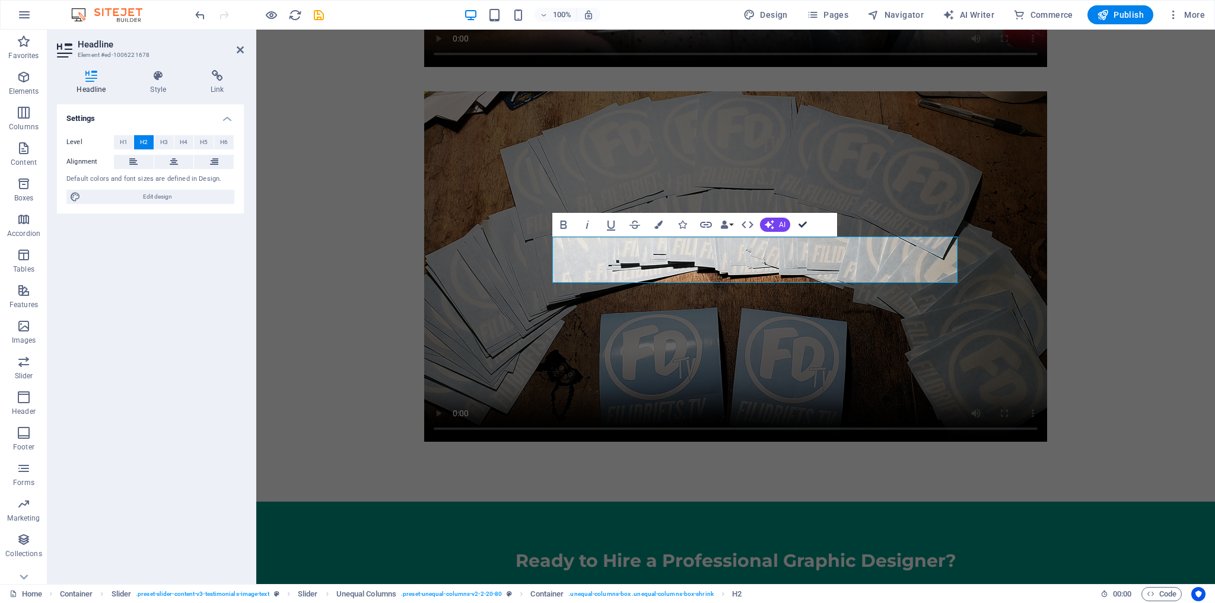
scroll to position [4773, 0]
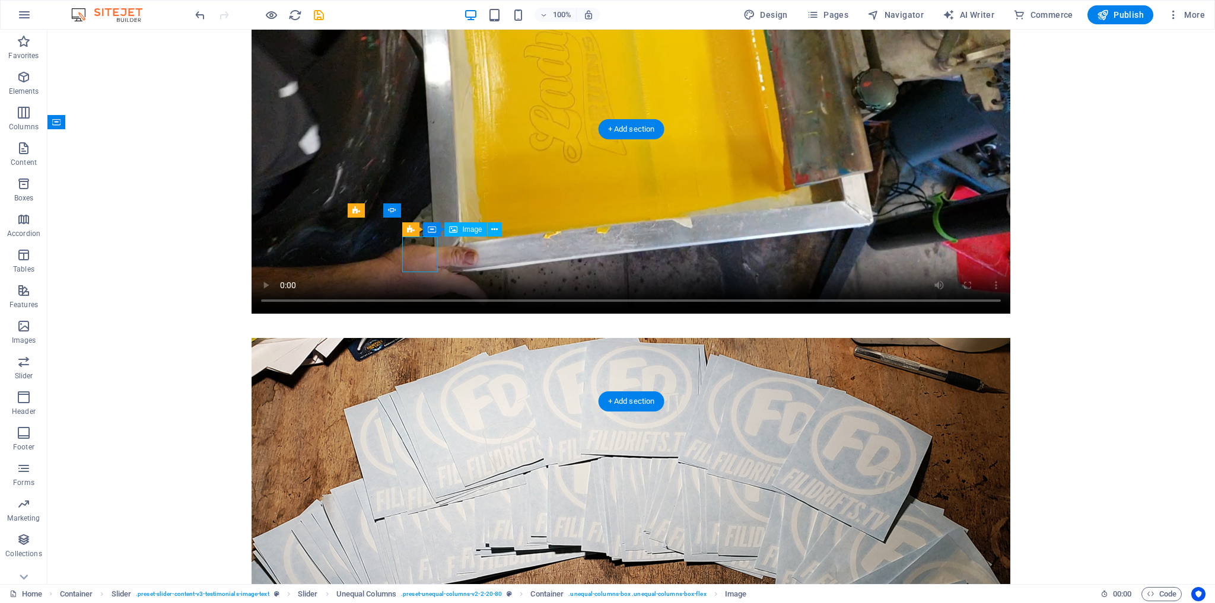
select select "px"
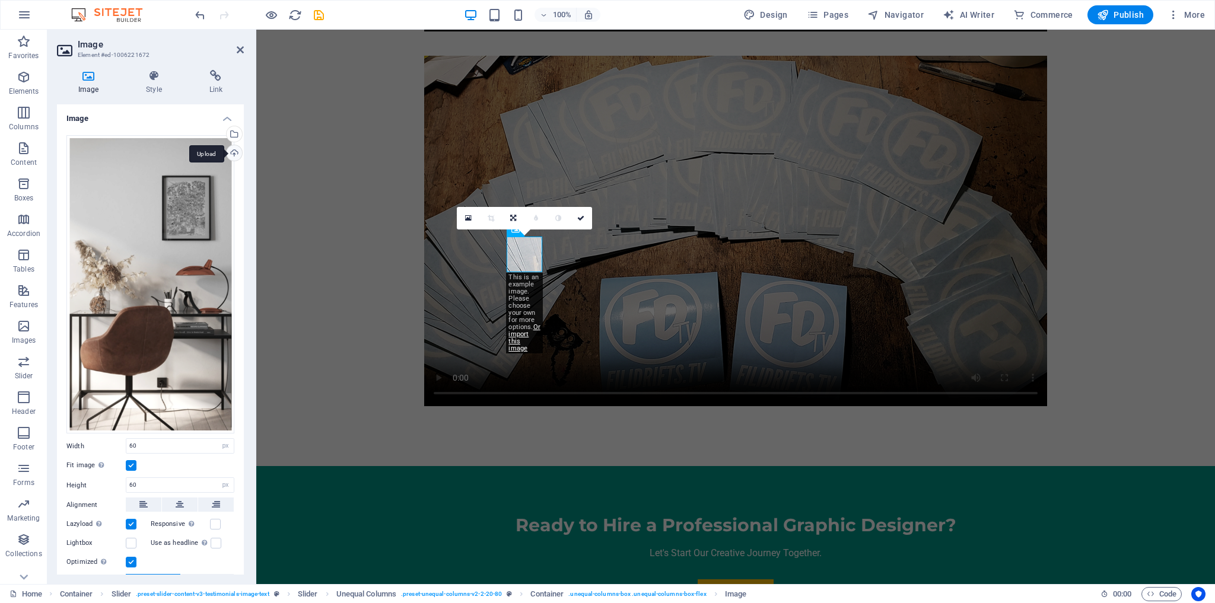
click at [234, 153] on div "Upload" at bounding box center [233, 154] width 18 height 18
click at [234, 134] on div "Select files from the file manager, stock photos, or upload file(s)" at bounding box center [233, 135] width 18 height 18
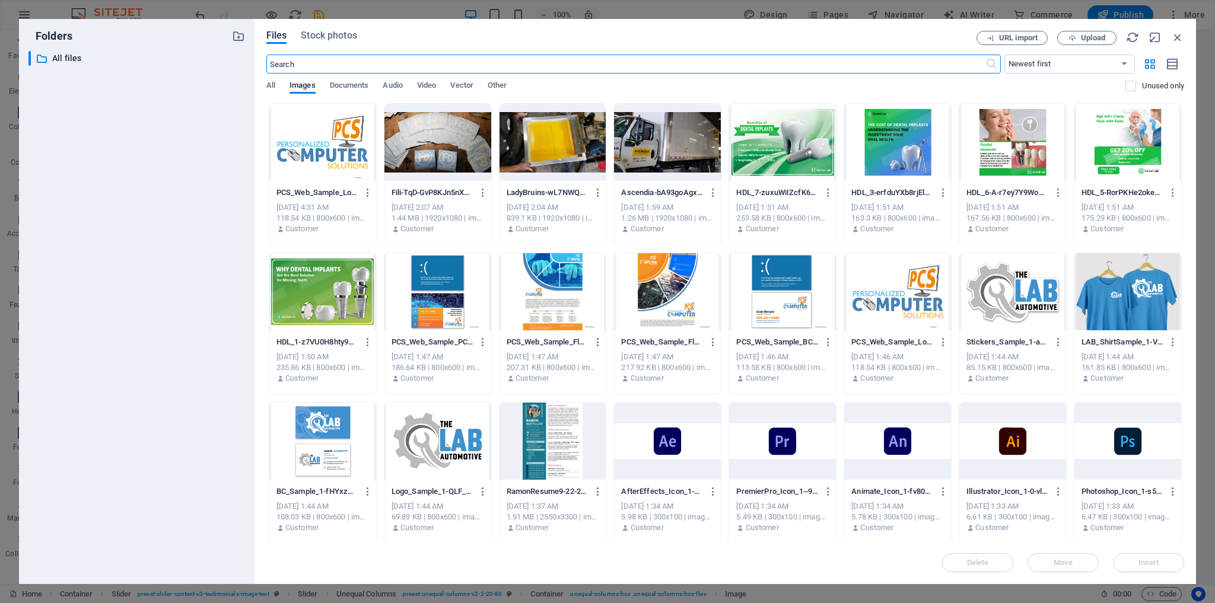
scroll to position [4001, 0]
click at [993, 300] on div at bounding box center [1012, 291] width 107 height 77
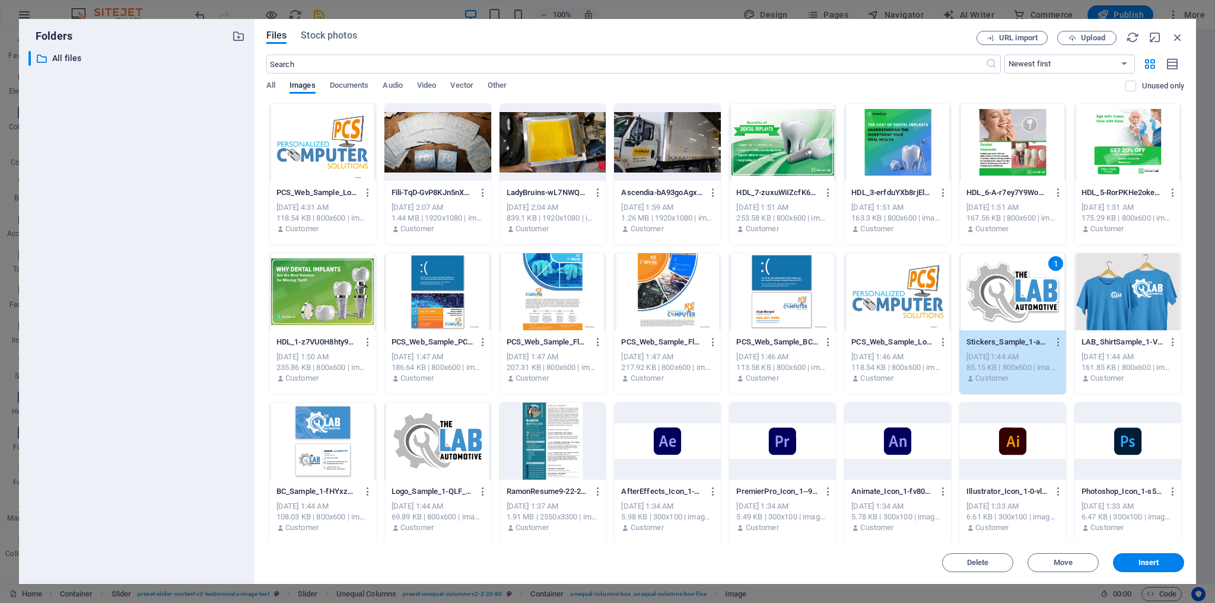
click at [432, 420] on div at bounding box center [437, 441] width 107 height 77
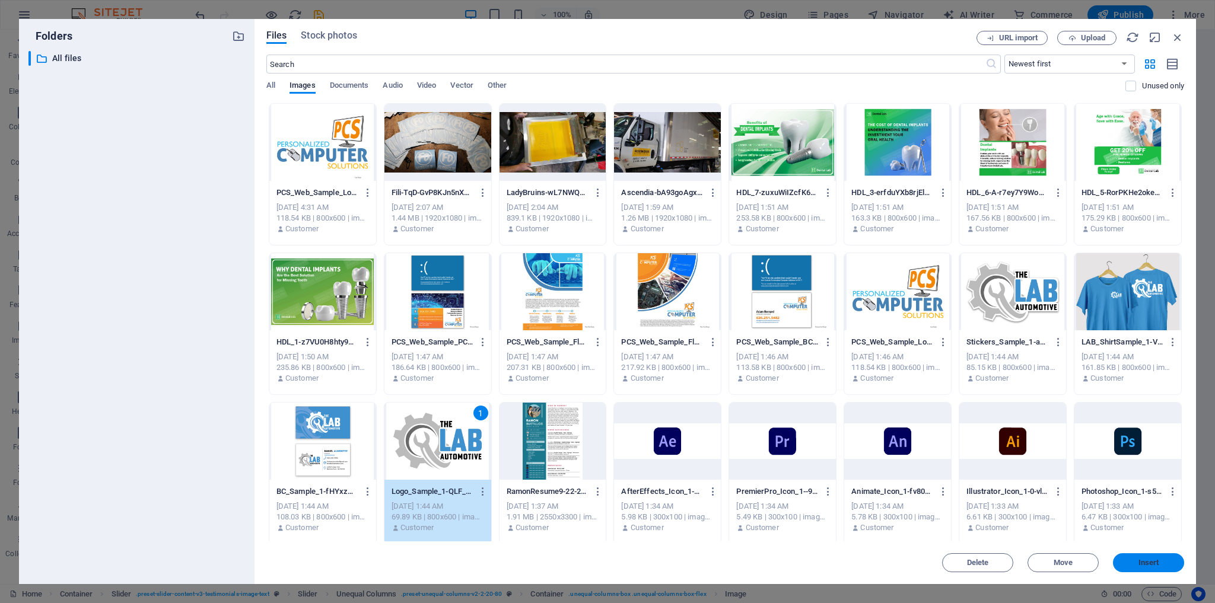
click at [1149, 565] on span "Insert" at bounding box center [1148, 562] width 21 height 7
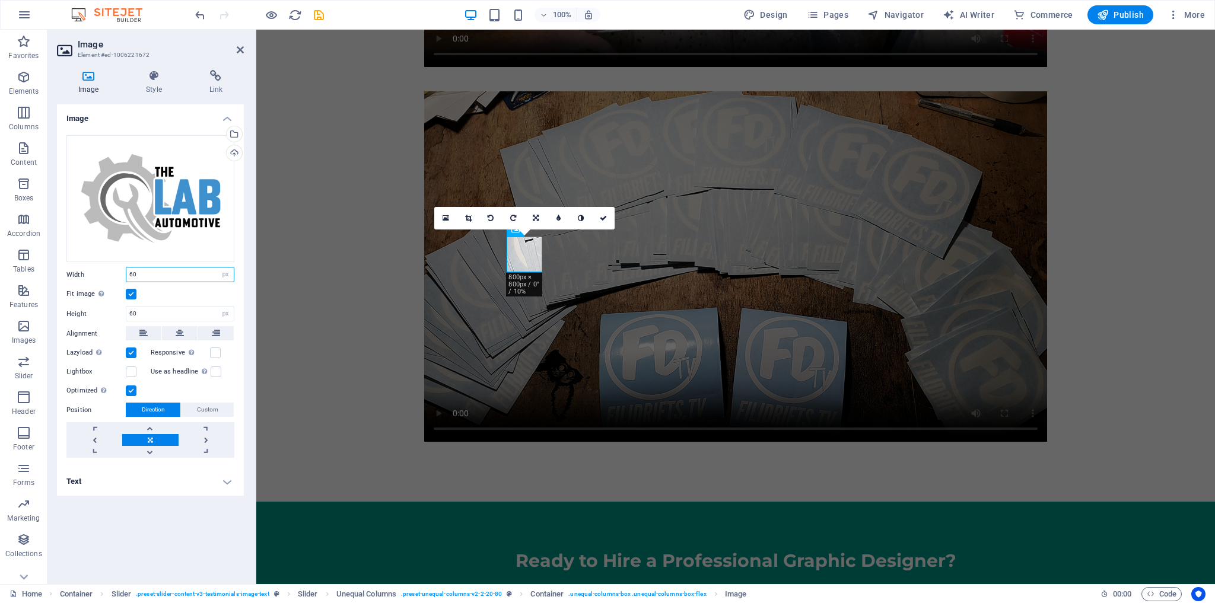
click at [150, 271] on input "60" at bounding box center [179, 274] width 107 height 14
drag, startPoint x: 164, startPoint y: 313, endPoint x: 109, endPoint y: 309, distance: 55.3
click at [109, 309] on div "Height 60 Default auto px" at bounding box center [150, 313] width 168 height 15
type input "100"
drag, startPoint x: 151, startPoint y: 272, endPoint x: 106, endPoint y: 280, distance: 45.2
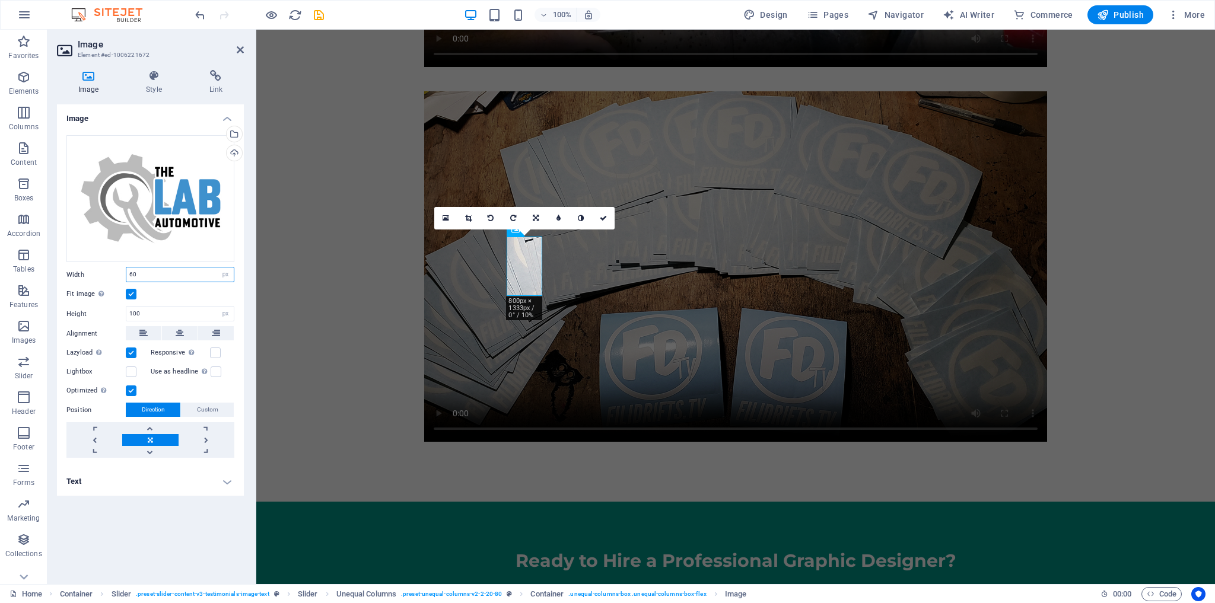
click at [106, 280] on div "Width 60 Default auto px rem % em vh vw" at bounding box center [150, 274] width 168 height 15
type input "100"
click at [183, 332] on icon at bounding box center [180, 333] width 8 height 14
click at [215, 350] on label at bounding box center [215, 353] width 11 height 11
click at [0, 0] on input "Responsive Automatically load retina image and smartphone optimized sizes." at bounding box center [0, 0] width 0 height 0
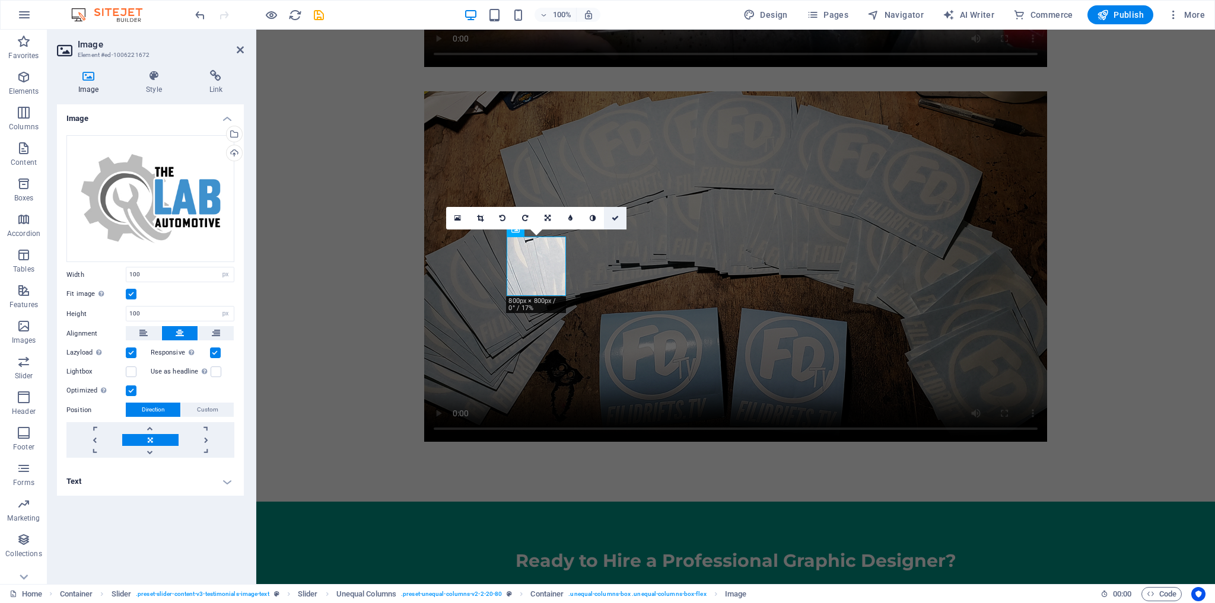
click at [615, 218] on icon at bounding box center [614, 218] width 7 height 7
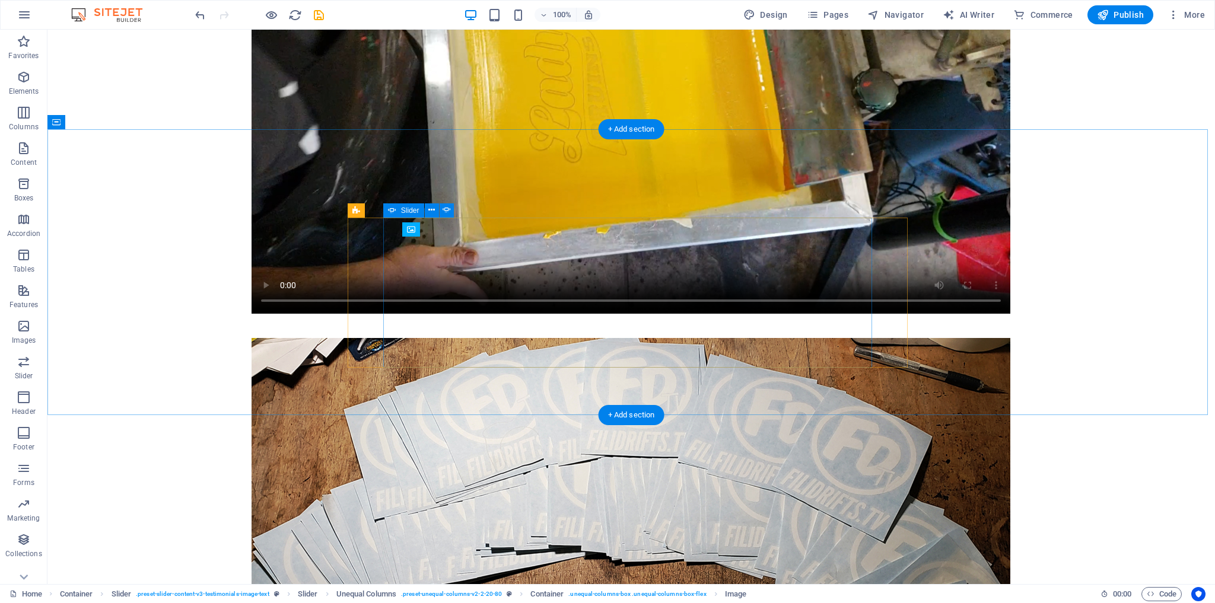
scroll to position [4773, 0]
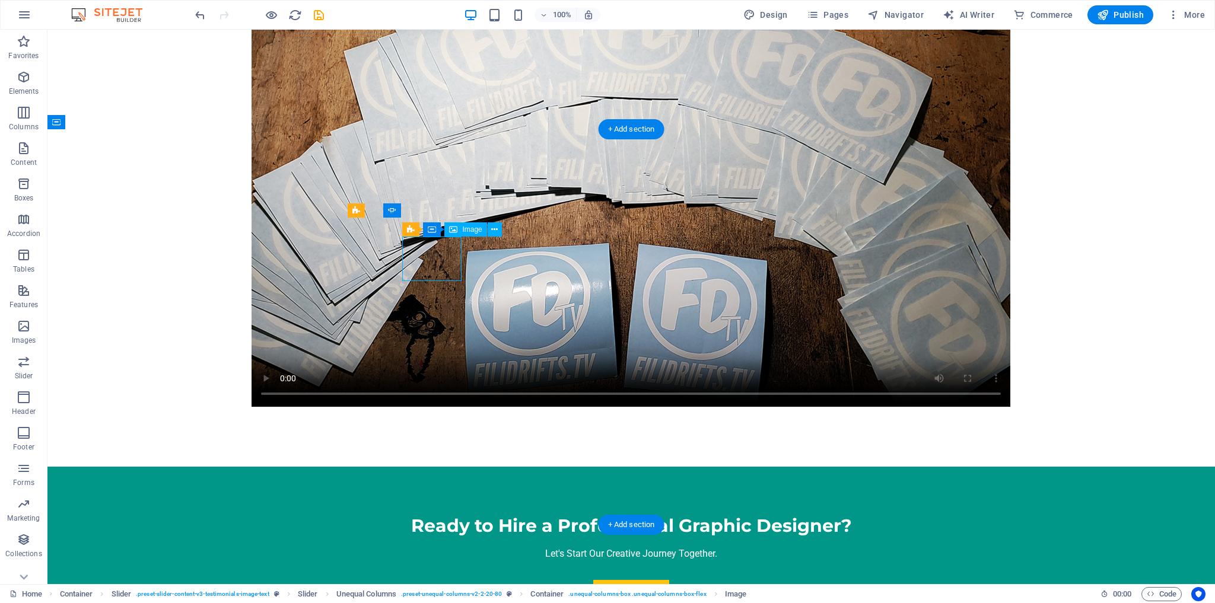
scroll to position [4450, 0]
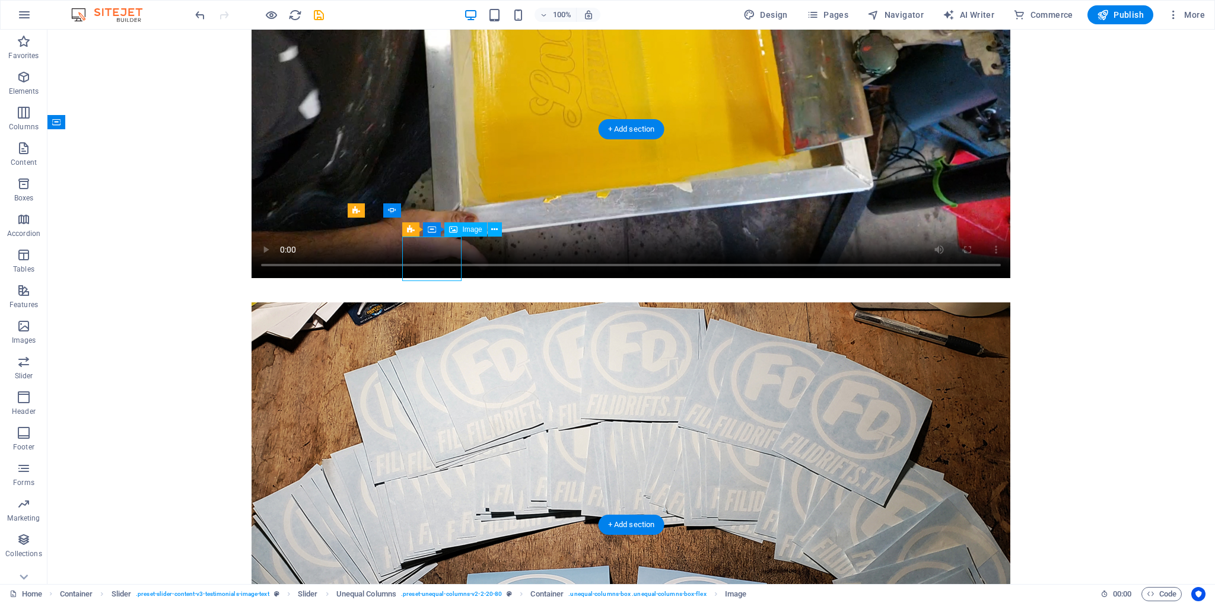
select select "px"
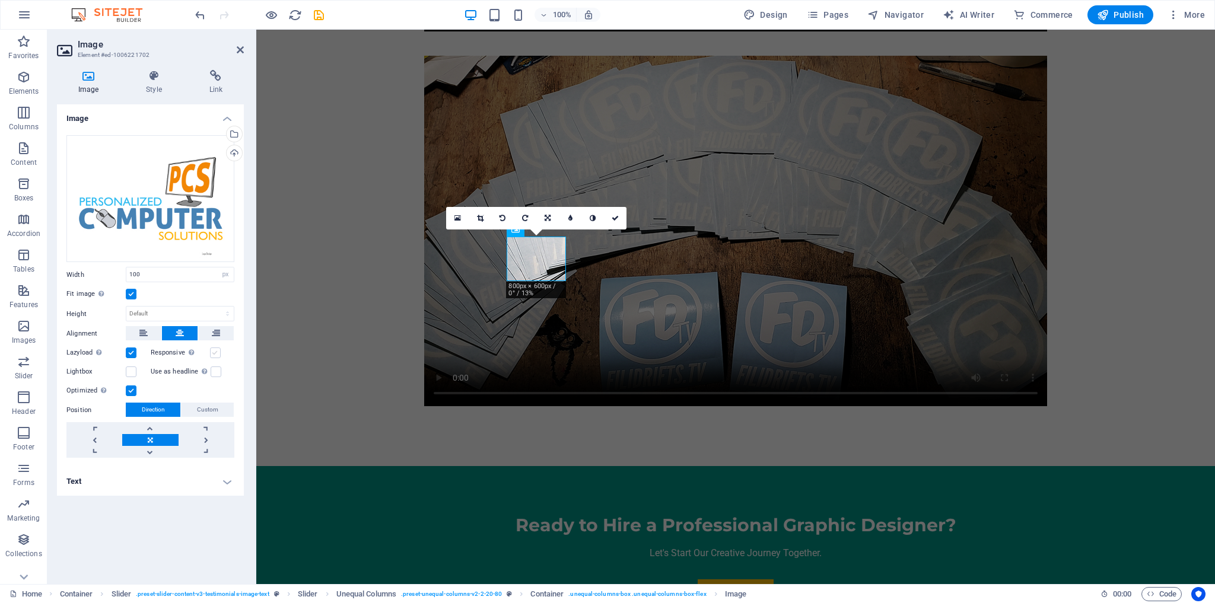
click at [213, 349] on label at bounding box center [215, 353] width 11 height 11
click at [0, 0] on input "Responsive Automatically load retina image and smartphone optimized sizes." at bounding box center [0, 0] width 0 height 0
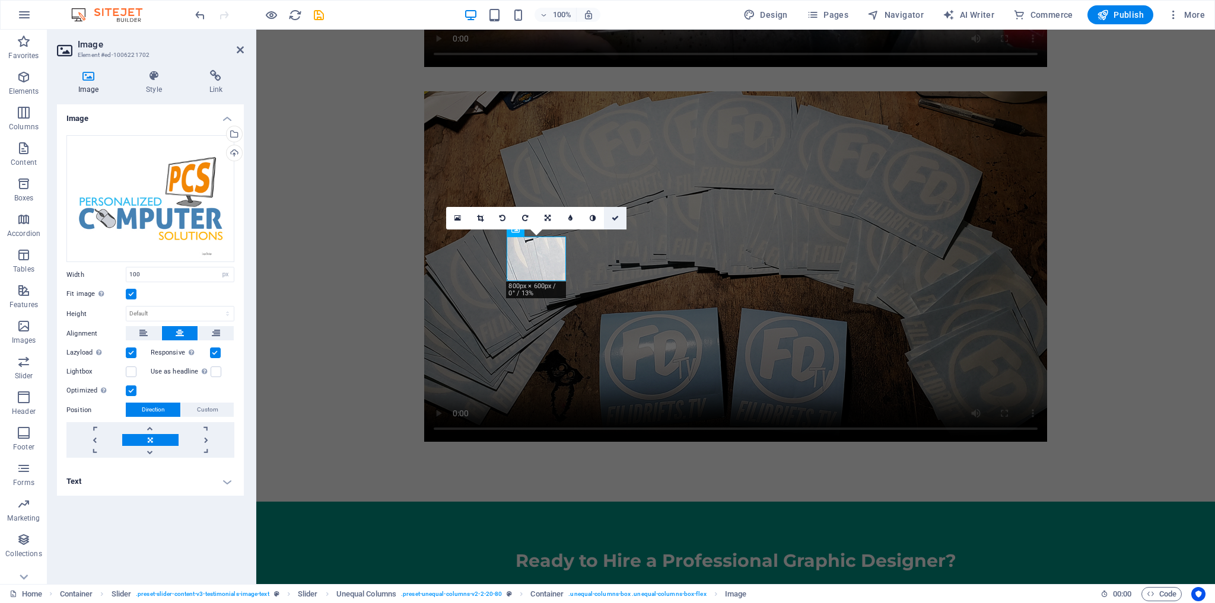
click at [613, 218] on icon at bounding box center [614, 218] width 7 height 7
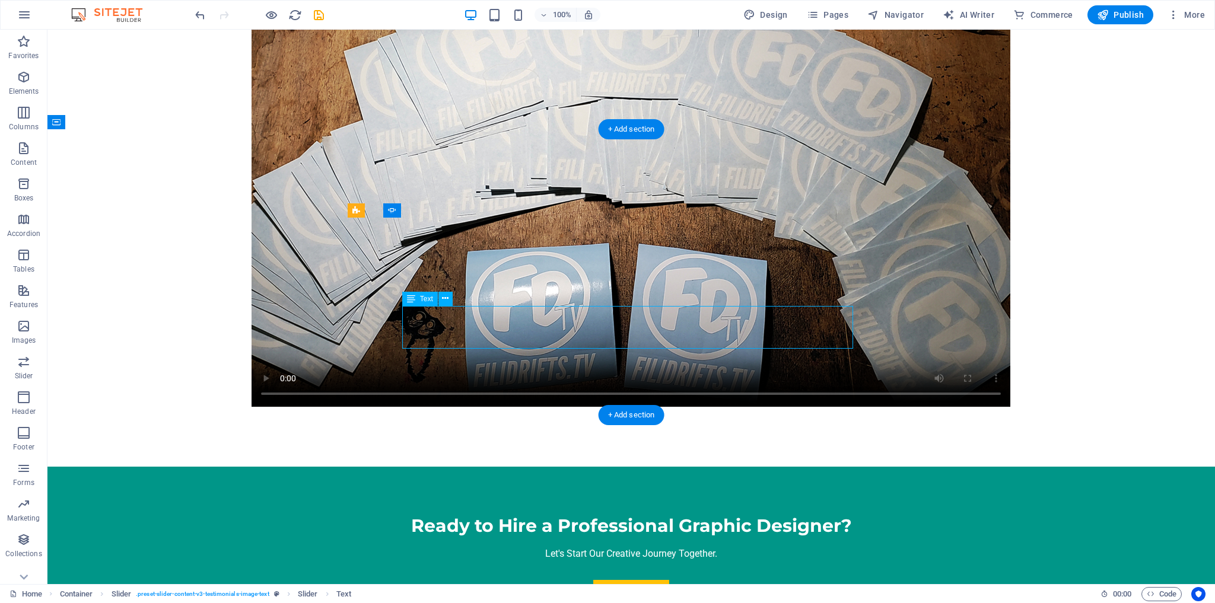
scroll to position [4450, 0]
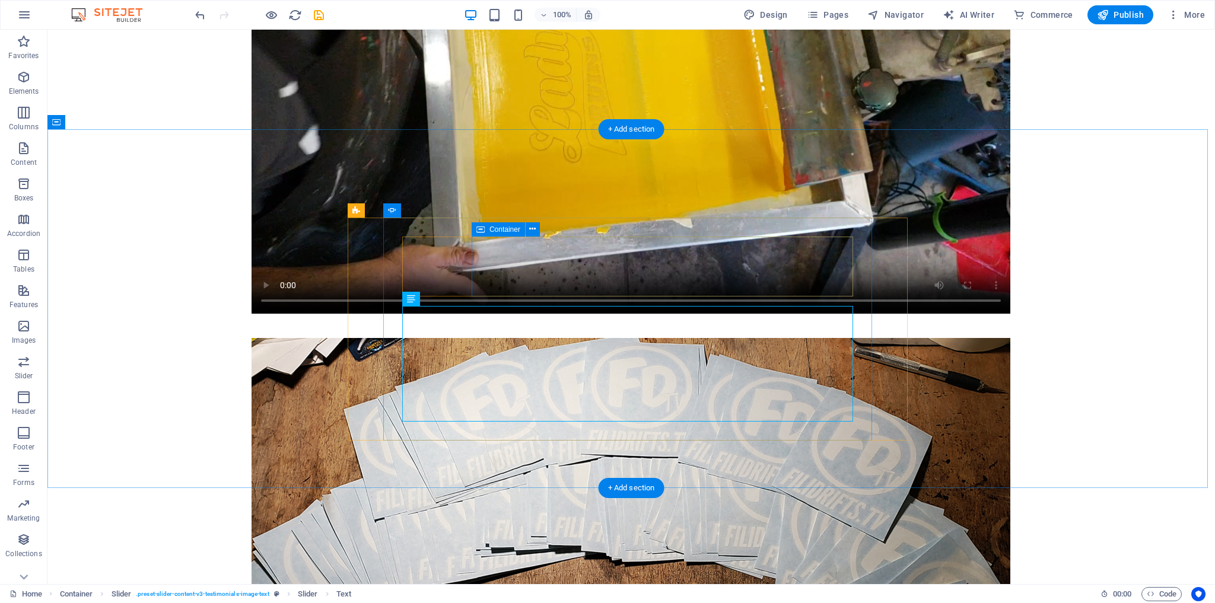
scroll to position [4773, 0]
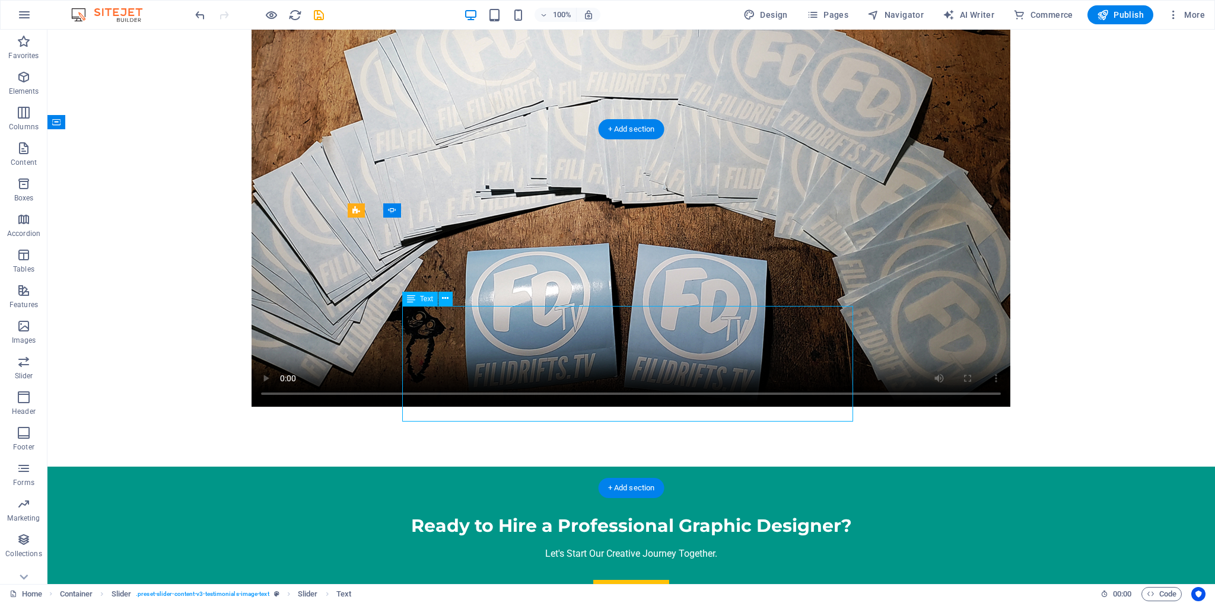
scroll to position [4450, 0]
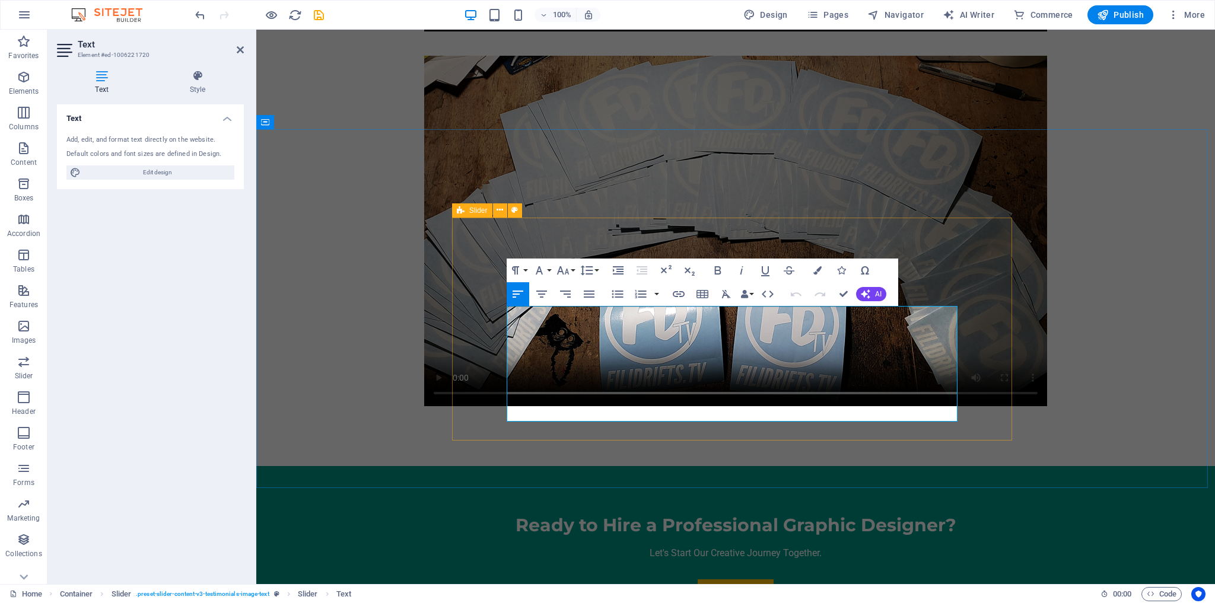
drag, startPoint x: 649, startPoint y: 417, endPoint x: 481, endPoint y: 311, distance: 198.8
click at [570, 268] on button "Font Size" at bounding box center [565, 271] width 23 height 24
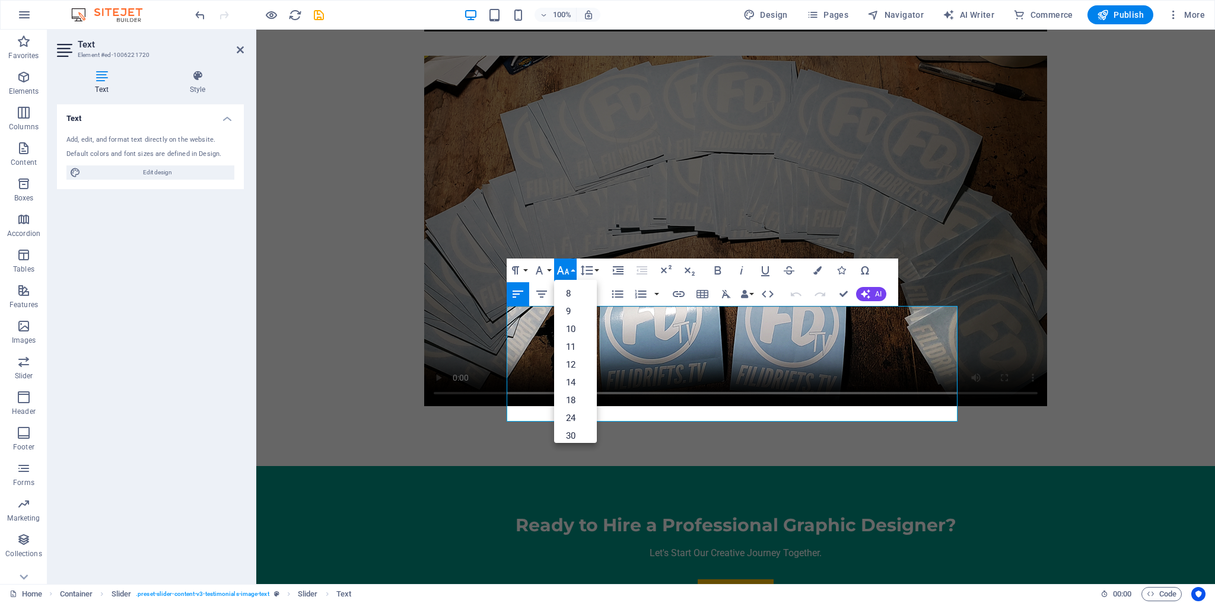
click at [570, 268] on button "Font Size" at bounding box center [565, 271] width 23 height 24
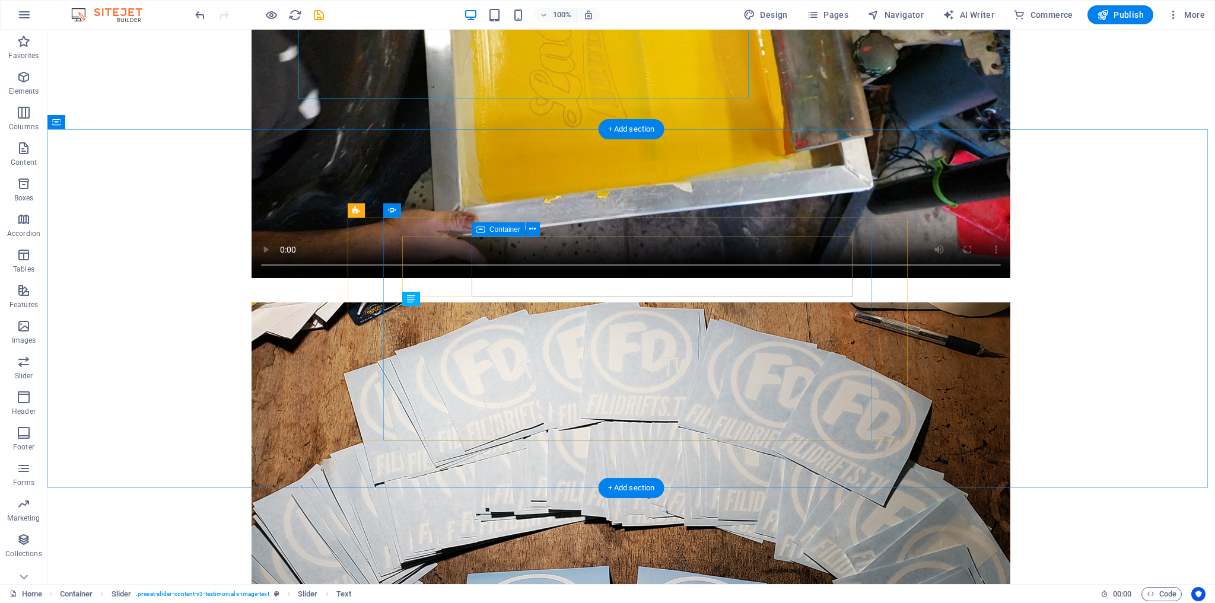
scroll to position [4773, 0]
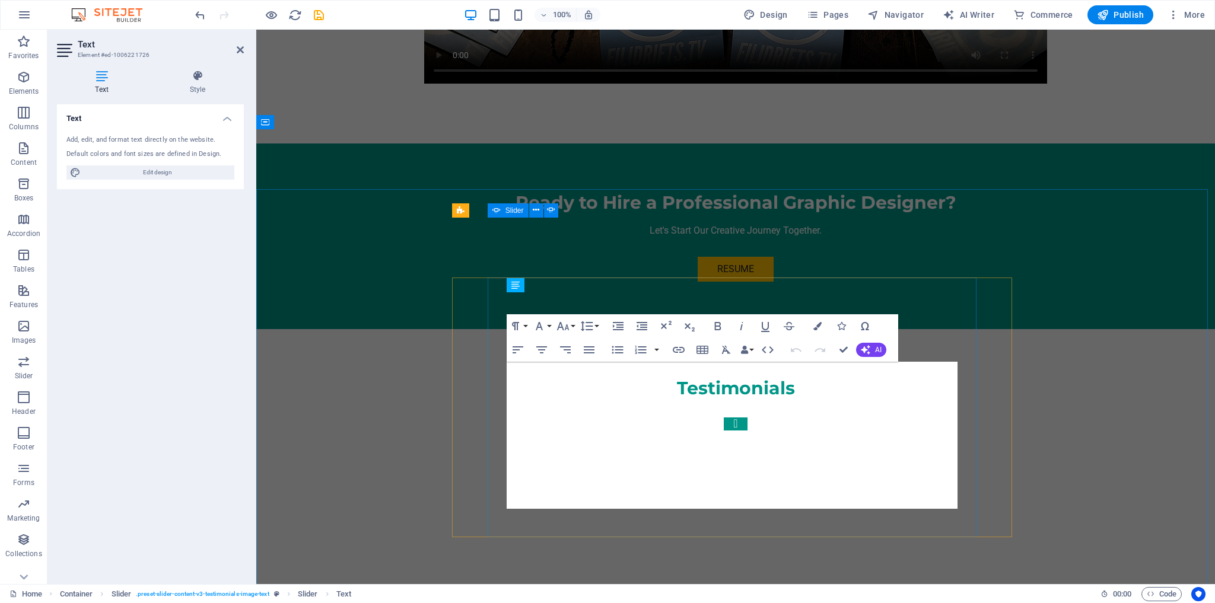
scroll to position [4450, 0]
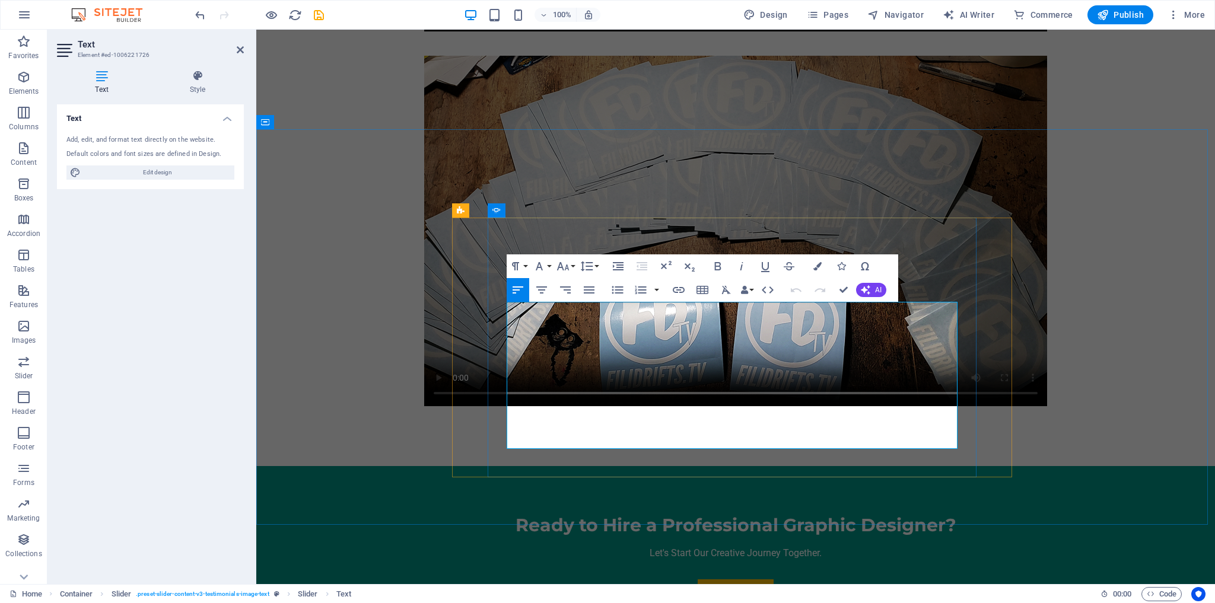
drag, startPoint x: 762, startPoint y: 440, endPoint x: 497, endPoint y: 305, distance: 297.3
click at [568, 266] on icon "button" at bounding box center [563, 266] width 14 height 14
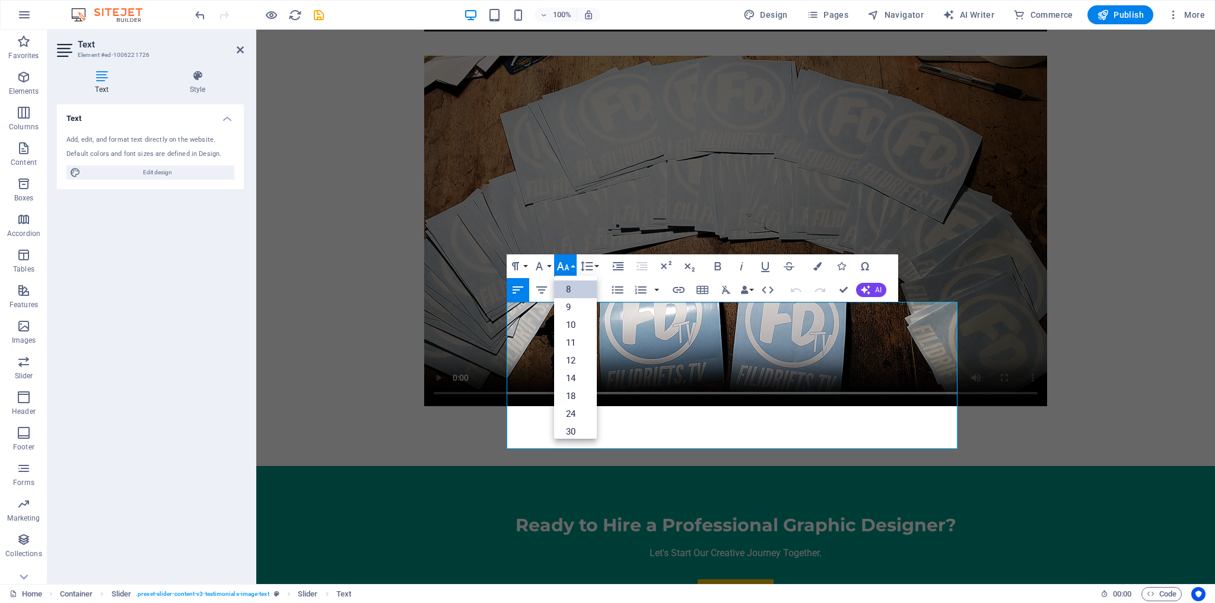
click at [572, 288] on link "8" at bounding box center [575, 290] width 43 height 18
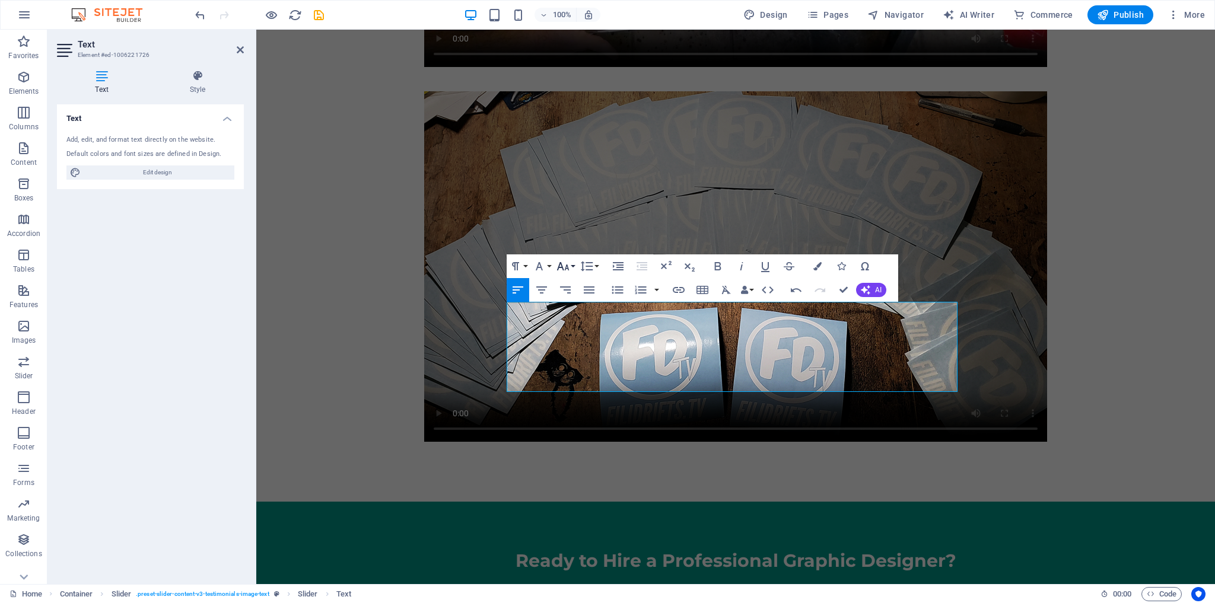
click at [570, 267] on button "Font Size" at bounding box center [565, 266] width 23 height 24
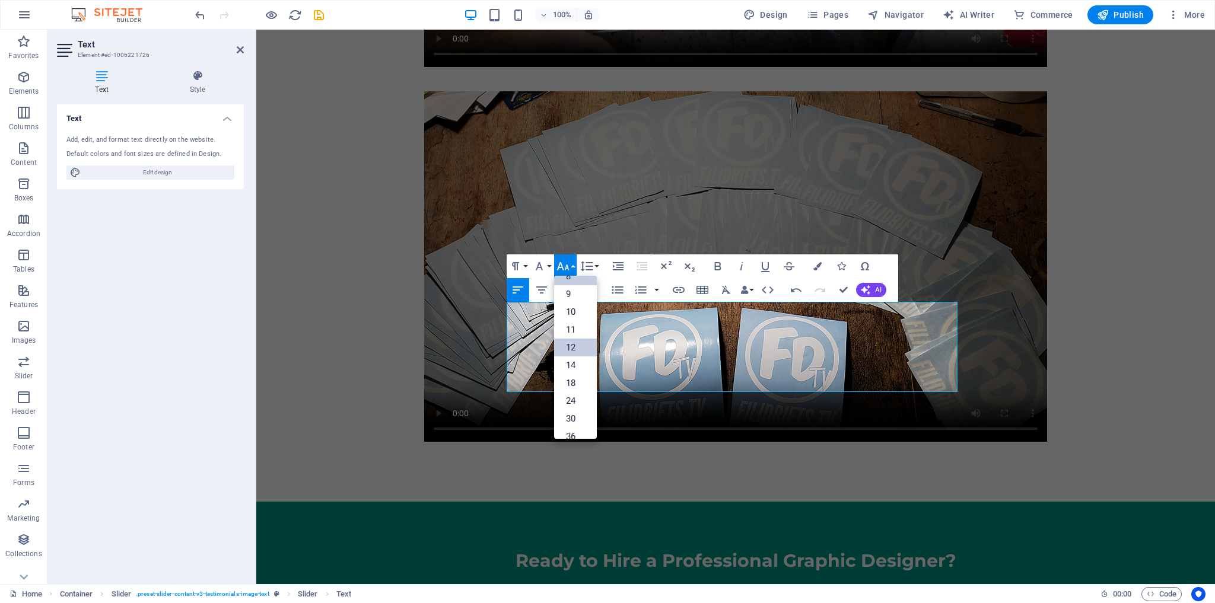
click at [578, 349] on link "12" at bounding box center [575, 348] width 43 height 18
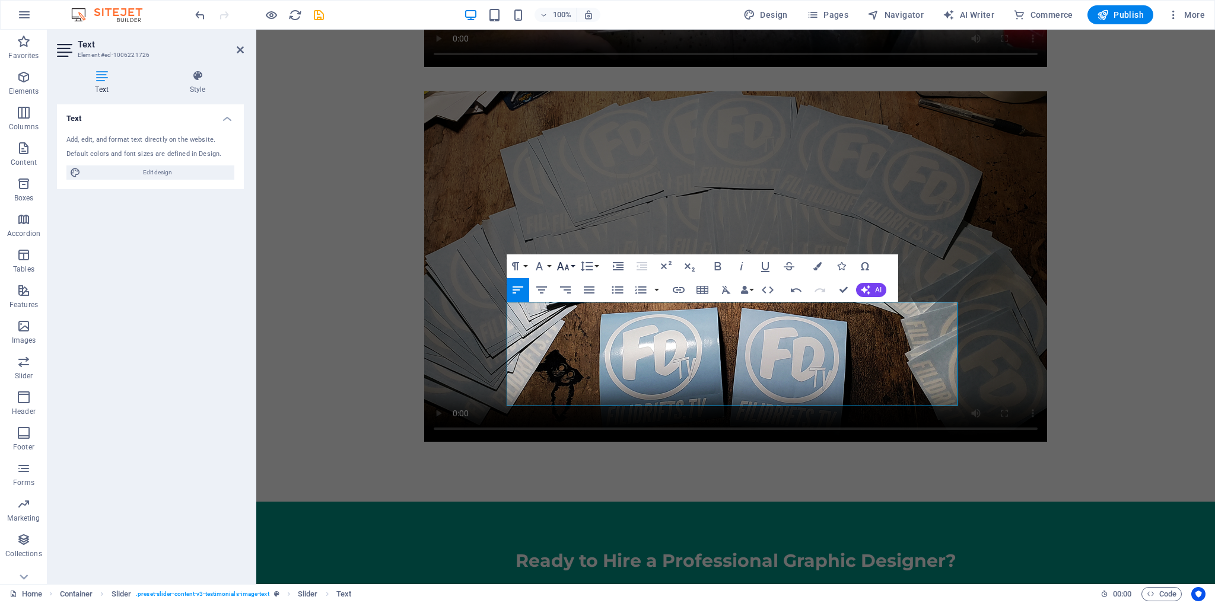
click at [571, 264] on button "Font Size" at bounding box center [565, 266] width 23 height 24
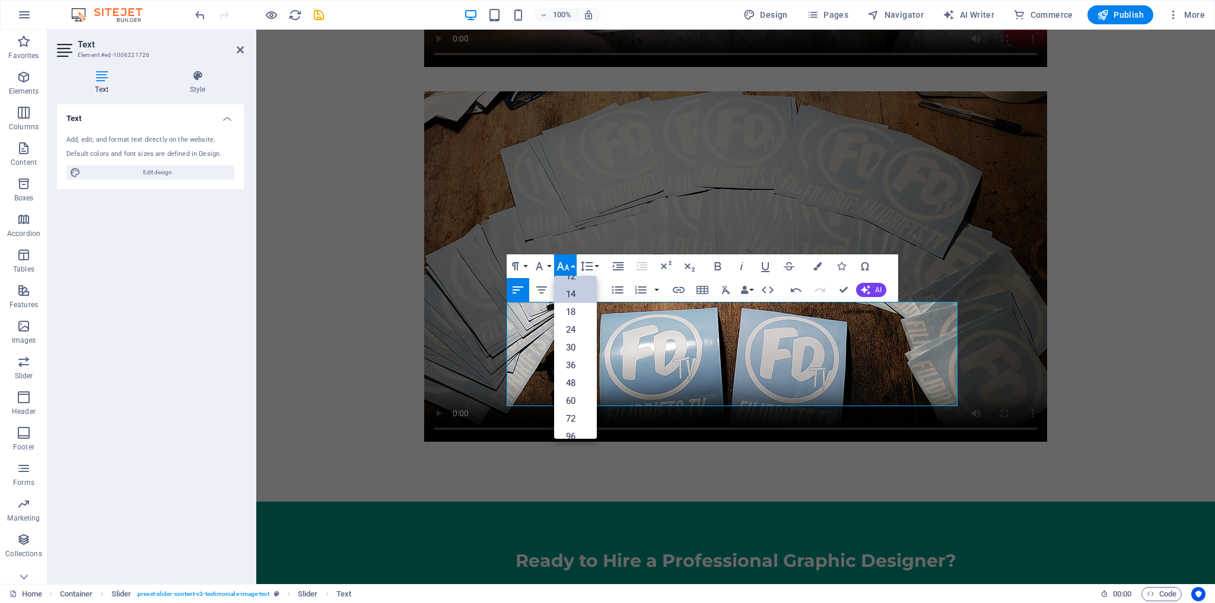
click at [580, 294] on link "14" at bounding box center [575, 294] width 43 height 18
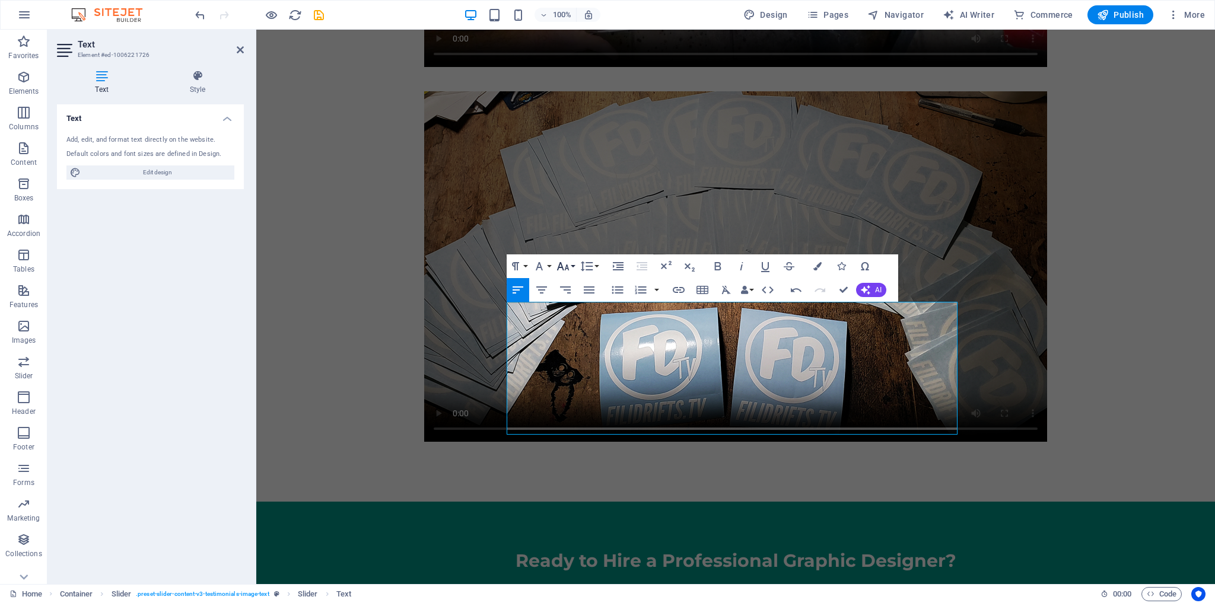
click at [571, 269] on button "Font Size" at bounding box center [565, 266] width 23 height 24
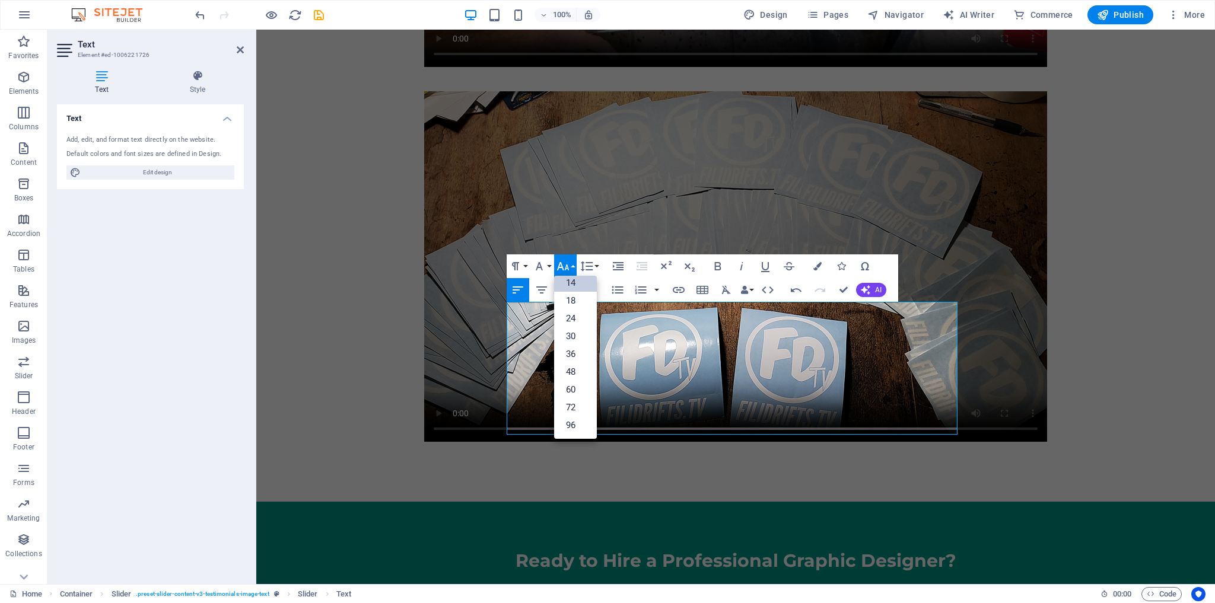
scroll to position [95, 0]
click at [572, 300] on link "18" at bounding box center [575, 301] width 43 height 18
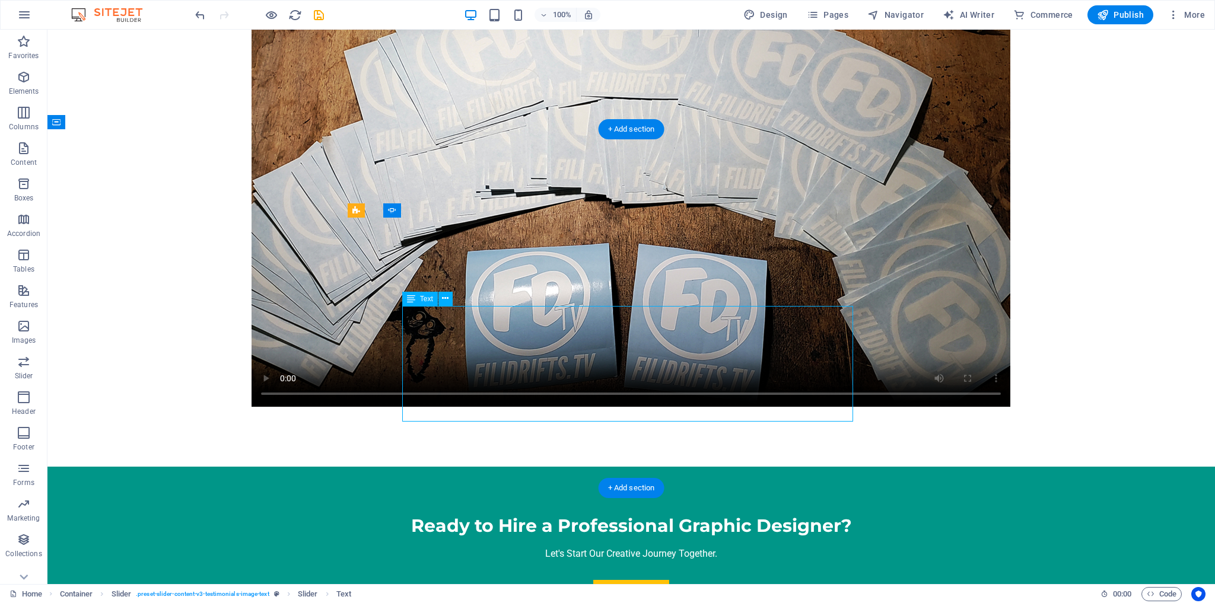
scroll to position [4450, 0]
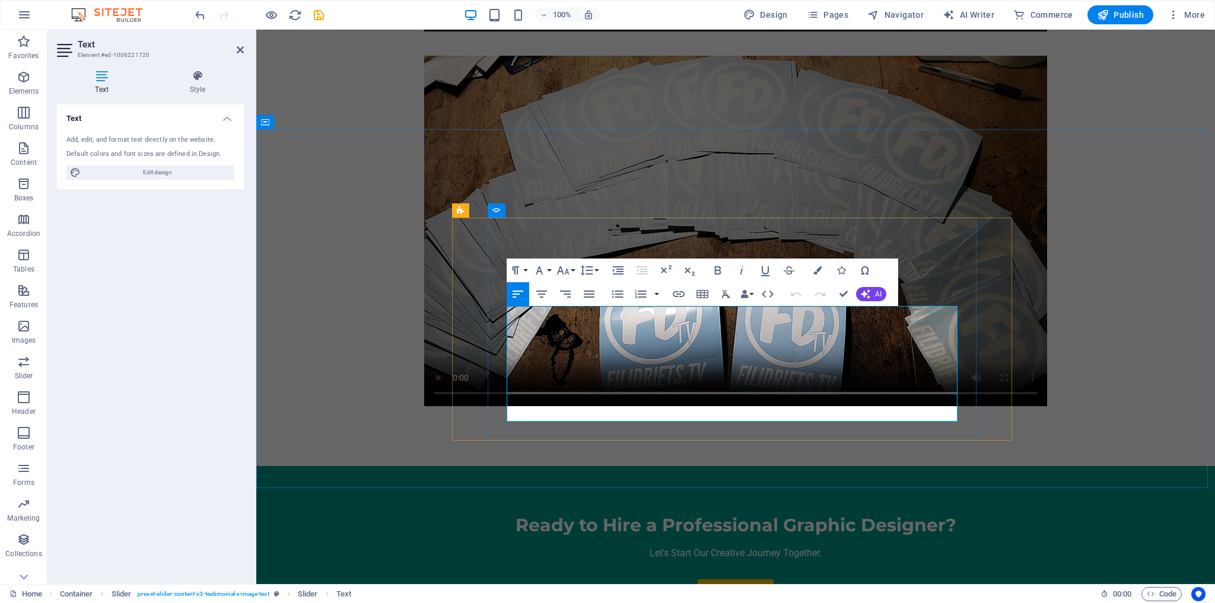
drag, startPoint x: 636, startPoint y: 416, endPoint x: 483, endPoint y: 312, distance: 184.9
click at [566, 269] on icon "button" at bounding box center [563, 270] width 12 height 8
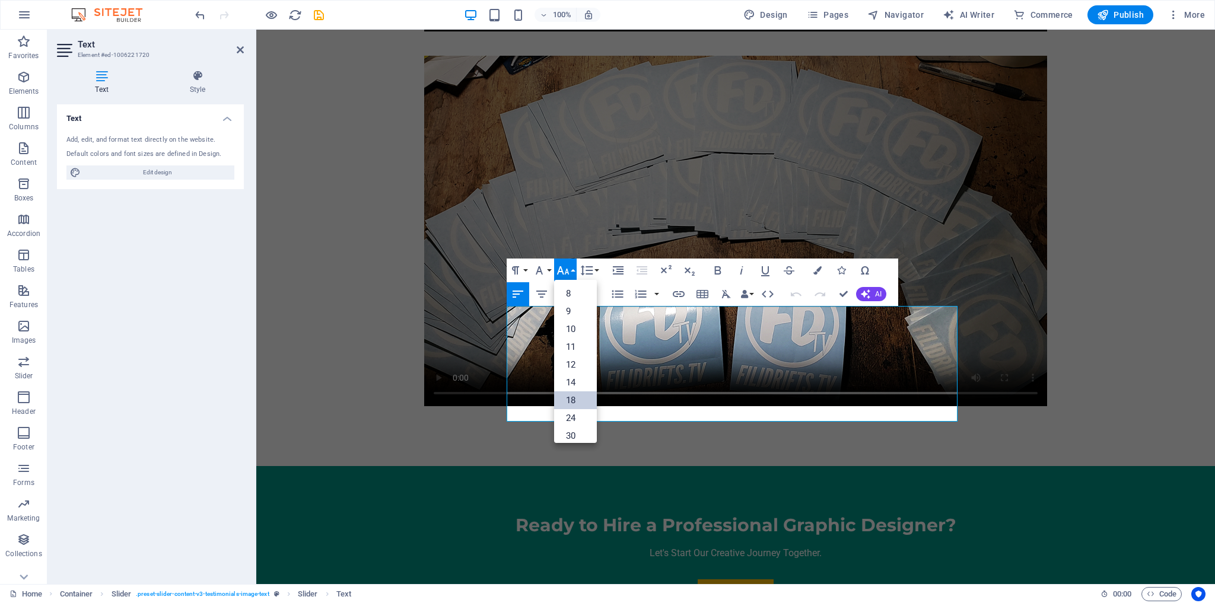
click at [582, 395] on link "18" at bounding box center [575, 400] width 43 height 18
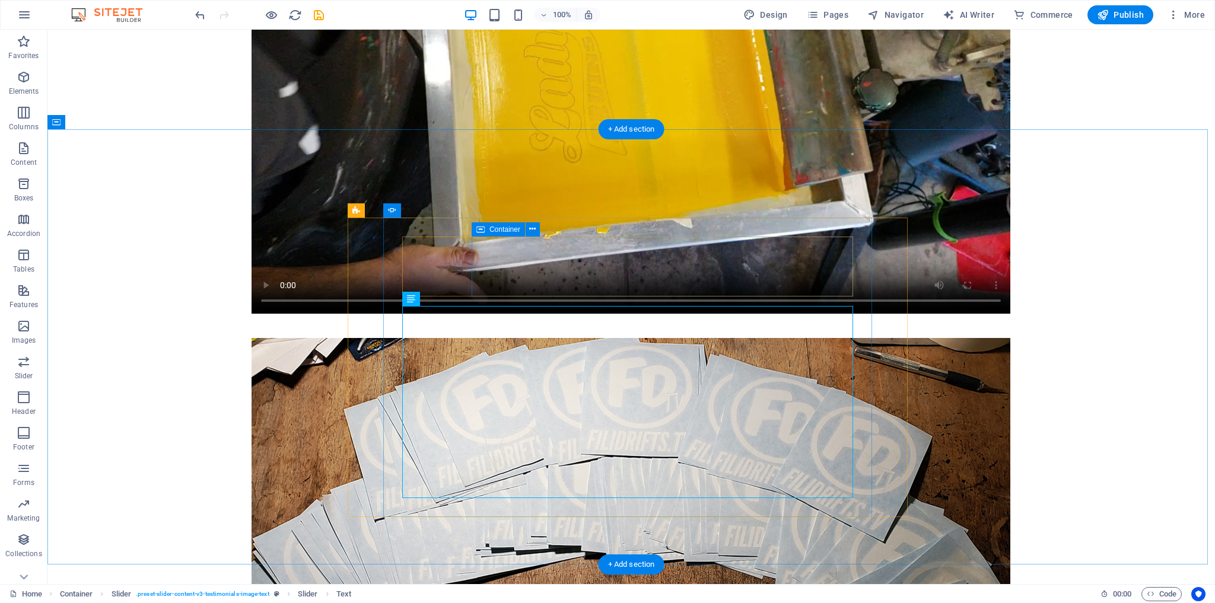
scroll to position [4773, 0]
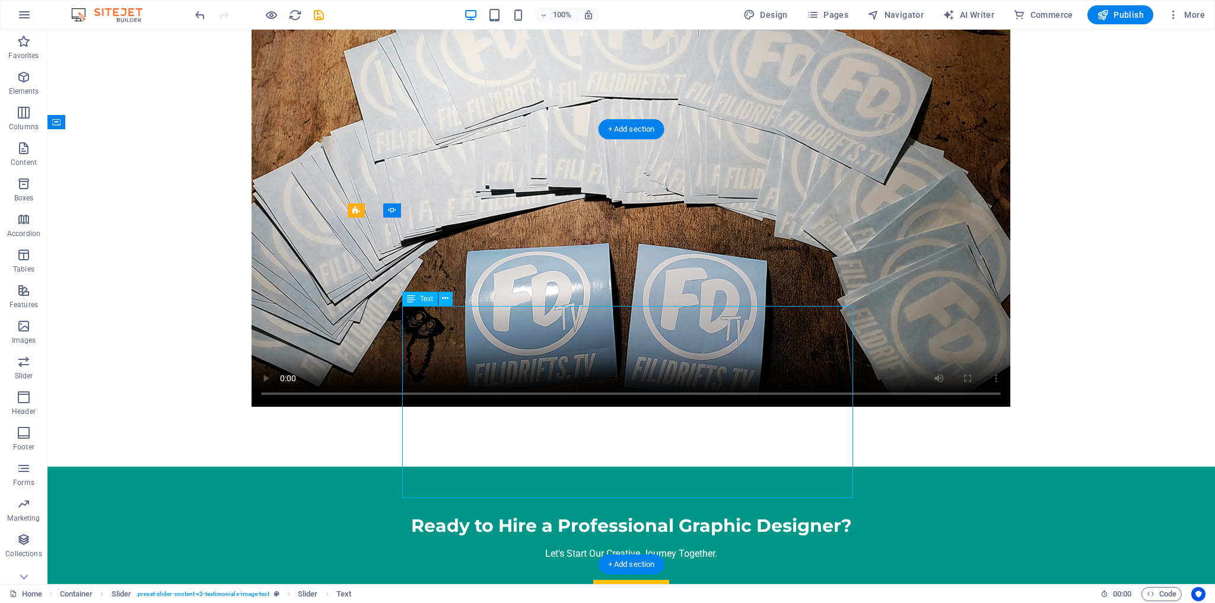
scroll to position [4450, 0]
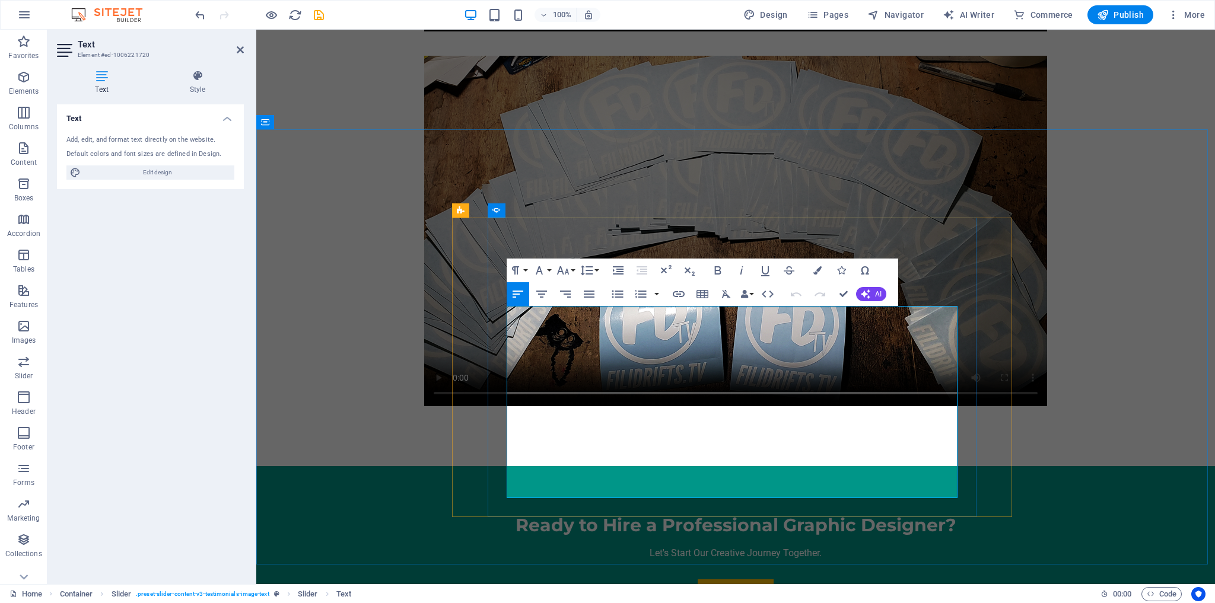
drag, startPoint x: 858, startPoint y: 497, endPoint x: 499, endPoint y: 303, distance: 407.9
click at [563, 269] on icon "button" at bounding box center [563, 270] width 14 height 14
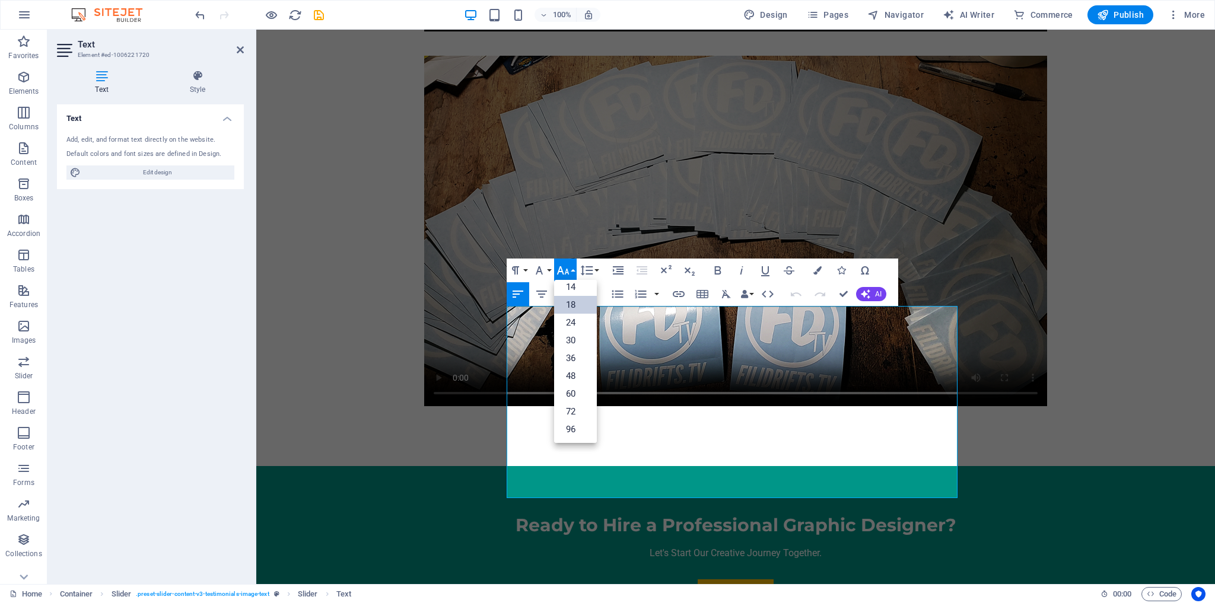
scroll to position [95, 0]
click at [577, 287] on link "14" at bounding box center [575, 287] width 43 height 18
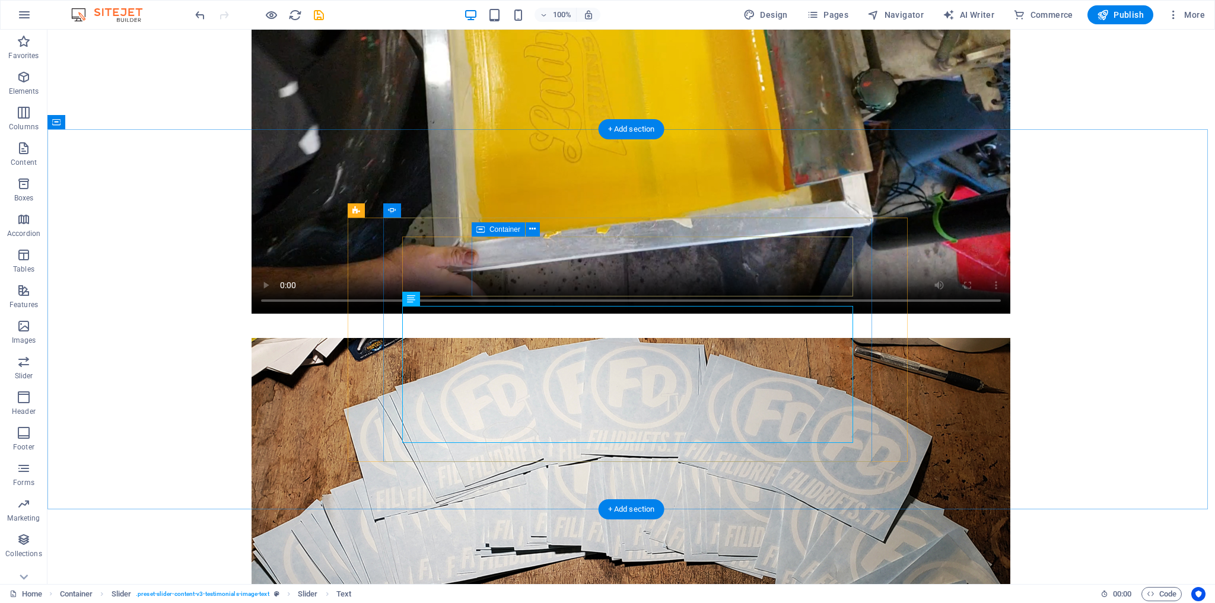
scroll to position [4773, 0]
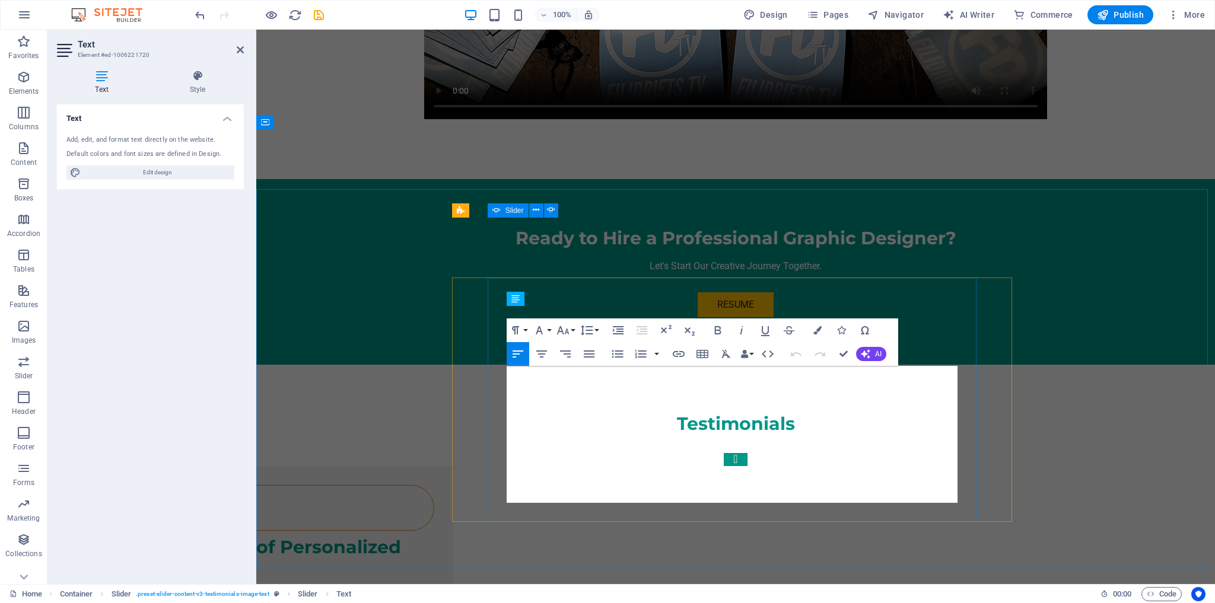
scroll to position [4450, 0]
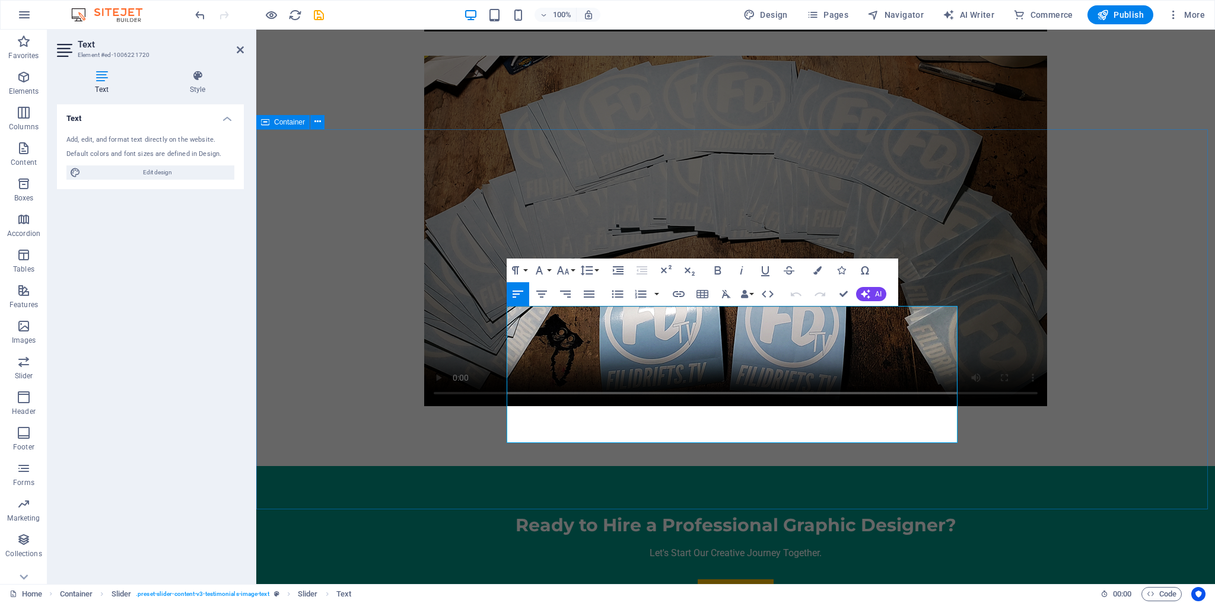
drag, startPoint x: 665, startPoint y: 437, endPoint x: 418, endPoint y: 305, distance: 281.0
click at [560, 269] on icon "button" at bounding box center [563, 270] width 12 height 8
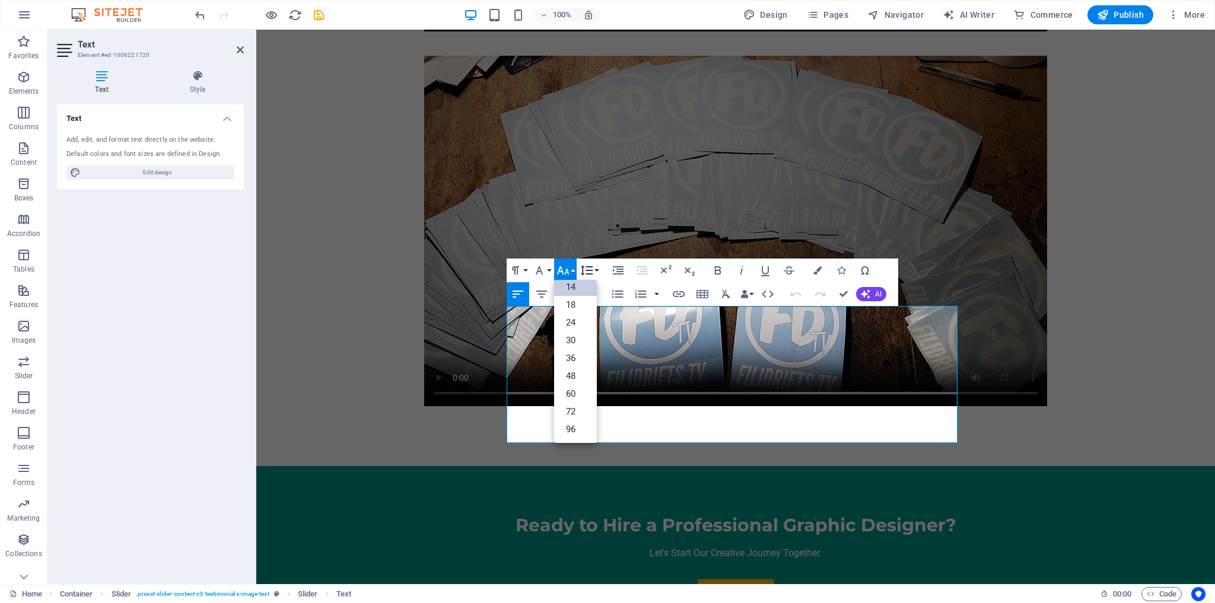
scroll to position [95, 0]
click at [578, 304] on link "18" at bounding box center [575, 305] width 43 height 18
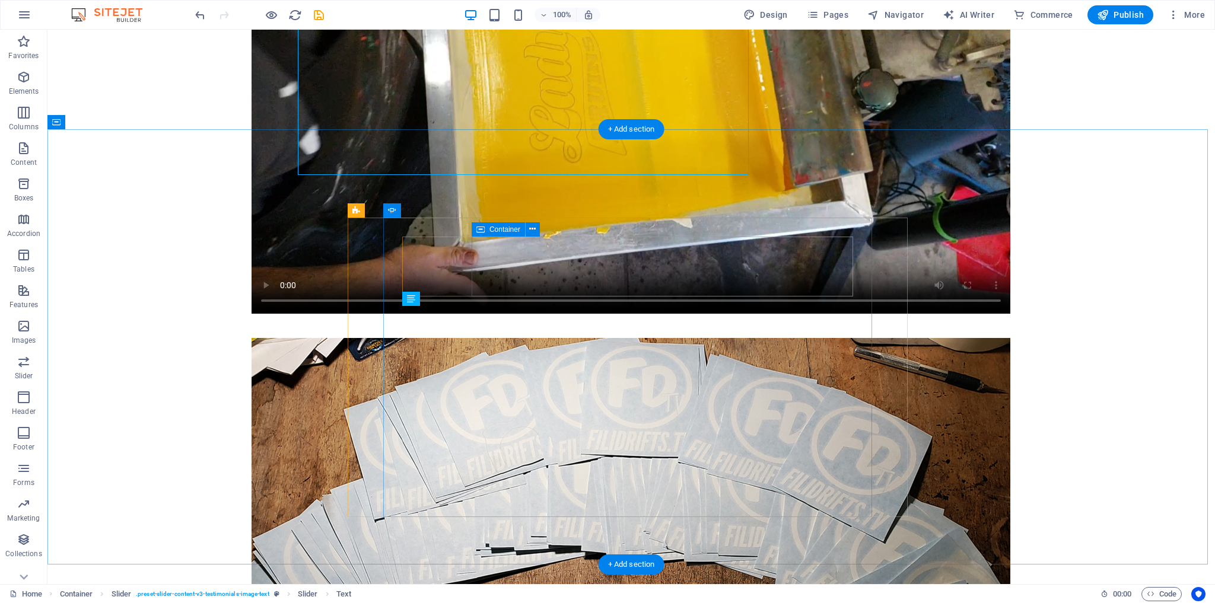
scroll to position [4773, 0]
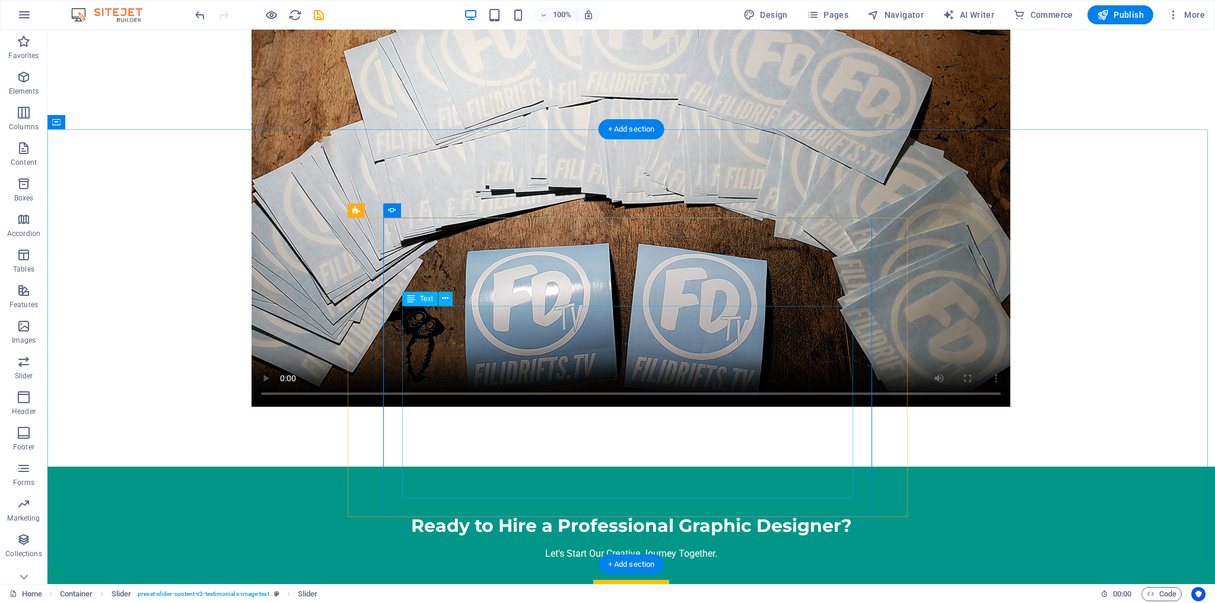
scroll to position [4450, 0]
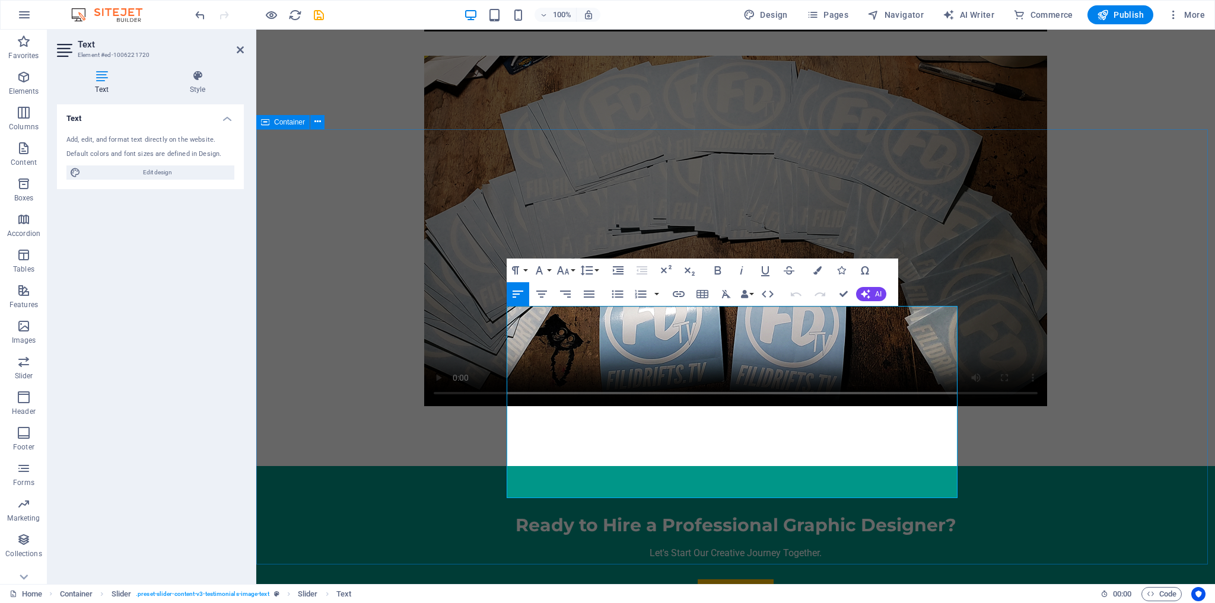
drag, startPoint x: 857, startPoint y: 493, endPoint x: 387, endPoint y: 302, distance: 507.3
click at [566, 266] on icon "button" at bounding box center [563, 270] width 14 height 14
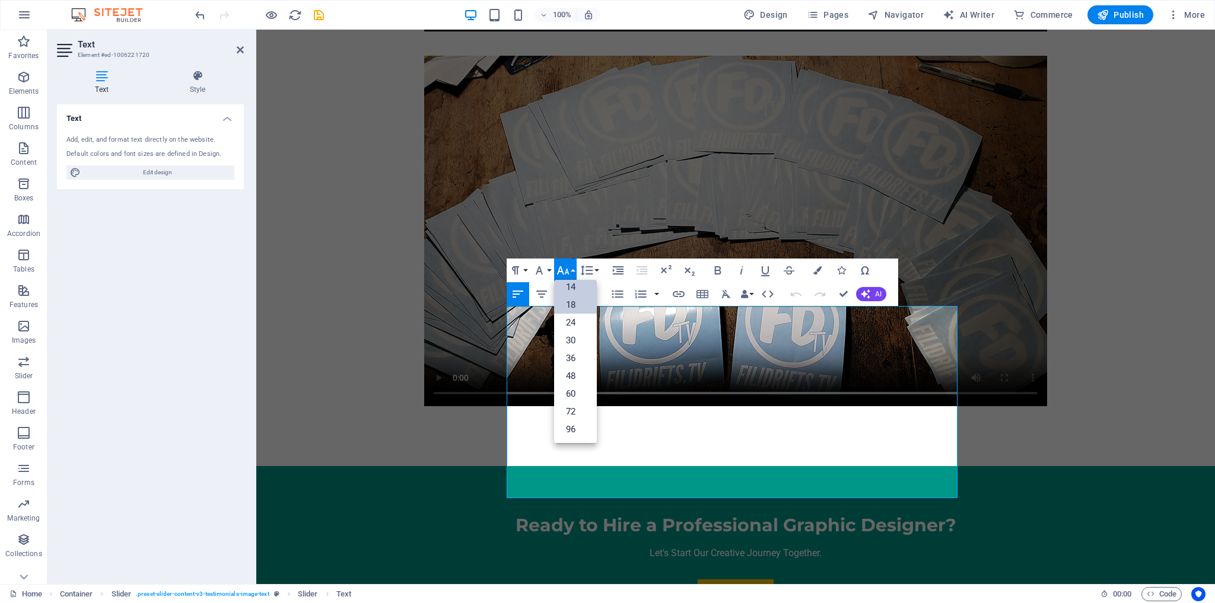
scroll to position [95, 0]
click at [574, 286] on link "14" at bounding box center [575, 287] width 43 height 18
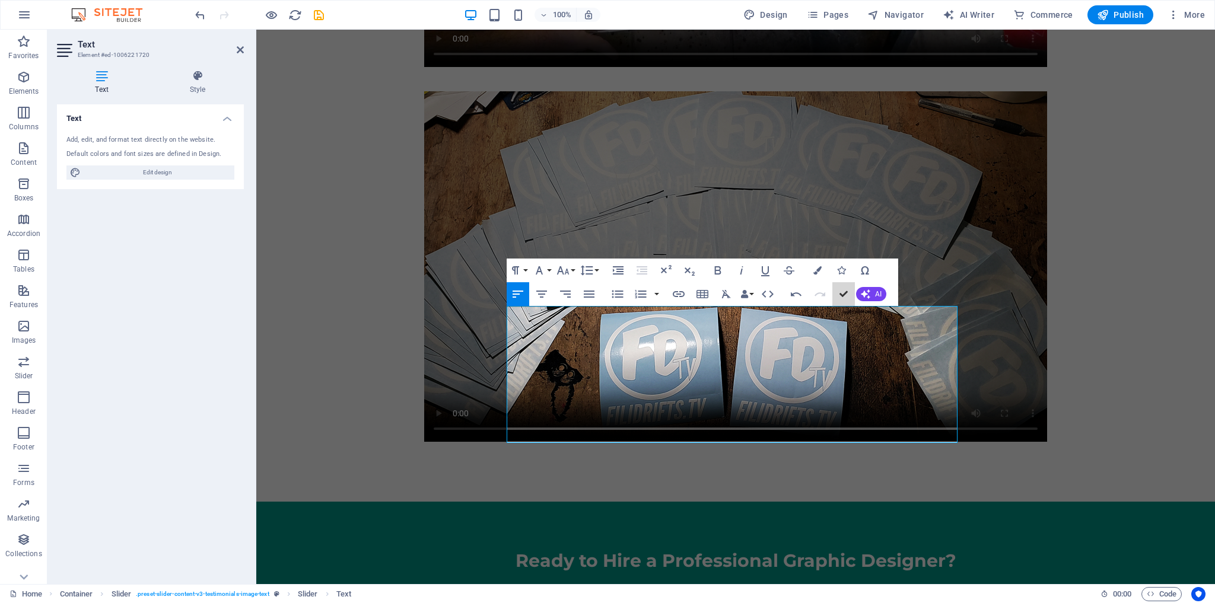
scroll to position [4773, 0]
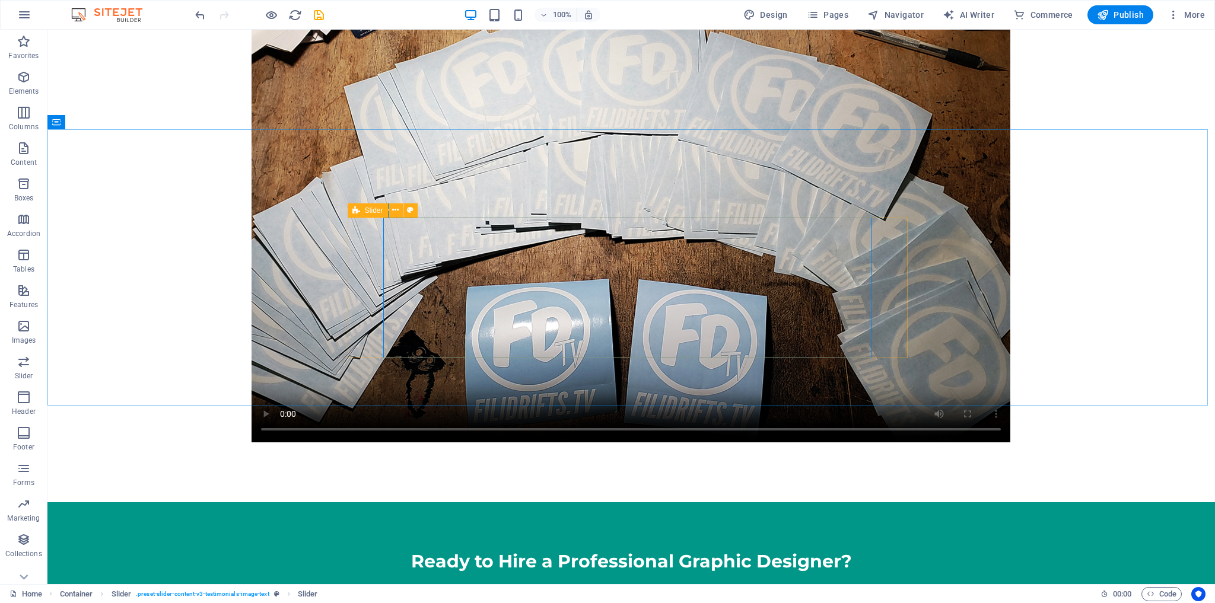
click at [361, 212] on div "Slider" at bounding box center [368, 210] width 40 height 14
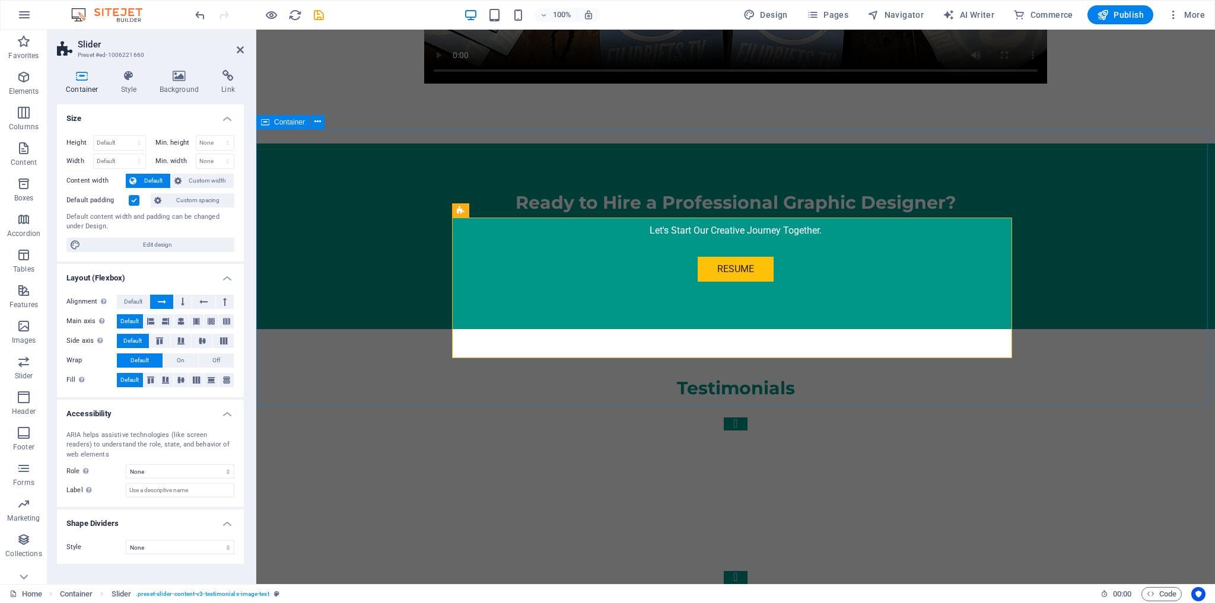
scroll to position [4450, 0]
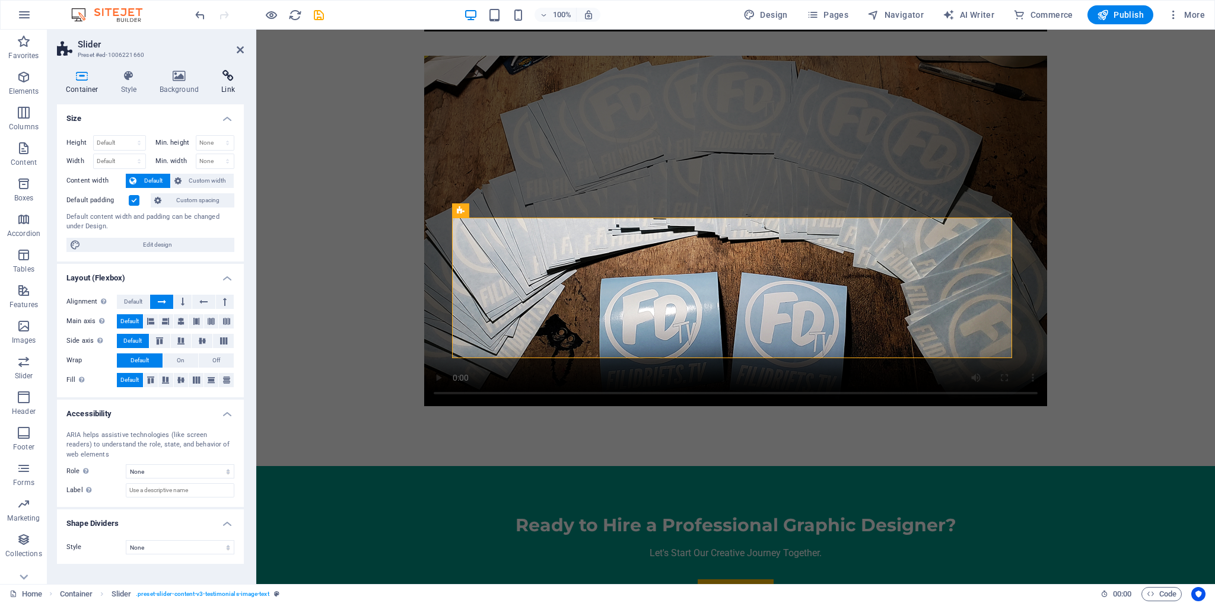
click at [230, 72] on icon at bounding box center [227, 76] width 31 height 12
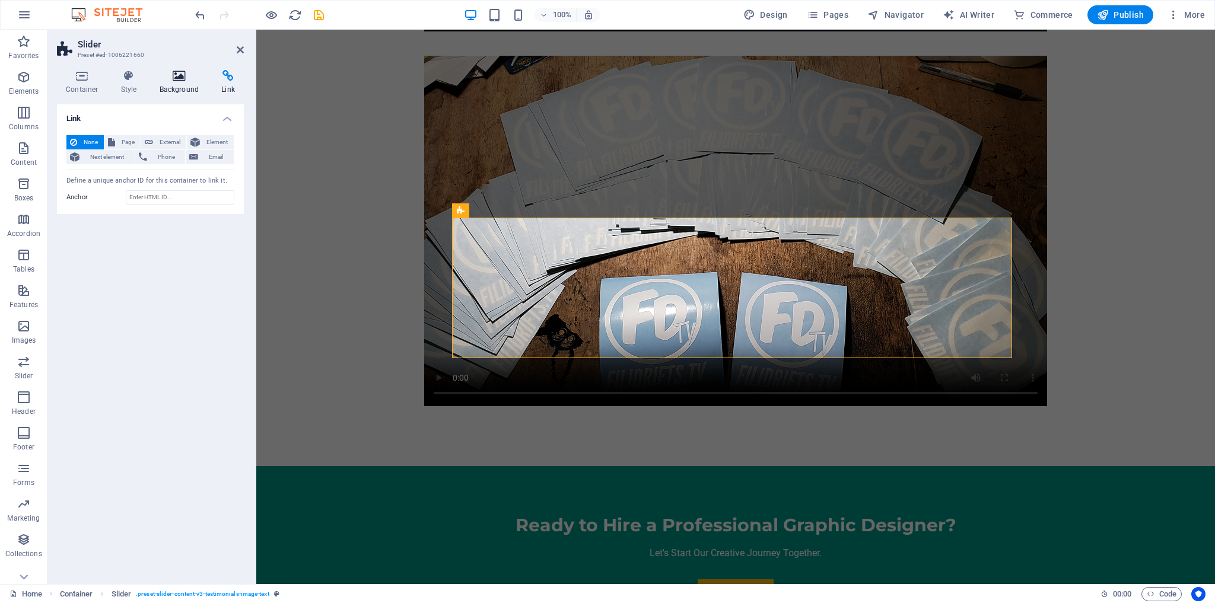
click at [189, 74] on icon at bounding box center [180, 76] width 58 height 12
click at [123, 77] on icon at bounding box center [129, 76] width 34 height 12
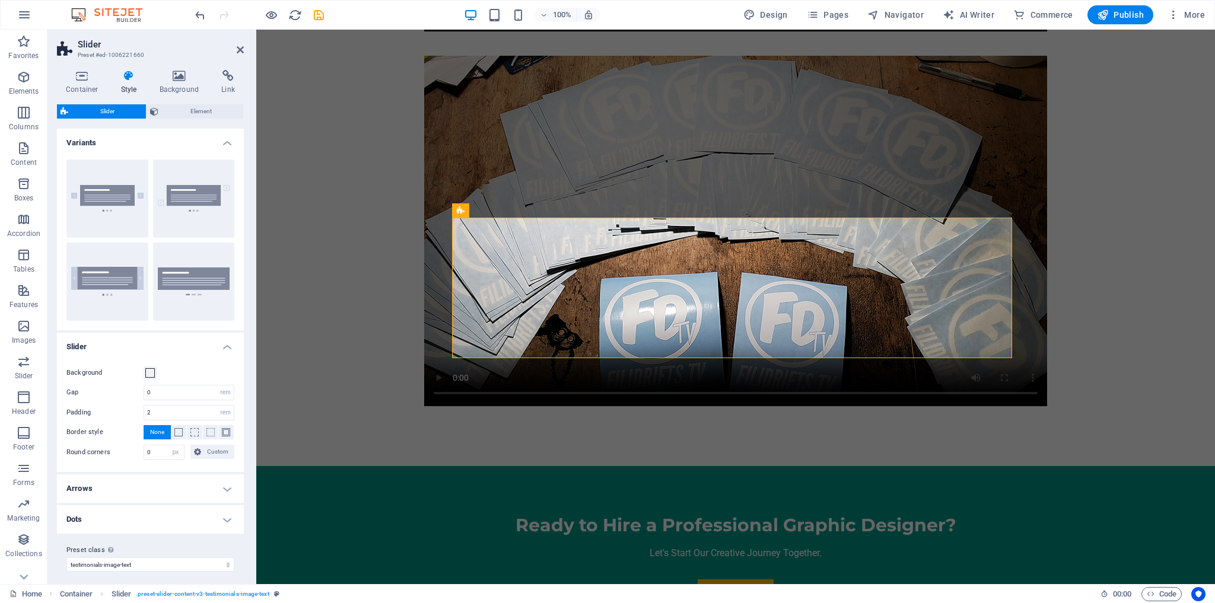
scroll to position [4, 0]
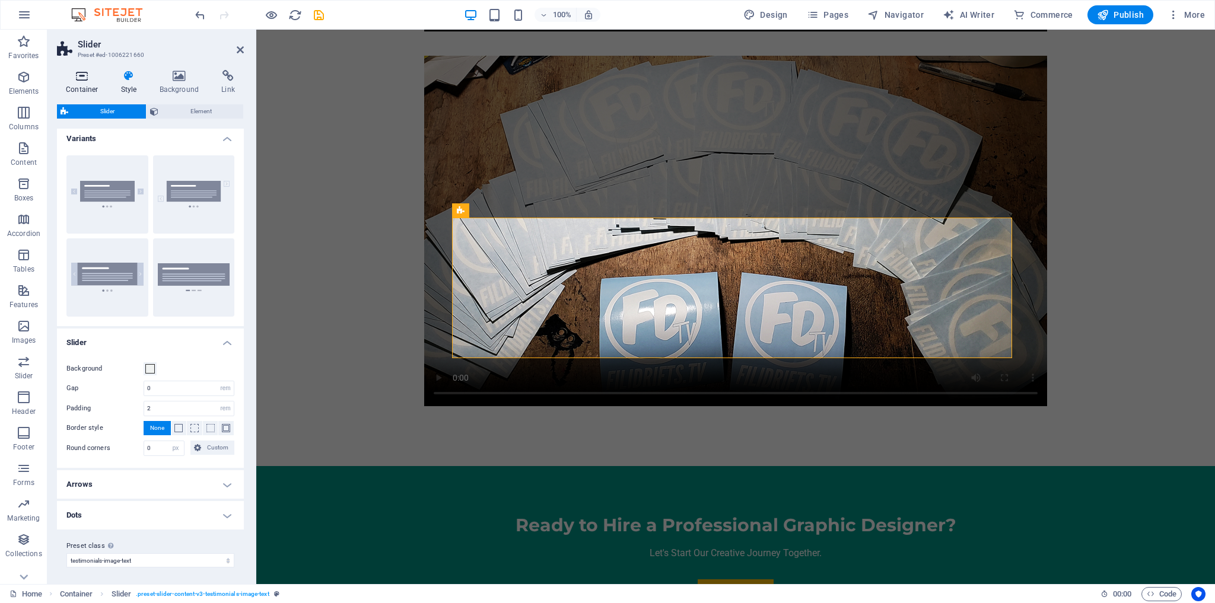
click at [78, 79] on icon at bounding box center [82, 76] width 50 height 12
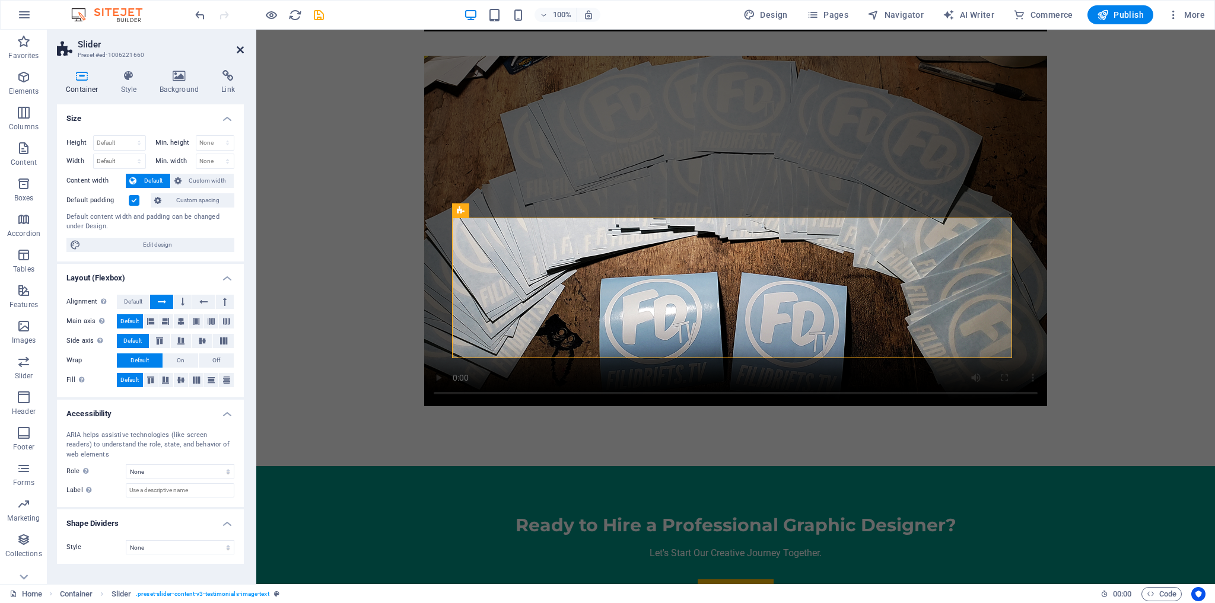
click at [240, 50] on icon at bounding box center [240, 49] width 7 height 9
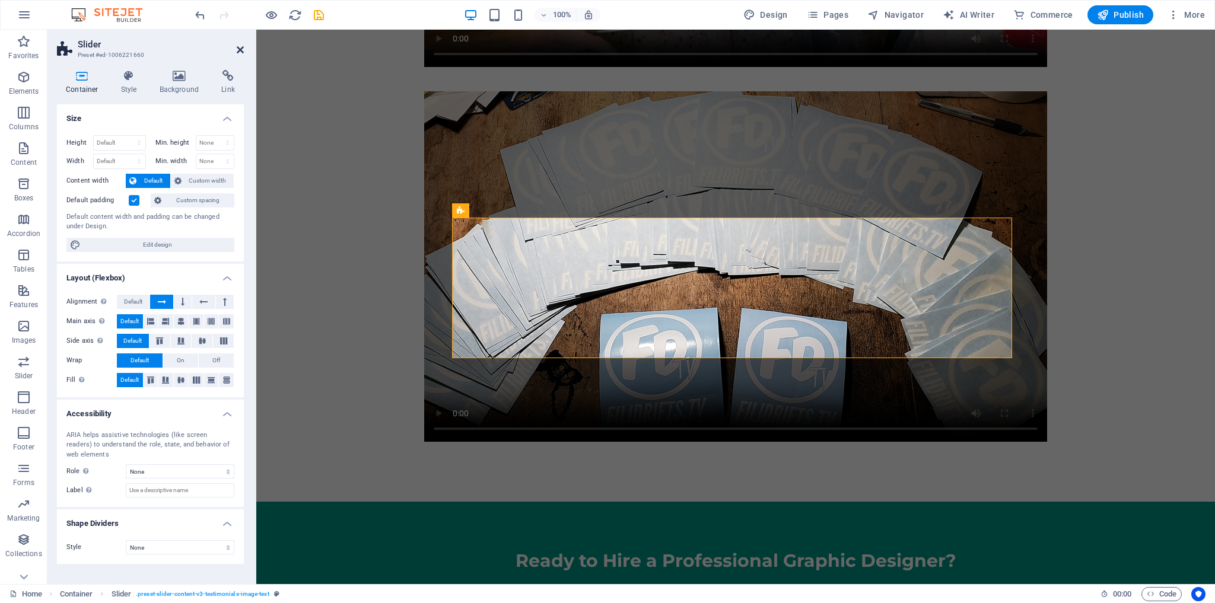
scroll to position [4773, 0]
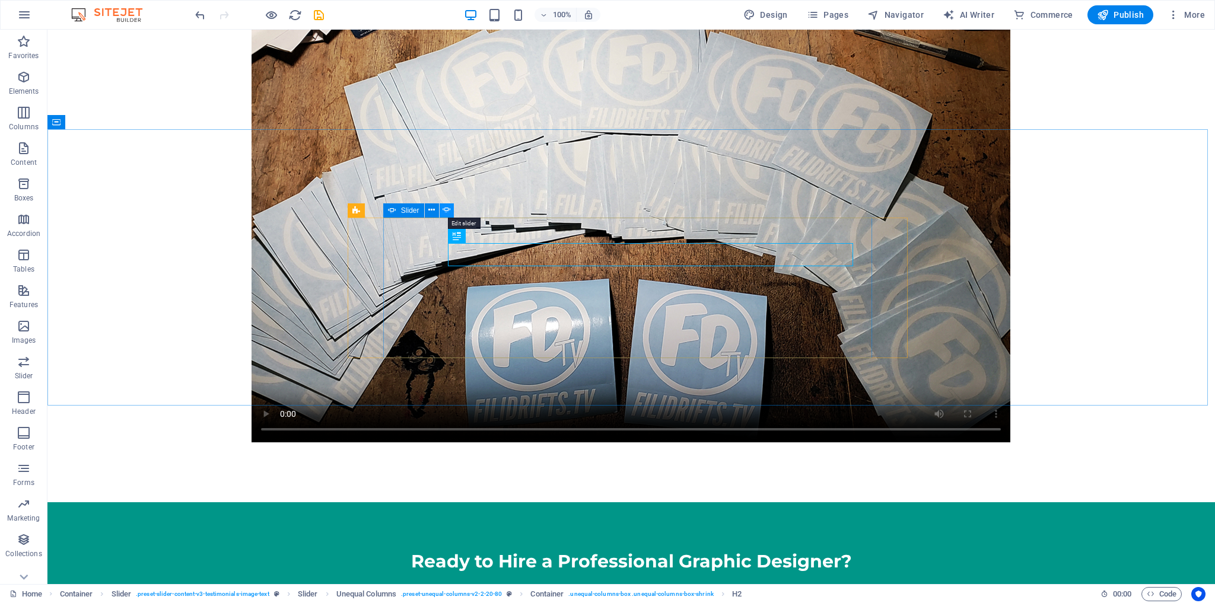
click at [444, 209] on icon at bounding box center [446, 210] width 8 height 12
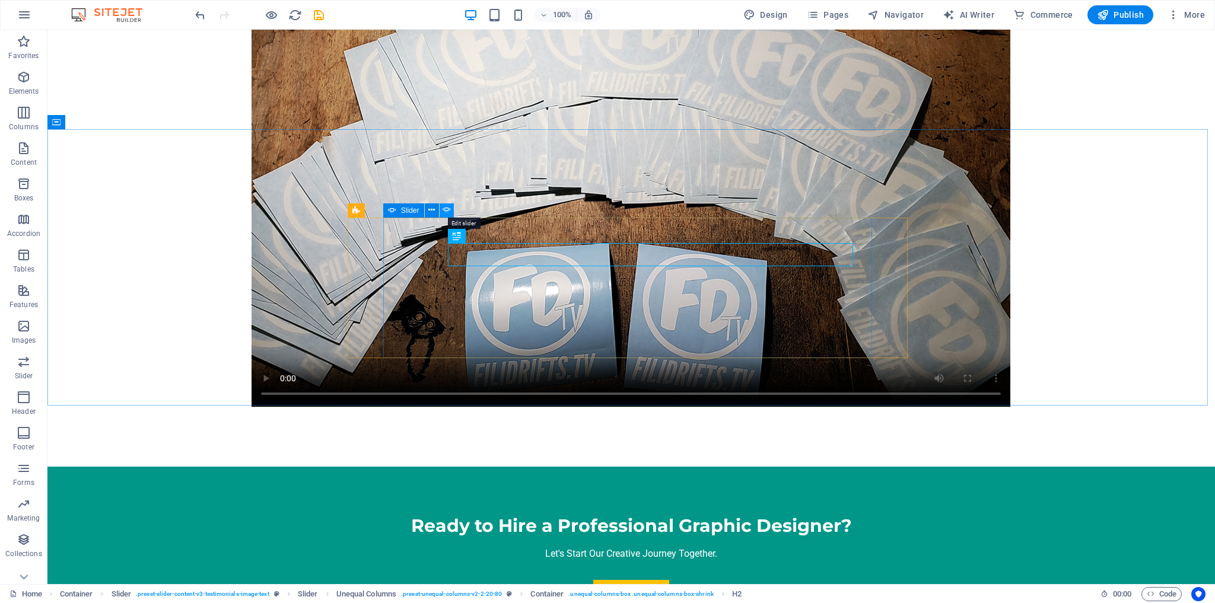
select select "ms"
select select "s"
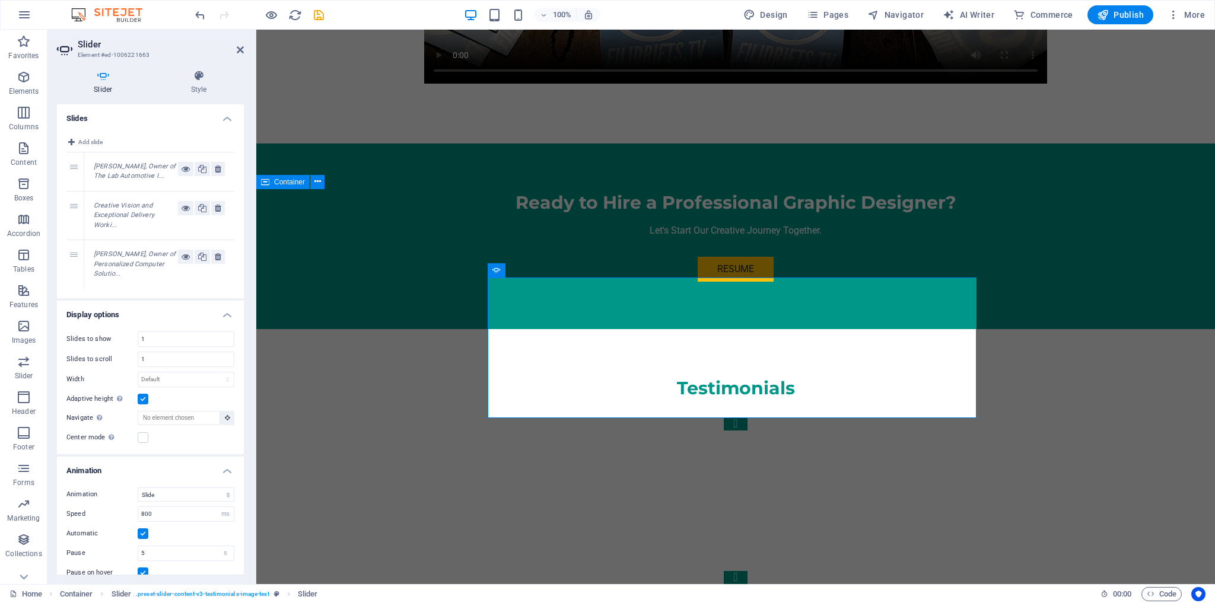
scroll to position [4450, 0]
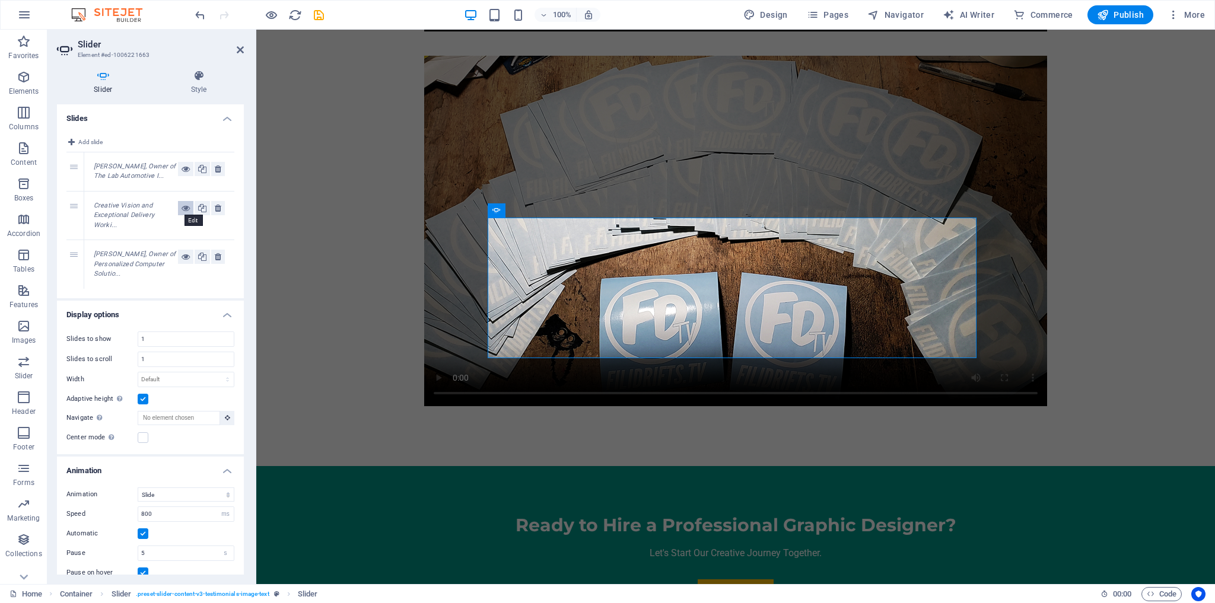
click at [181, 208] on icon at bounding box center [185, 208] width 8 height 14
click at [216, 207] on icon at bounding box center [218, 208] width 7 height 14
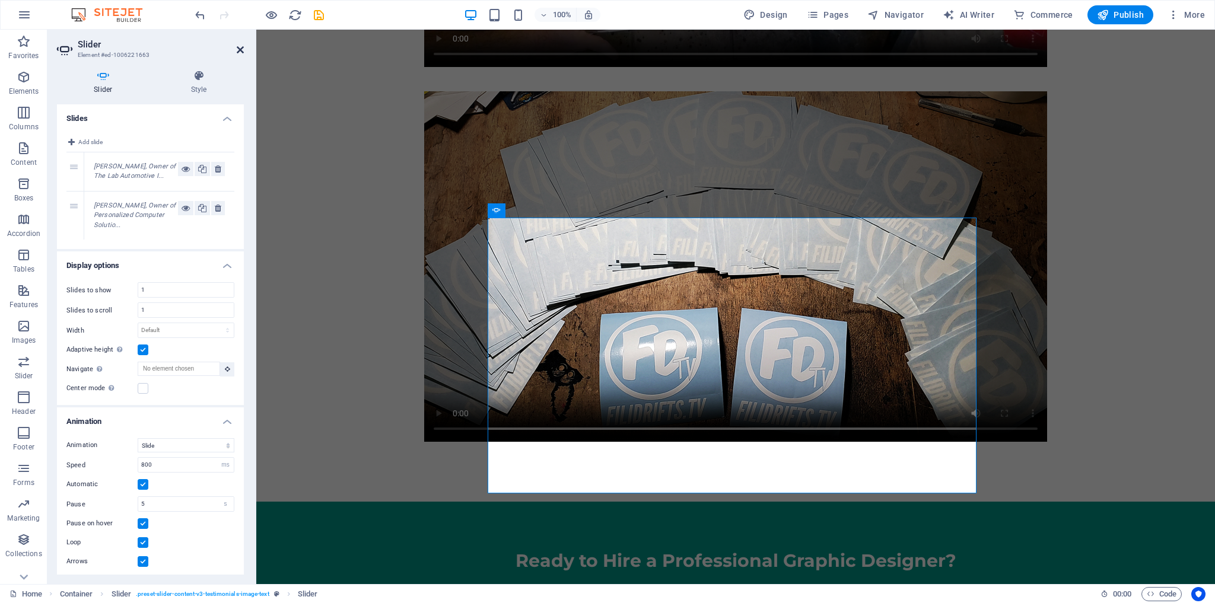
click at [243, 46] on icon at bounding box center [240, 49] width 7 height 9
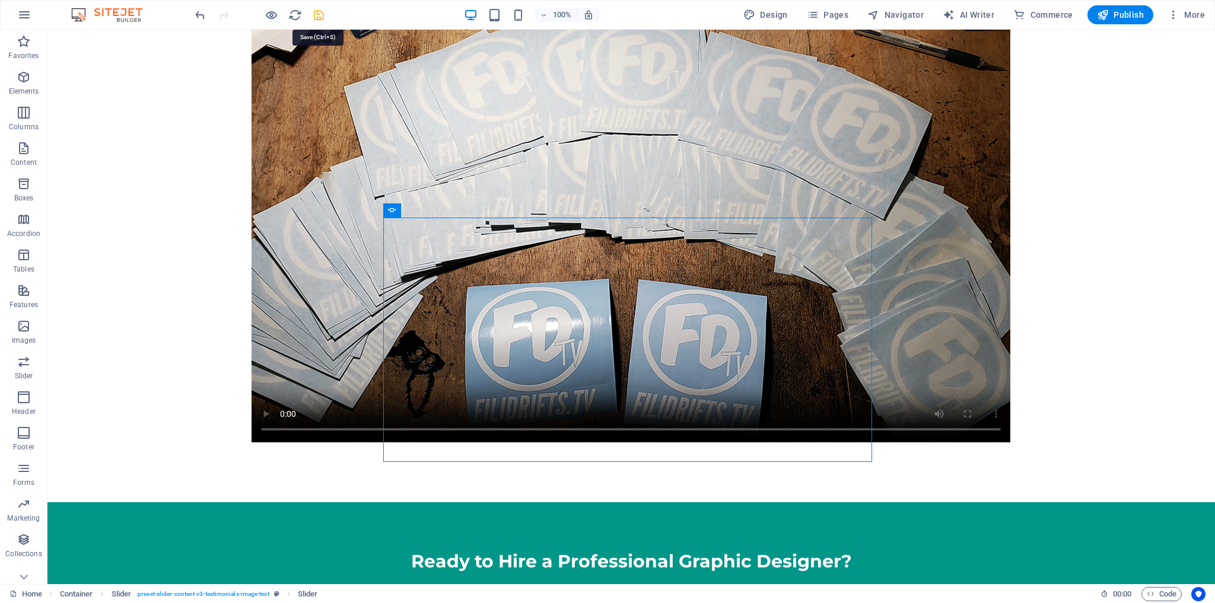
click at [312, 14] on icon "save" at bounding box center [319, 15] width 14 height 14
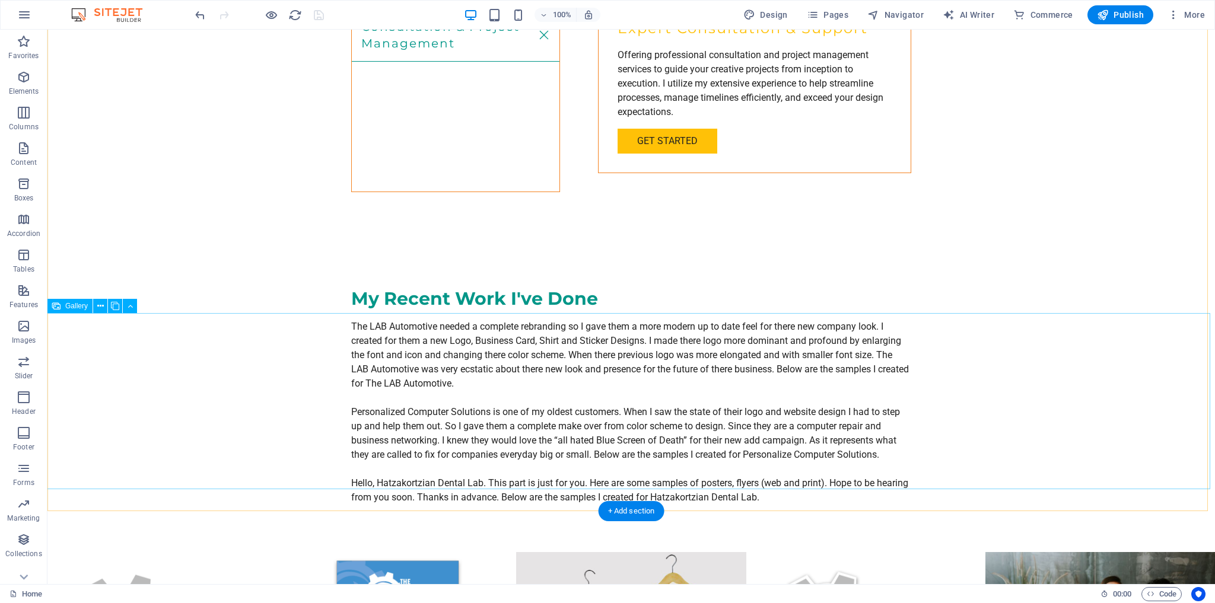
scroll to position [2826, 0]
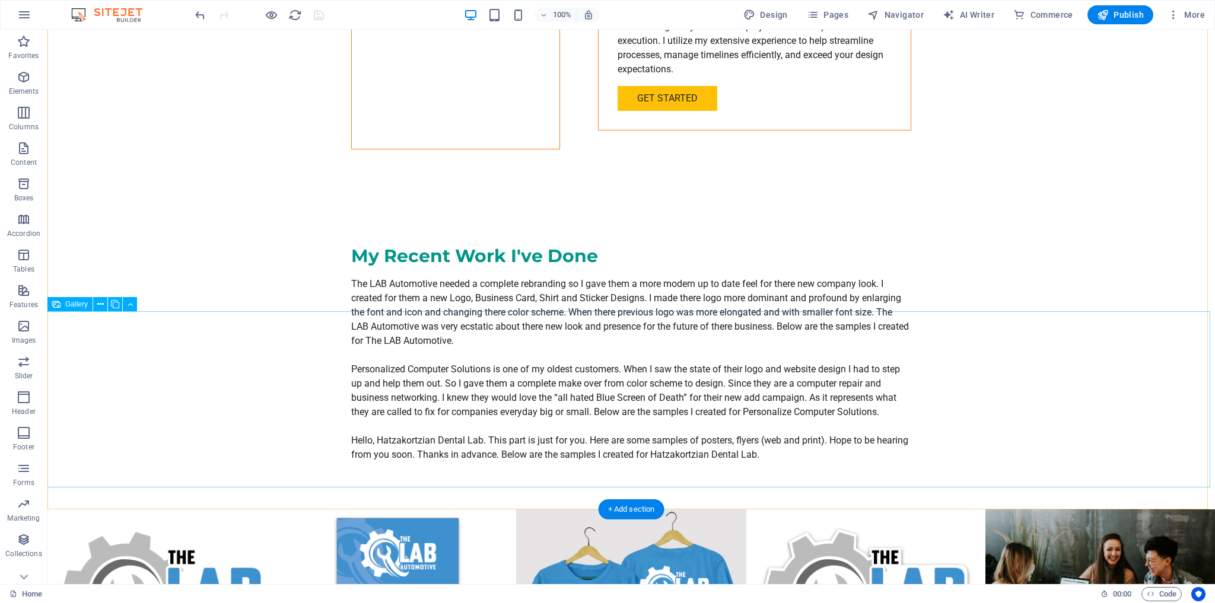
select select "px"
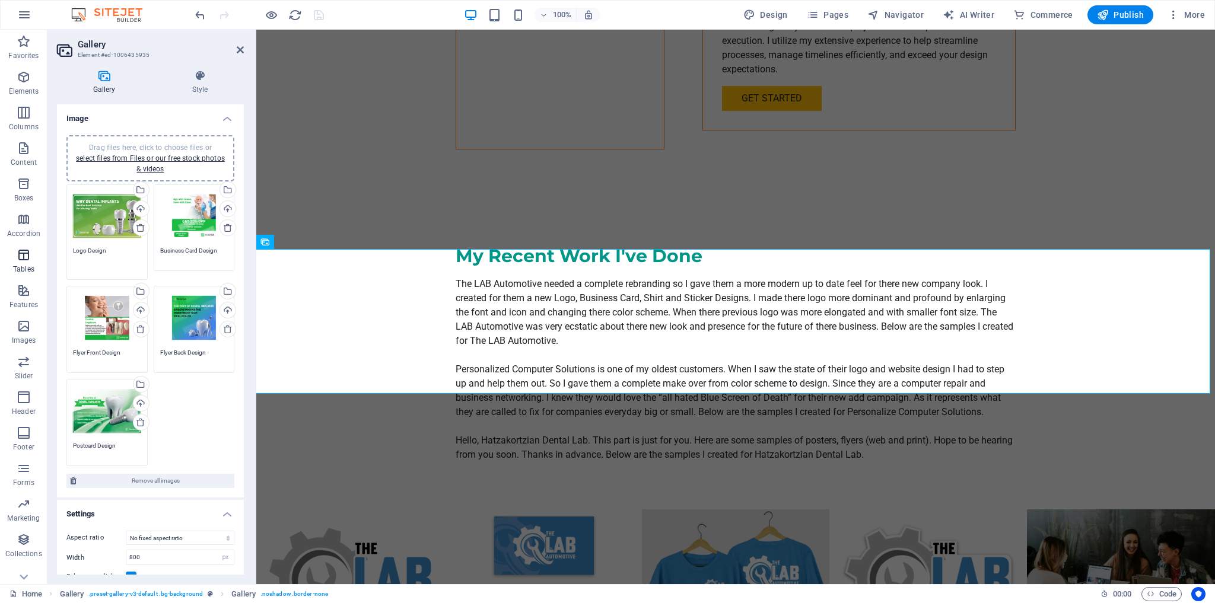
drag, startPoint x: 86, startPoint y: 250, endPoint x: 35, endPoint y: 250, distance: 51.0
click at [35, 250] on section "Favorites Elements Columns Content Boxes Accordion Tables Features Images Slide…" at bounding box center [607, 307] width 1215 height 555
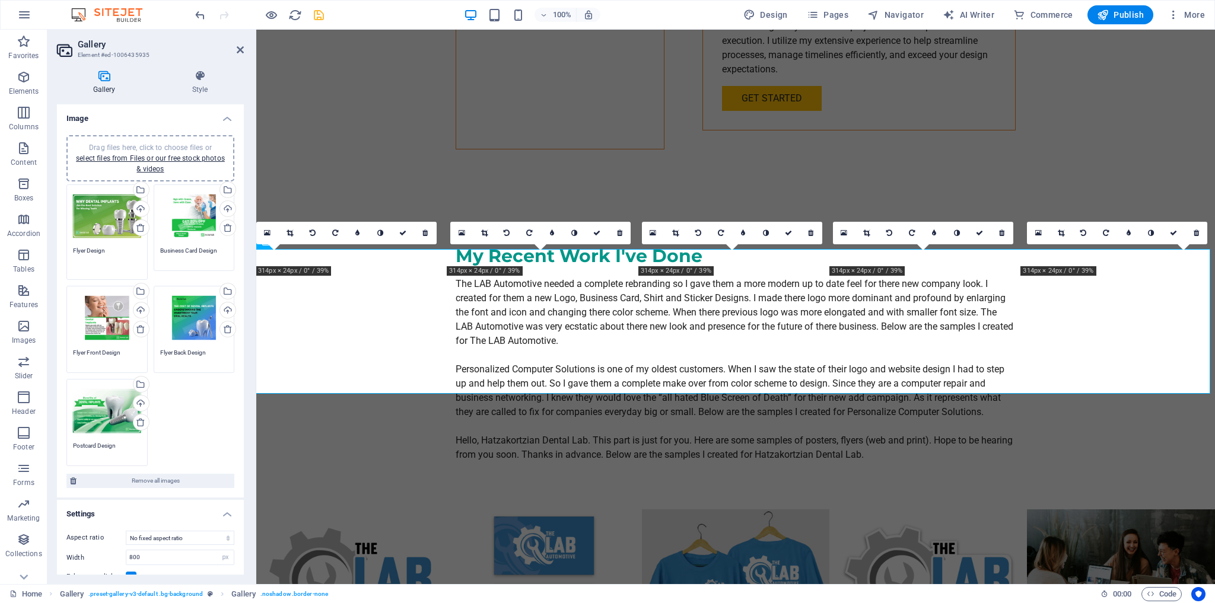
type textarea "Flyer Design"
click at [186, 250] on textarea "Business Card Design" at bounding box center [194, 255] width 68 height 18
drag, startPoint x: 183, startPoint y: 250, endPoint x: 153, endPoint y: 253, distance: 29.8
click at [153, 253] on div "Drag files here, click to choose files or select files from Files or our free s…" at bounding box center [194, 232] width 87 height 102
type textarea "Web Add Design"
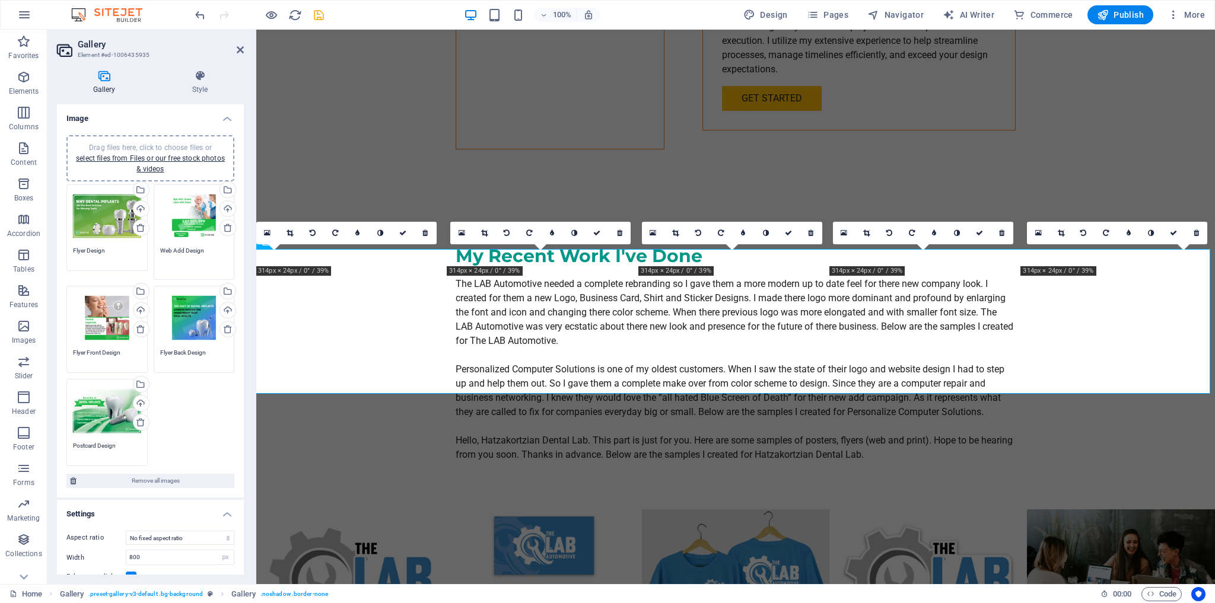
click at [104, 352] on textarea "Flyer Front Design" at bounding box center [107, 357] width 68 height 18
drag, startPoint x: 101, startPoint y: 341, endPoint x: 58, endPoint y: 342, distance: 43.3
click at [58, 342] on div "Drag files here, click to choose files or select files from Files or our free s…" at bounding box center [150, 312] width 187 height 372
click at [107, 340] on textarea "Flyer Front Design" at bounding box center [107, 352] width 68 height 27
drag, startPoint x: 87, startPoint y: 340, endPoint x: 98, endPoint y: 340, distance: 11.9
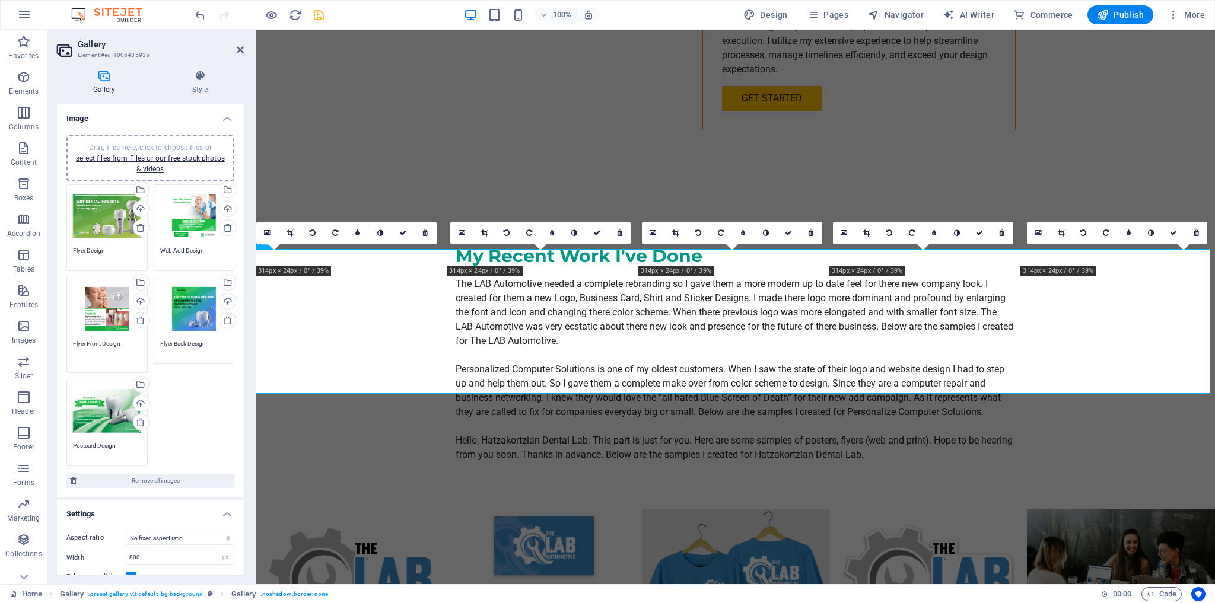
click at [100, 340] on textarea "Flyer Front Design" at bounding box center [107, 352] width 68 height 27
type textarea "Flyer/Poster Design"
click at [84, 249] on textarea "Flyer Design" at bounding box center [107, 255] width 68 height 18
type textarea "Flyer/Poster Design"
drag, startPoint x: 186, startPoint y: 350, endPoint x: 171, endPoint y: 350, distance: 14.2
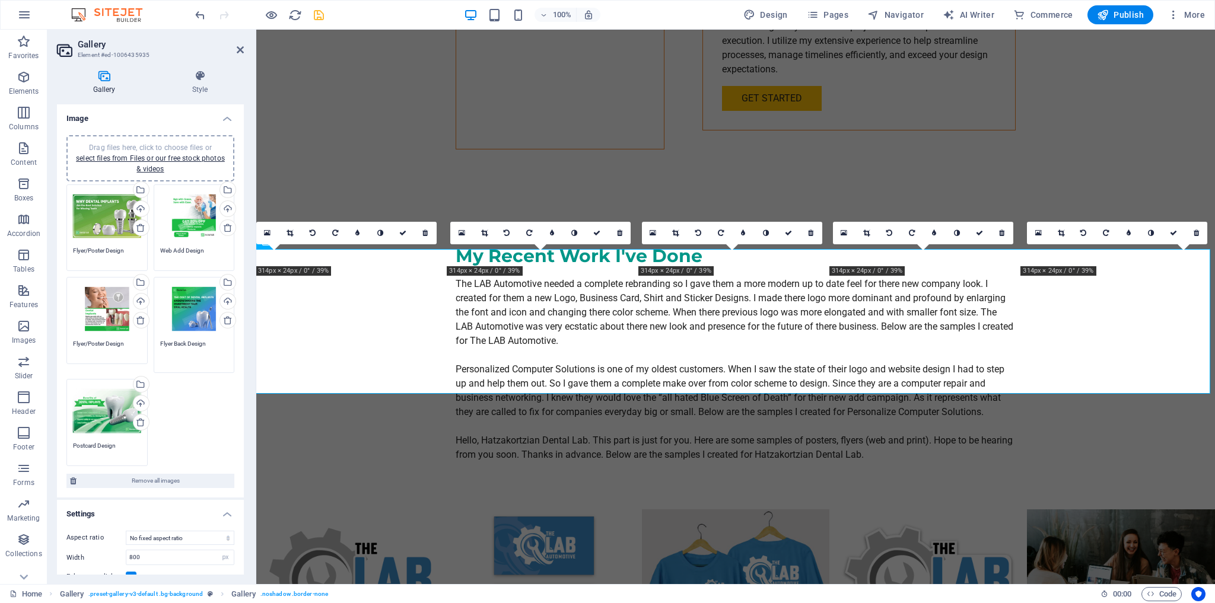
click at [171, 350] on textarea "Flyer Back Design" at bounding box center [194, 352] width 68 height 27
type textarea "Flyer/Poster Design"
click at [97, 441] on textarea "Postcard Design" at bounding box center [107, 445] width 68 height 27
drag, startPoint x: 96, startPoint y: 432, endPoint x: 74, endPoint y: 435, distance: 22.7
click at [74, 435] on textarea "Postcard Design" at bounding box center [107, 445] width 68 height 27
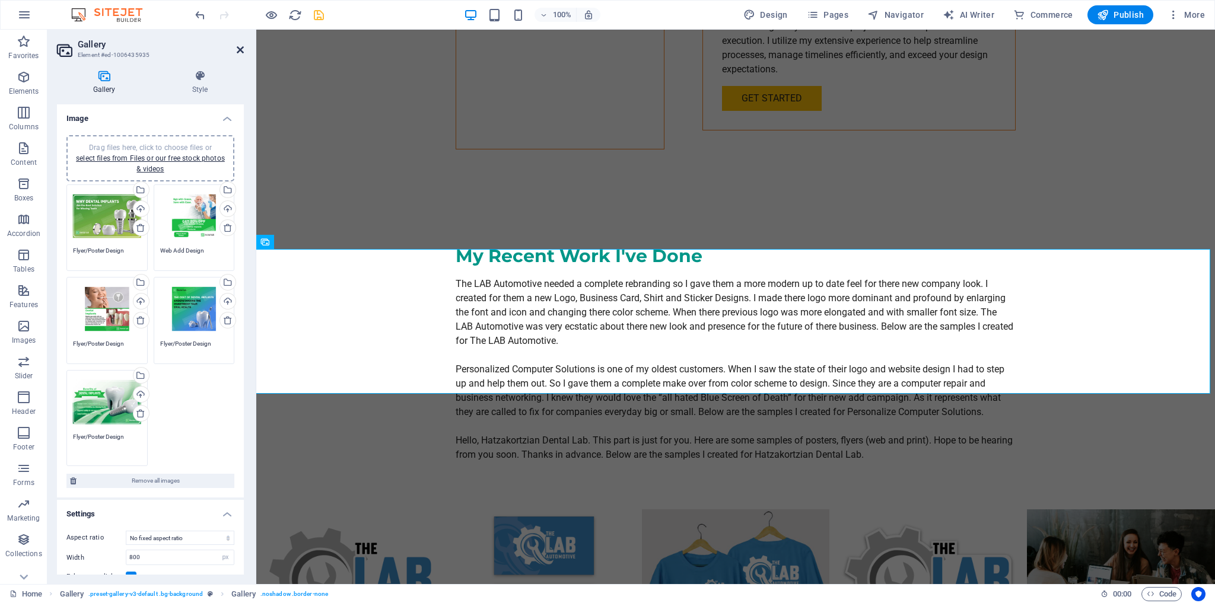
type textarea "Flyer/Poster Design"
click at [239, 47] on icon at bounding box center [240, 49] width 7 height 9
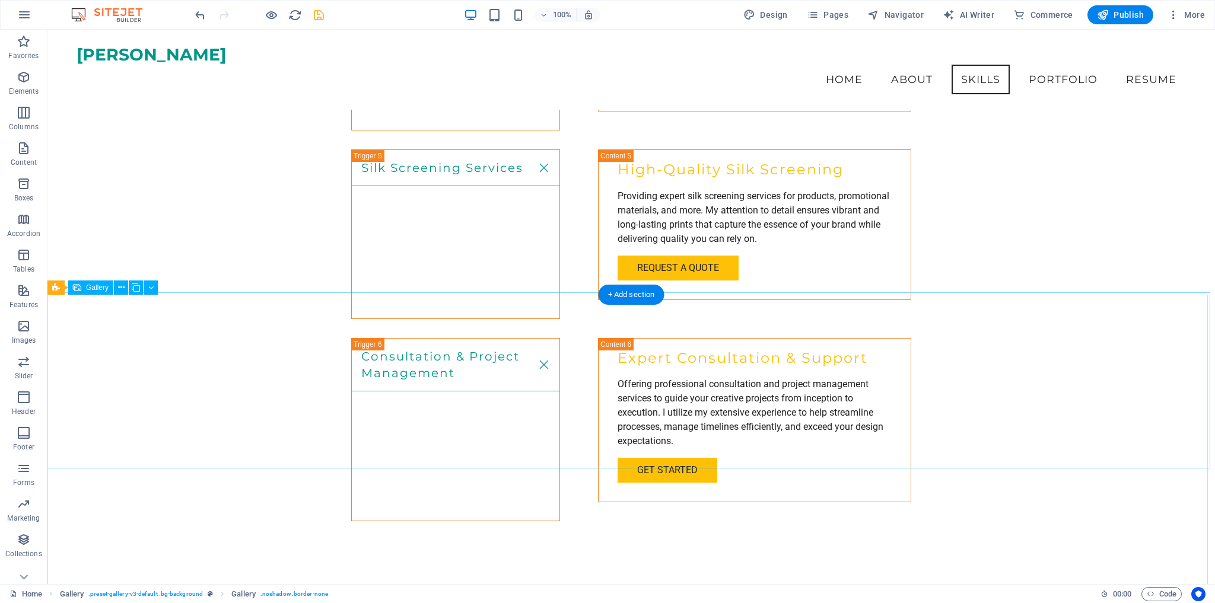
scroll to position [2387, 0]
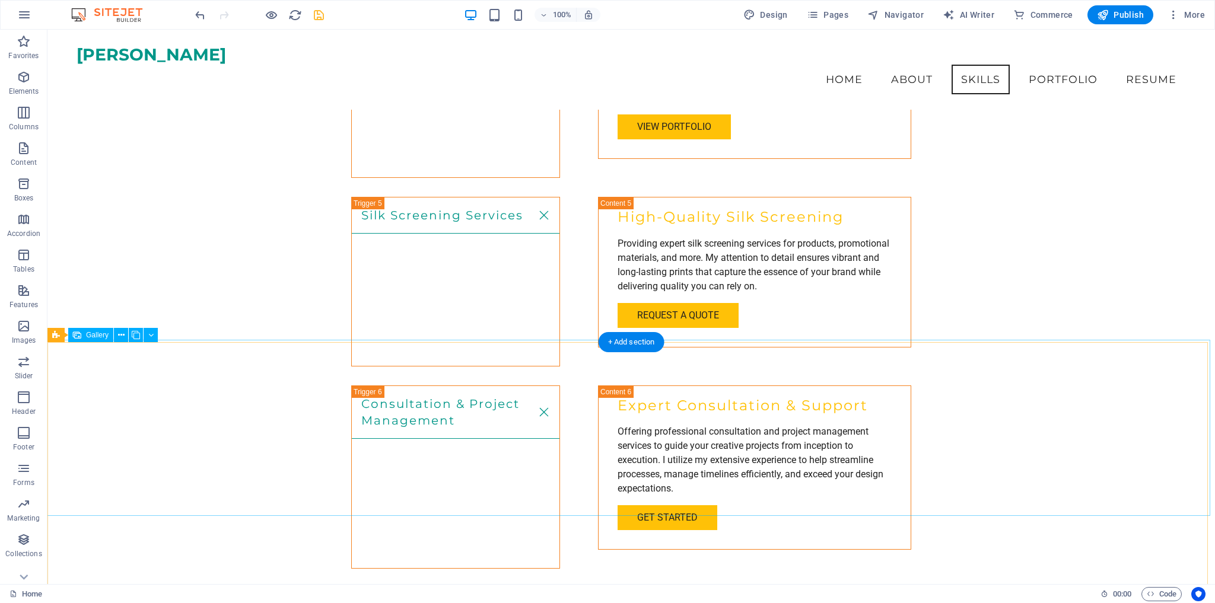
select select "px"
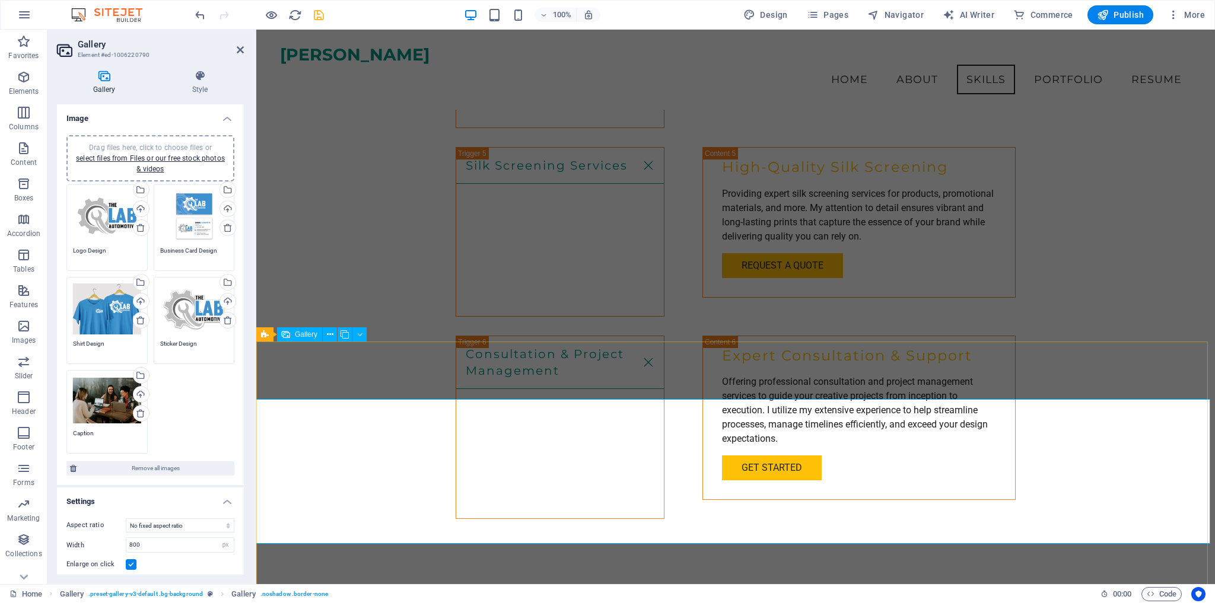
scroll to position [2388, 0]
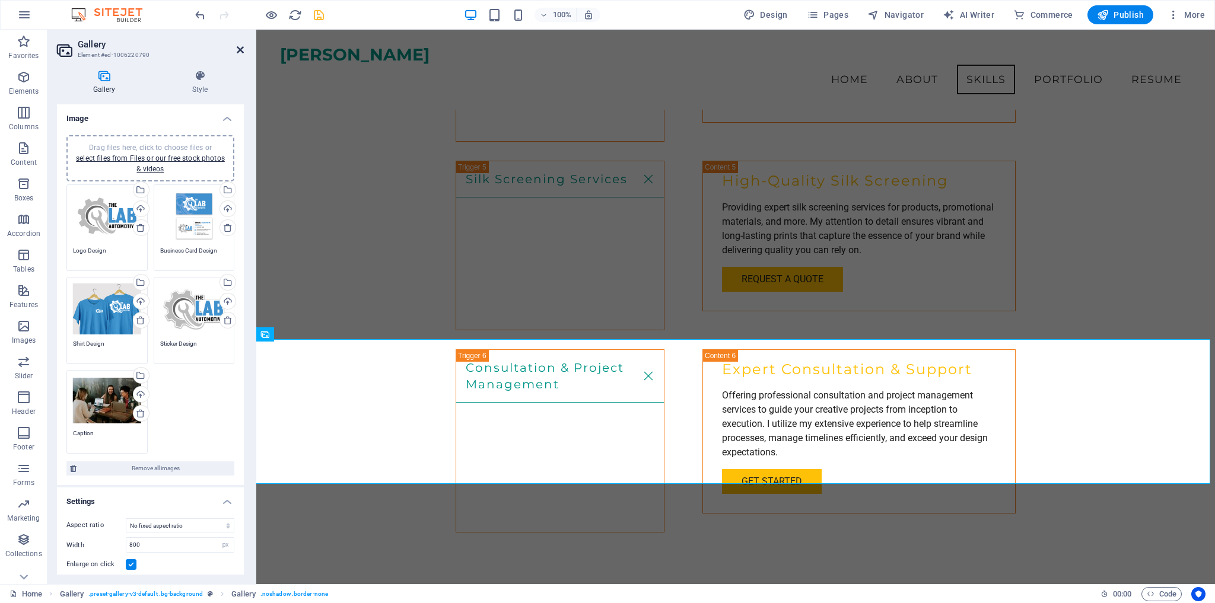
click at [238, 47] on icon at bounding box center [240, 49] width 7 height 9
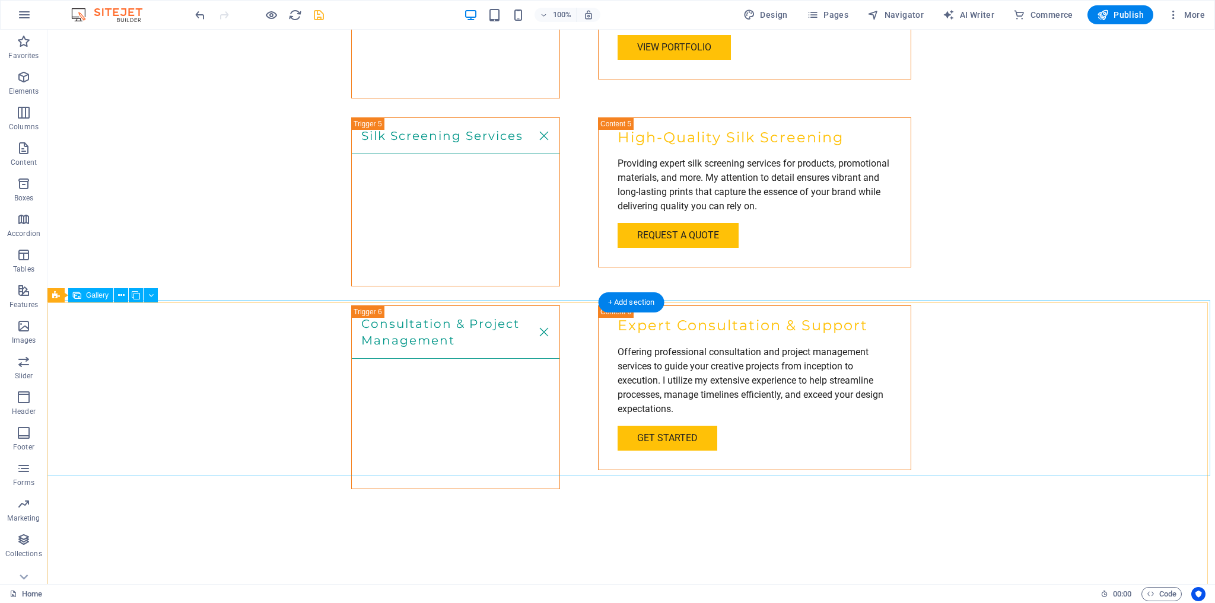
scroll to position [2638, 0]
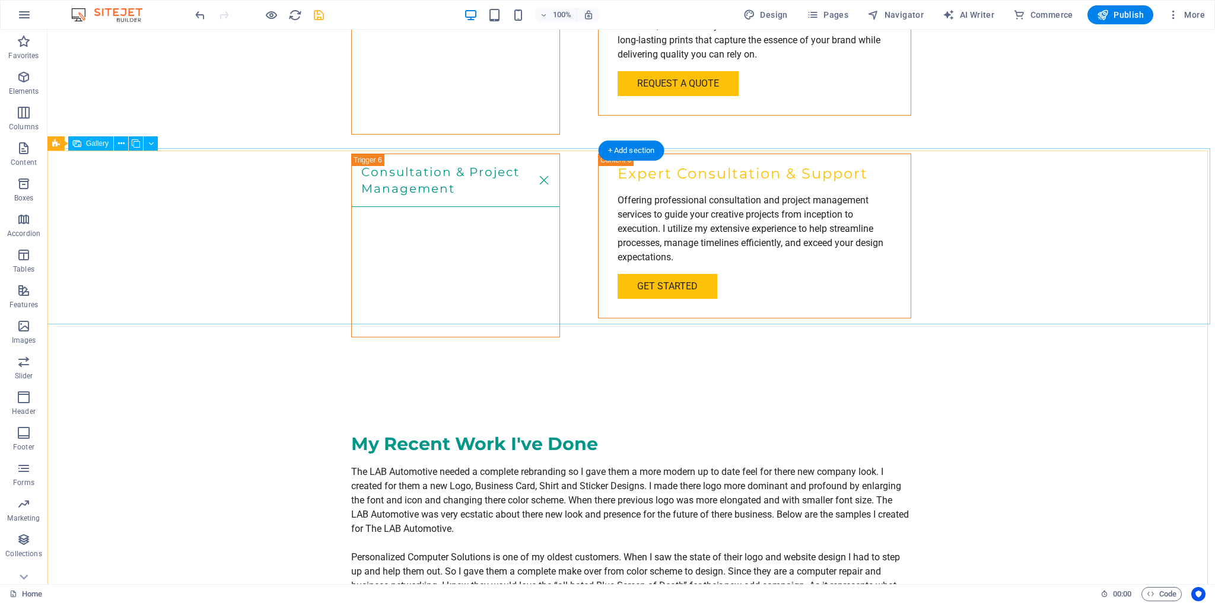
select select "px"
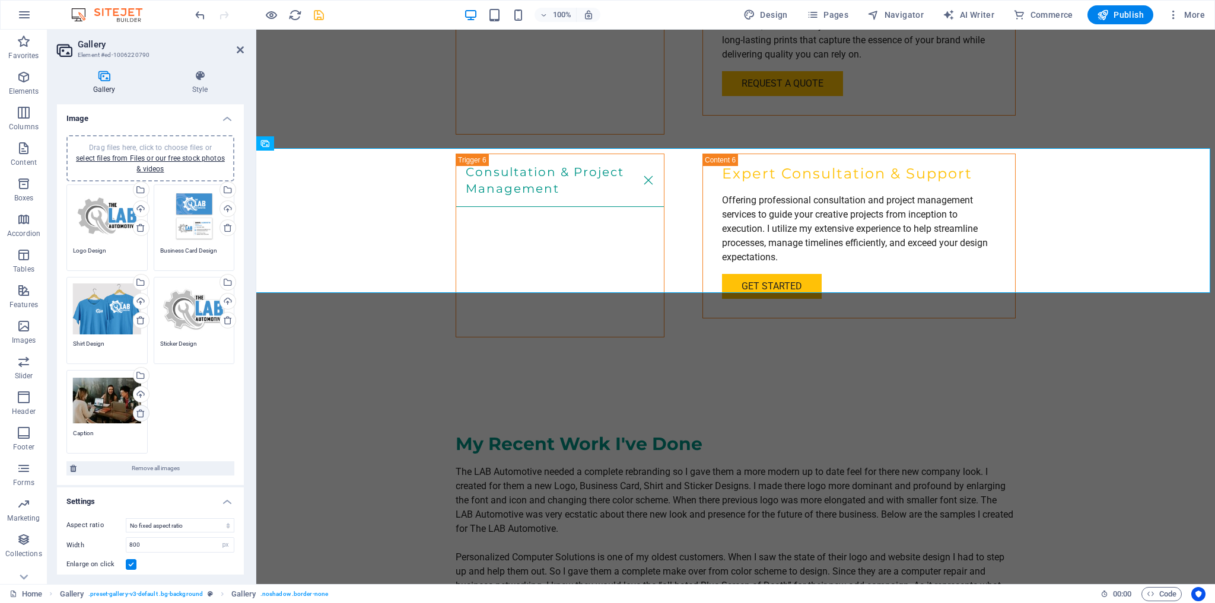
click at [139, 412] on icon at bounding box center [140, 413] width 9 height 9
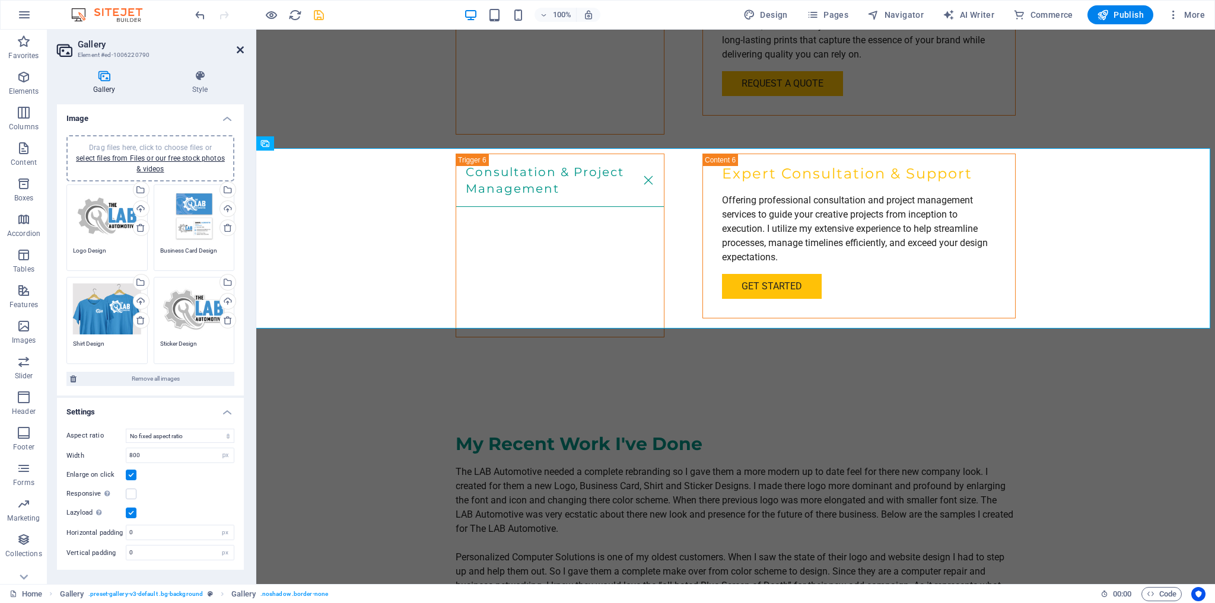
click at [240, 49] on icon at bounding box center [240, 49] width 7 height 9
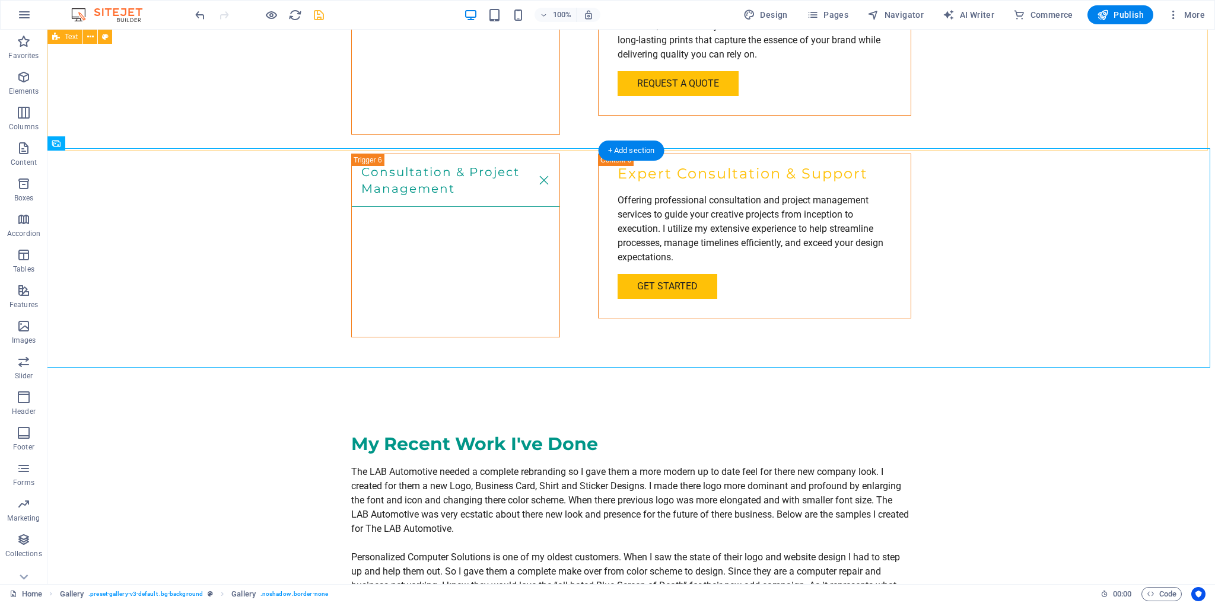
click at [1082, 385] on div "My Recent Work I've Done The LAB Automotive needed a complete rebranding so I g…" at bounding box center [630, 541] width 1167 height 313
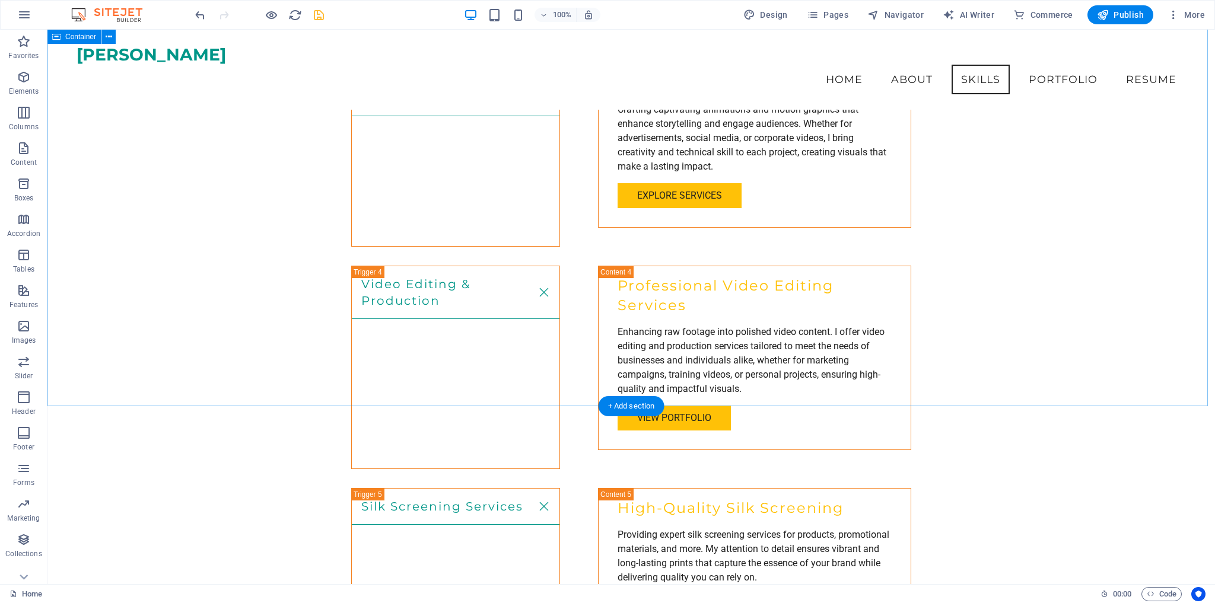
scroll to position [2008, 0]
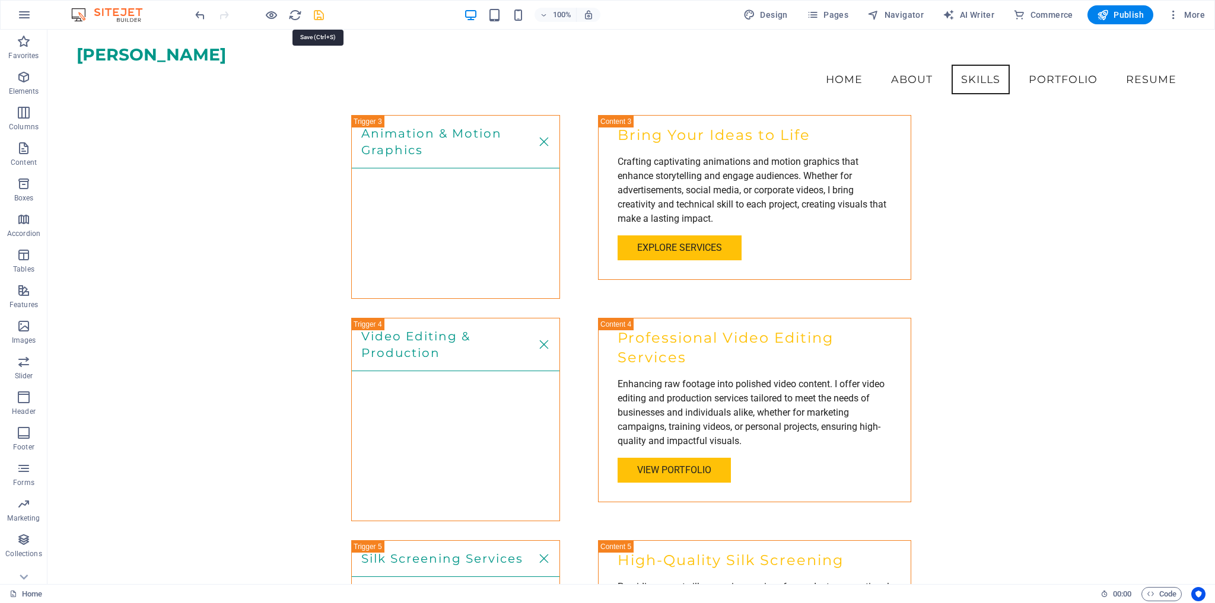
click at [316, 15] on icon "save" at bounding box center [319, 15] width 14 height 14
click at [1116, 12] on span "Publish" at bounding box center [1120, 15] width 47 height 12
